Goal: Task Accomplishment & Management: Manage account settings

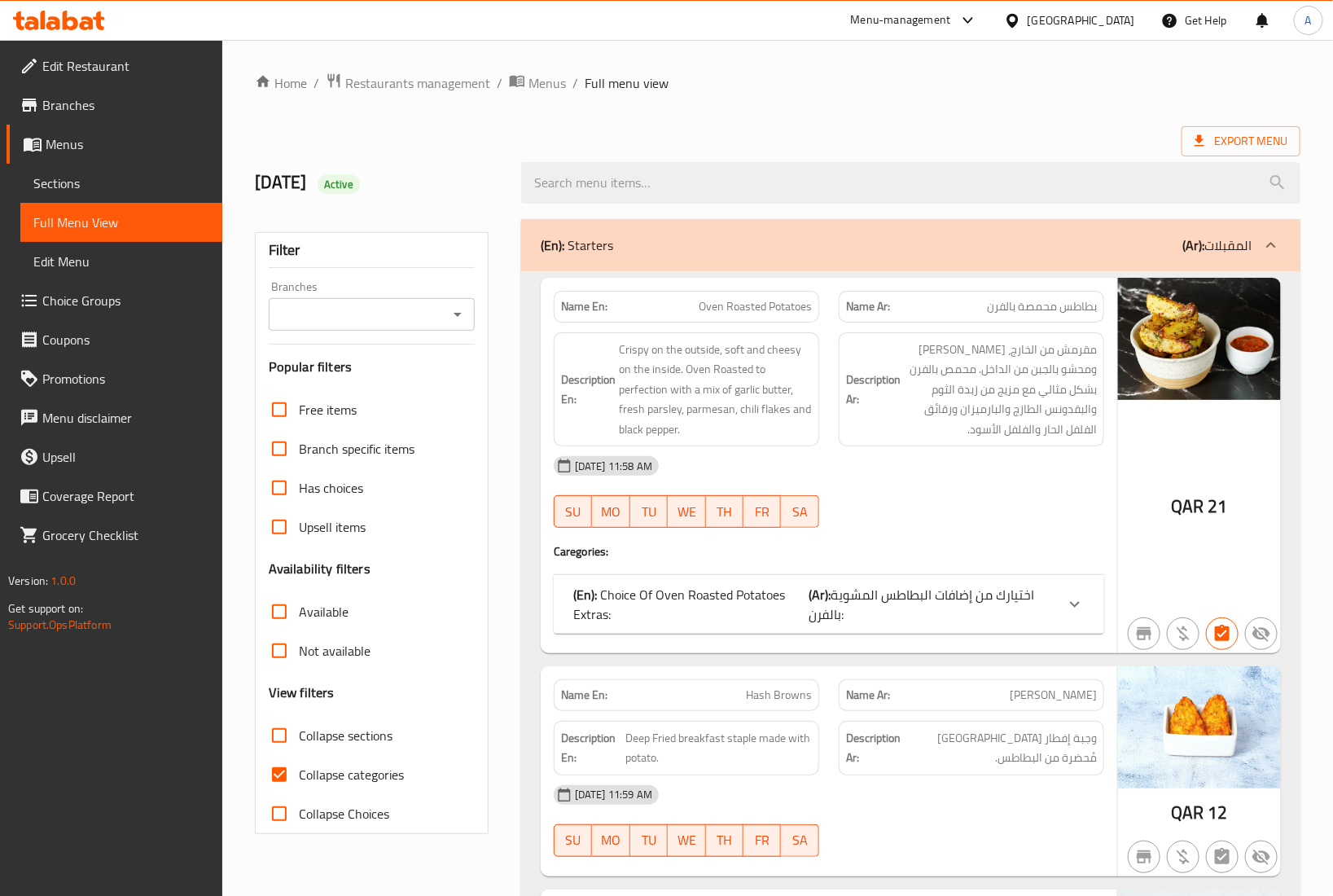
click at [974, 149] on div "Jan 2025 Active" at bounding box center [777, 182] width 1065 height 72
click at [409, 76] on span "Restaurants management" at bounding box center [418, 83] width 145 height 19
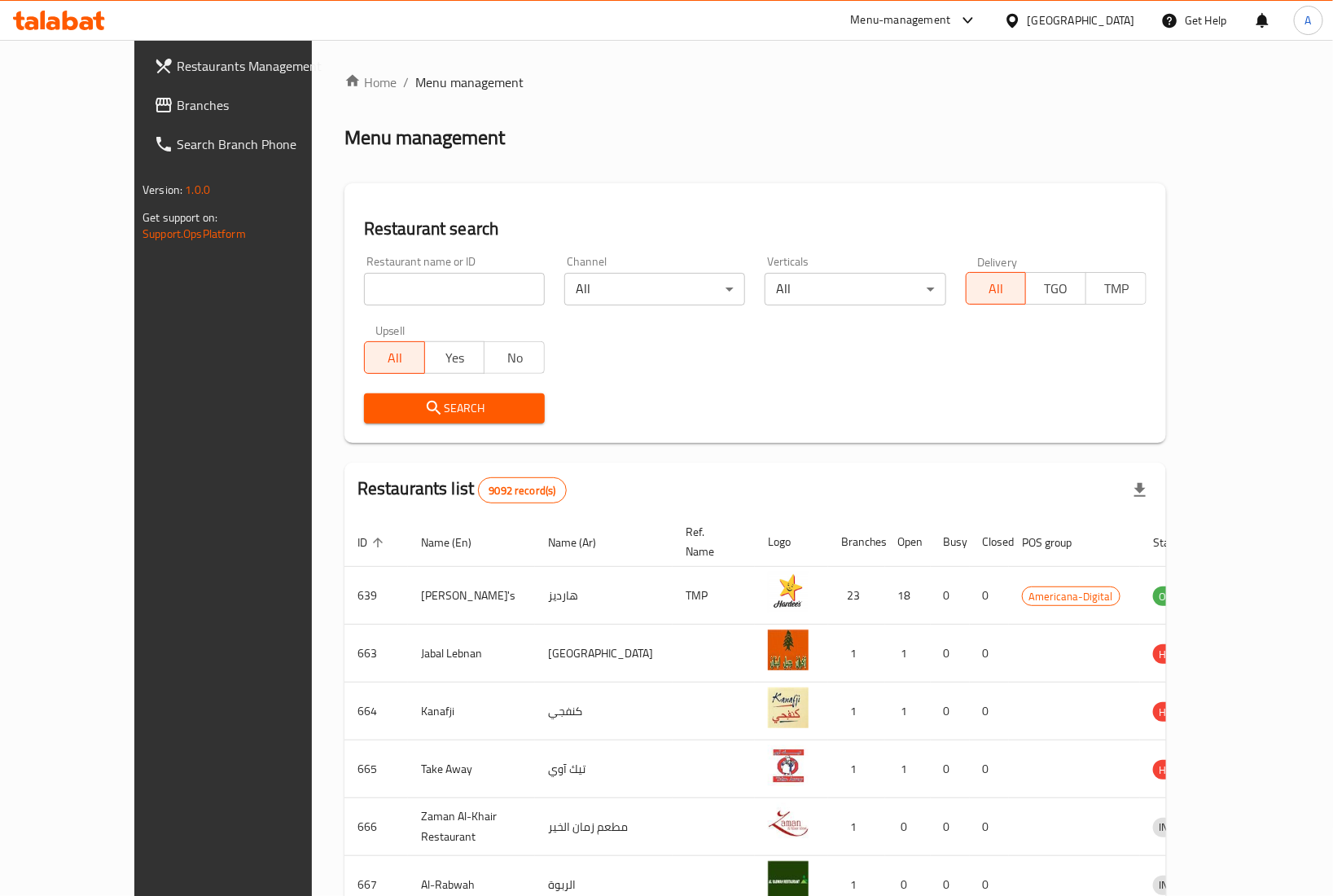
click at [364, 279] on input "search" at bounding box center [454, 289] width 181 height 32
paste input "628300"
type input "628300"
click at [377, 398] on span "Search" at bounding box center [454, 407] width 154 height 20
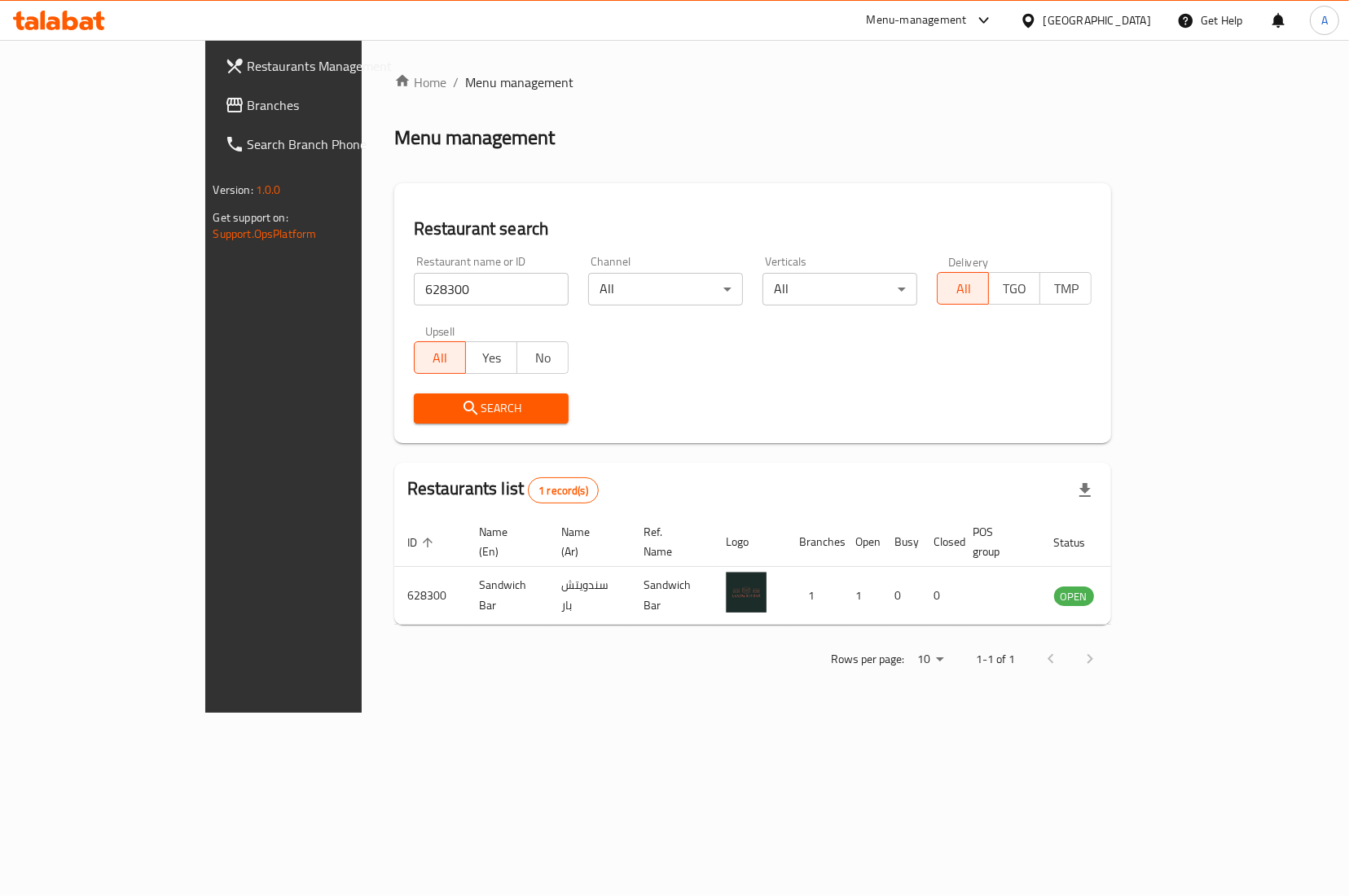
click at [587, 131] on div "Menu management" at bounding box center [753, 138] width 717 height 26
click at [983, 499] on div "Restaurants list 1 record(s)" at bounding box center [753, 489] width 717 height 55
click at [754, 530] on th "Logo" at bounding box center [750, 542] width 73 height 50
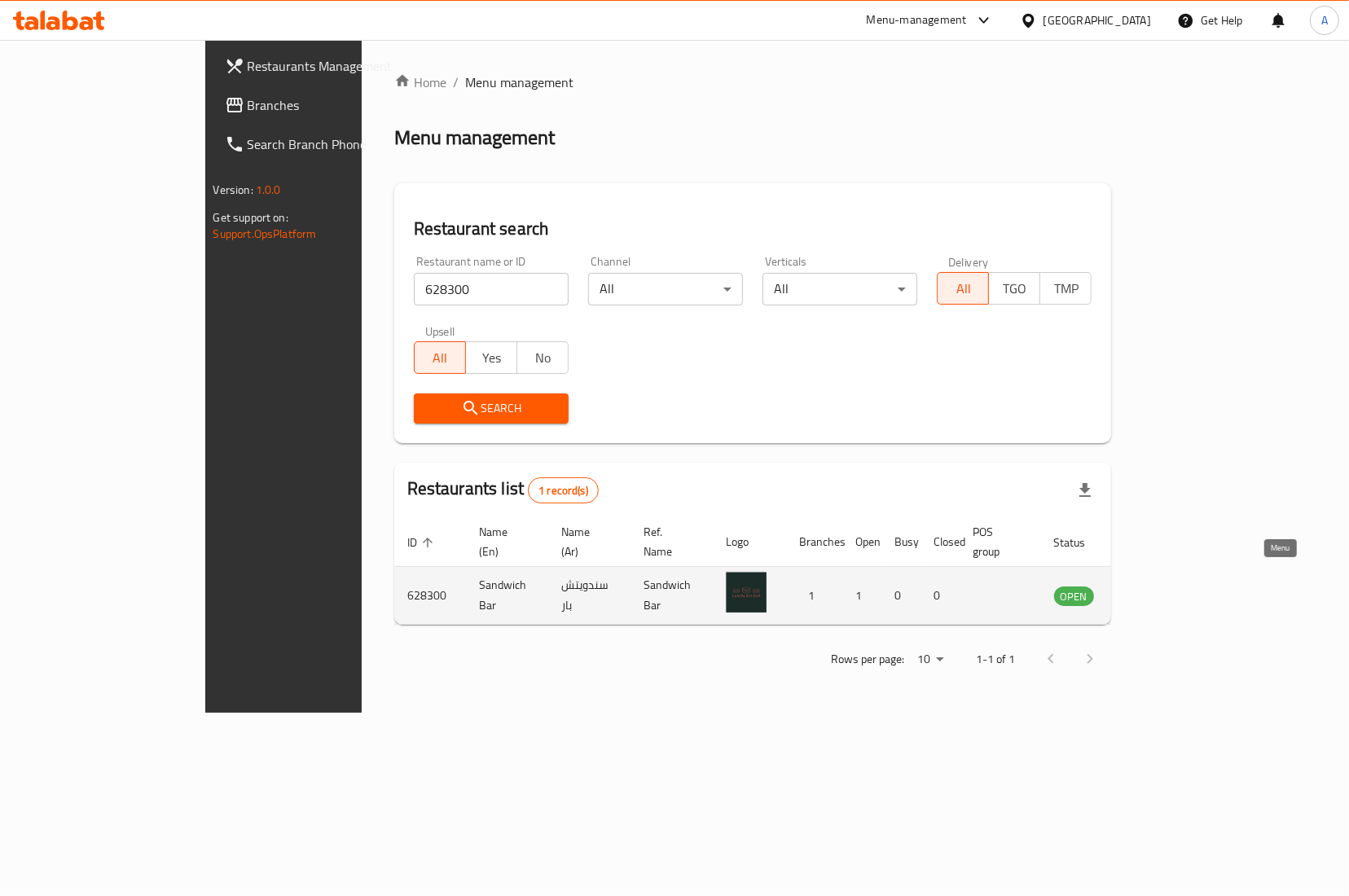
click at [1155, 592] on icon "enhanced table" at bounding box center [1153, 595] width 6 height 6
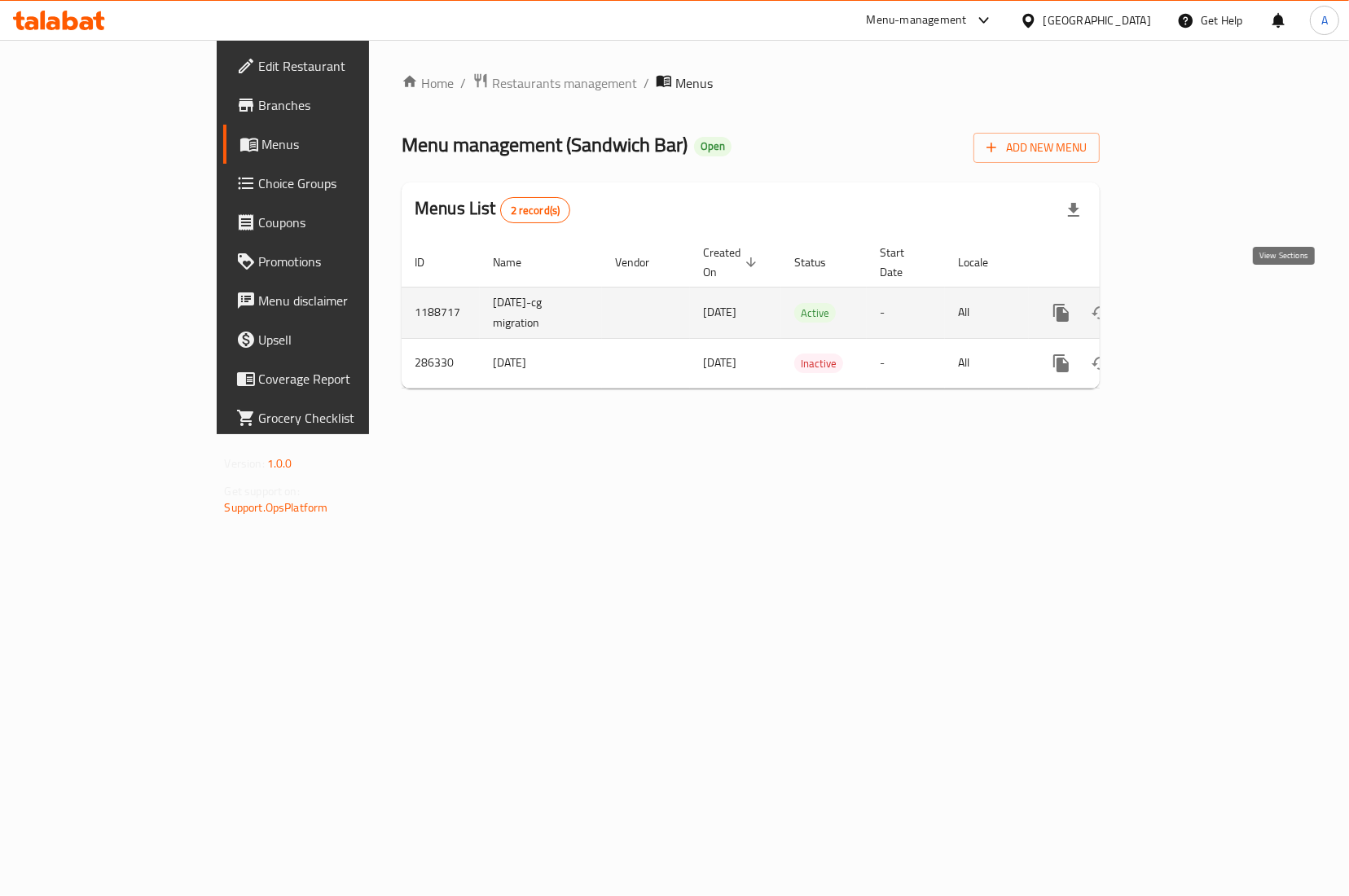
click at [1188, 303] on icon "enhanced table" at bounding box center [1178, 312] width 19 height 19
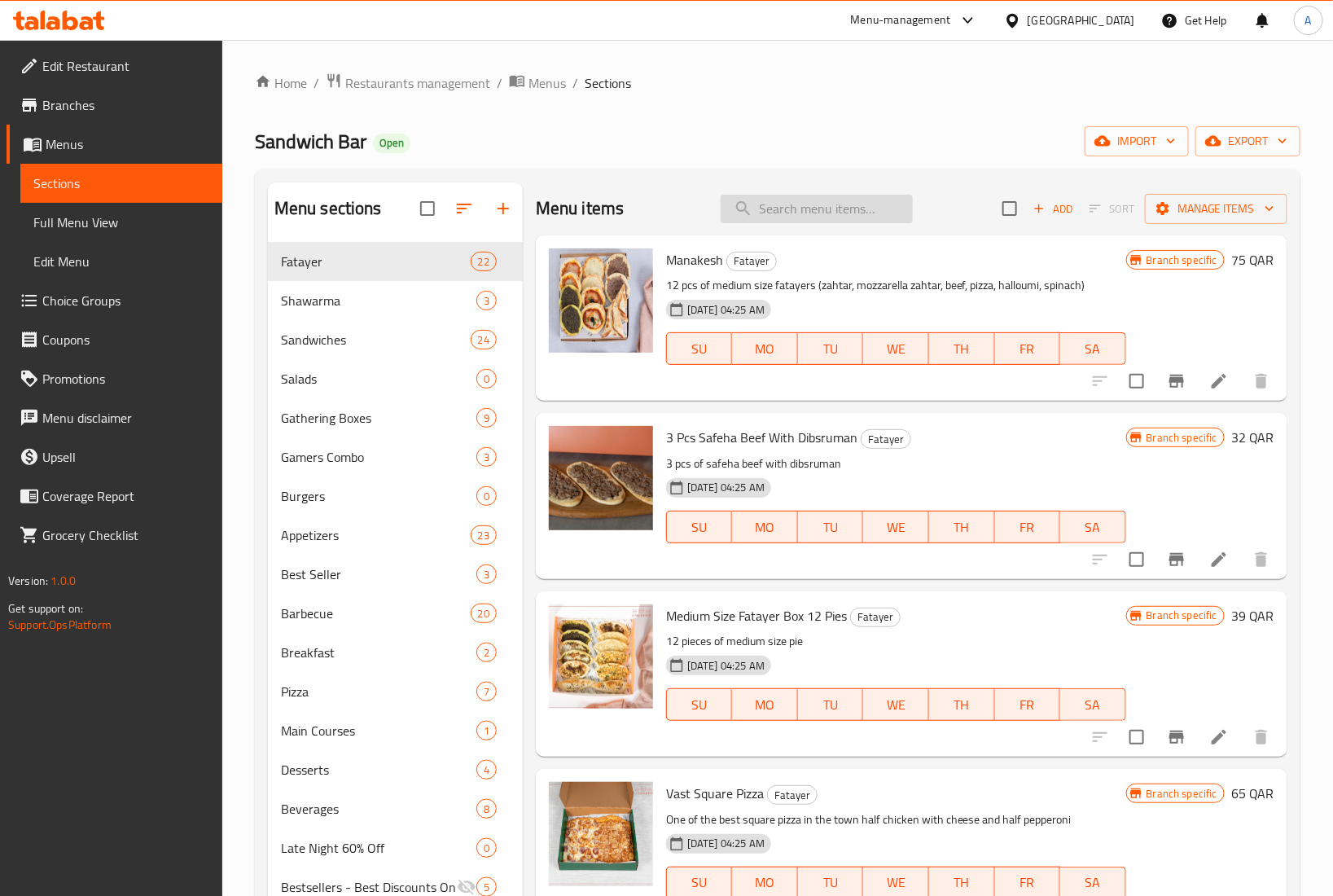
click at [786, 218] on input "search" at bounding box center [817, 209] width 192 height 29
paste input "oriental breakfast"
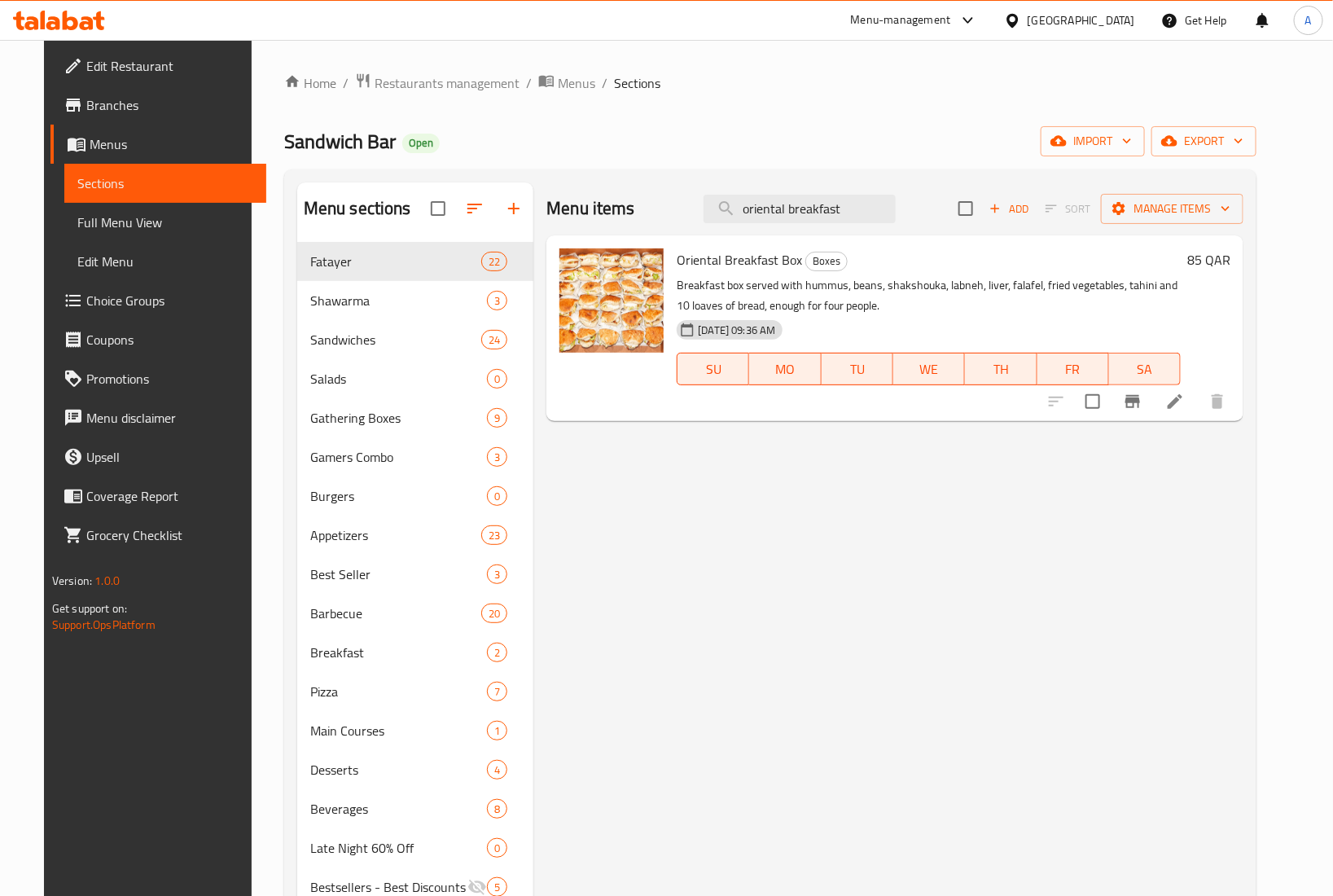
click at [546, 303] on div "Oriental Breakfast Box Boxes Breakfast box served with hummus, beans, shakshouk…" at bounding box center [894, 328] width 697 height 186
click at [594, 304] on img at bounding box center [611, 300] width 104 height 104
click at [612, 299] on img at bounding box center [611, 300] width 104 height 104
click at [600, 348] on img at bounding box center [611, 300] width 104 height 104
click at [605, 327] on img at bounding box center [611, 300] width 104 height 104
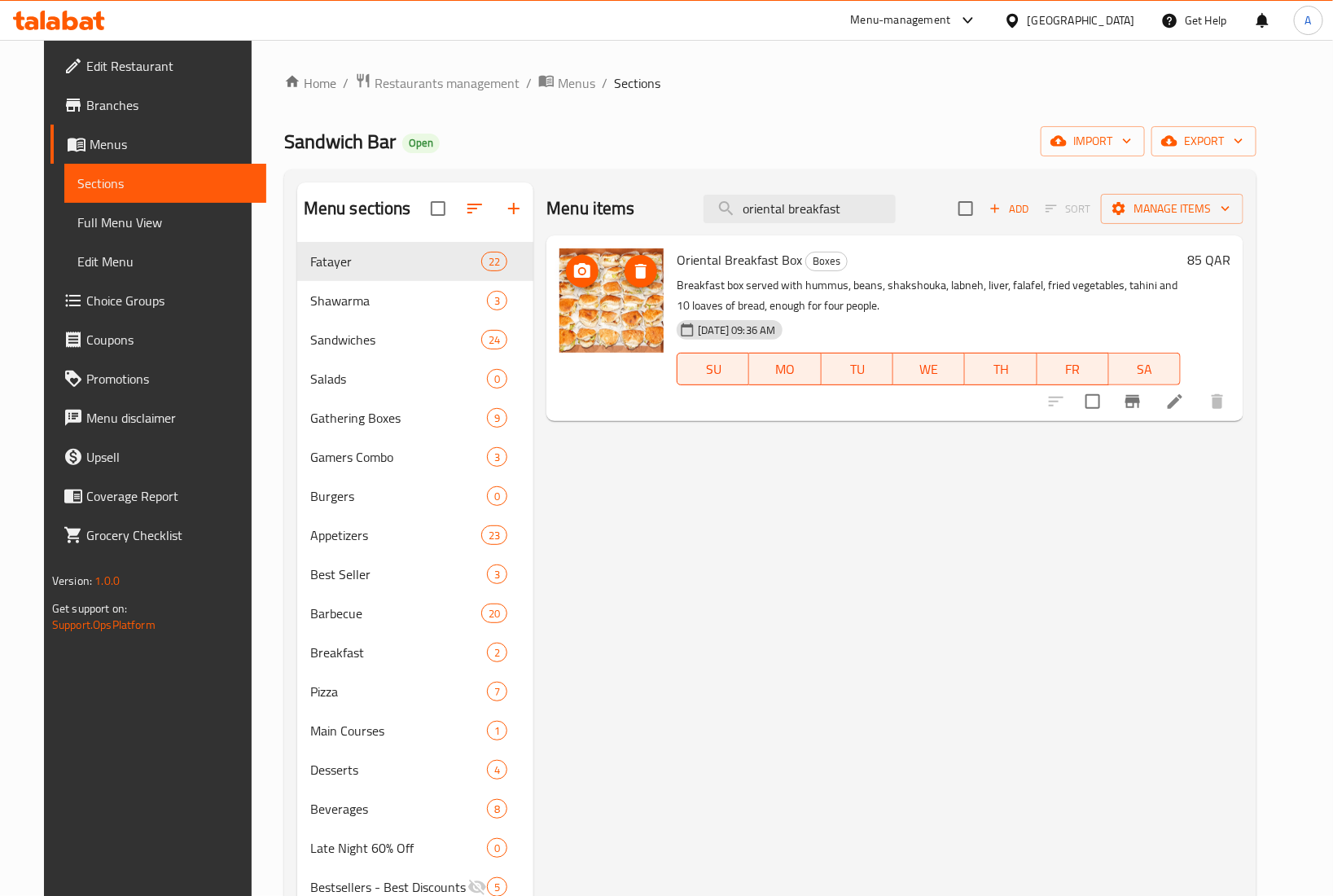
click at [605, 326] on img at bounding box center [611, 300] width 104 height 104
click at [612, 294] on img at bounding box center [611, 300] width 104 height 104
click at [617, 324] on img at bounding box center [611, 300] width 104 height 104
click at [925, 737] on div "Menu items oriental breakfast Add Sort Manage items Oriental Breakfast Box Boxe…" at bounding box center [888, 630] width 710 height 896
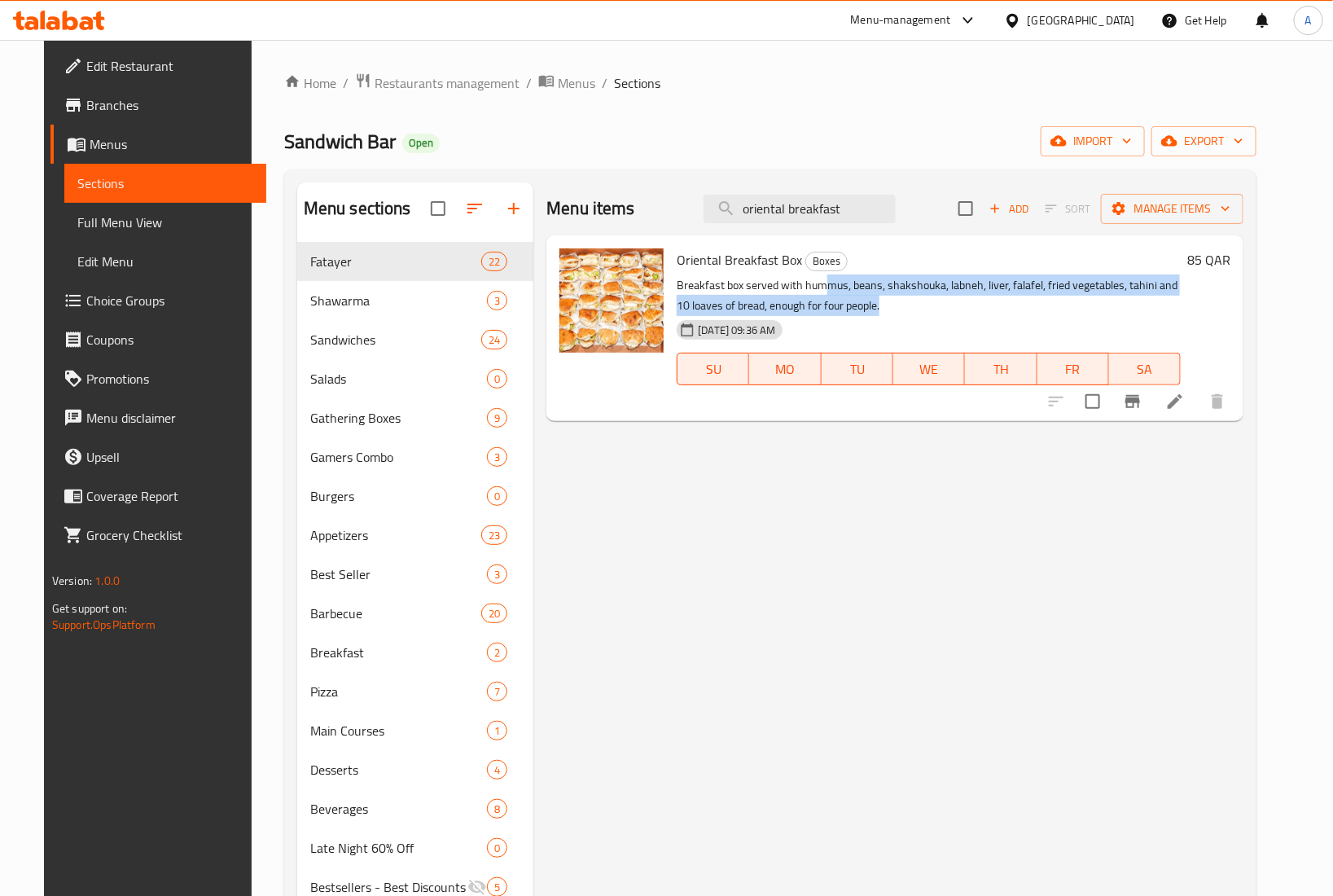
drag, startPoint x: 811, startPoint y: 287, endPoint x: 995, endPoint y: 307, distance: 185.1
click at [995, 307] on p "Breakfast box served with hummus, beans, shakshouka, labneh, liver, falafel, fr…" at bounding box center [929, 295] width 504 height 41
click at [798, 311] on p "Breakfast box served with hummus, beans, shakshouka, labneh, liver, falafel, fr…" at bounding box center [929, 295] width 504 height 41
drag, startPoint x: 881, startPoint y: 287, endPoint x: 1104, endPoint y: 299, distance: 223.3
click at [1104, 299] on p "Breakfast box served with hummus, beans, shakshouka, labneh, liver, falafel, fr…" at bounding box center [929, 295] width 504 height 41
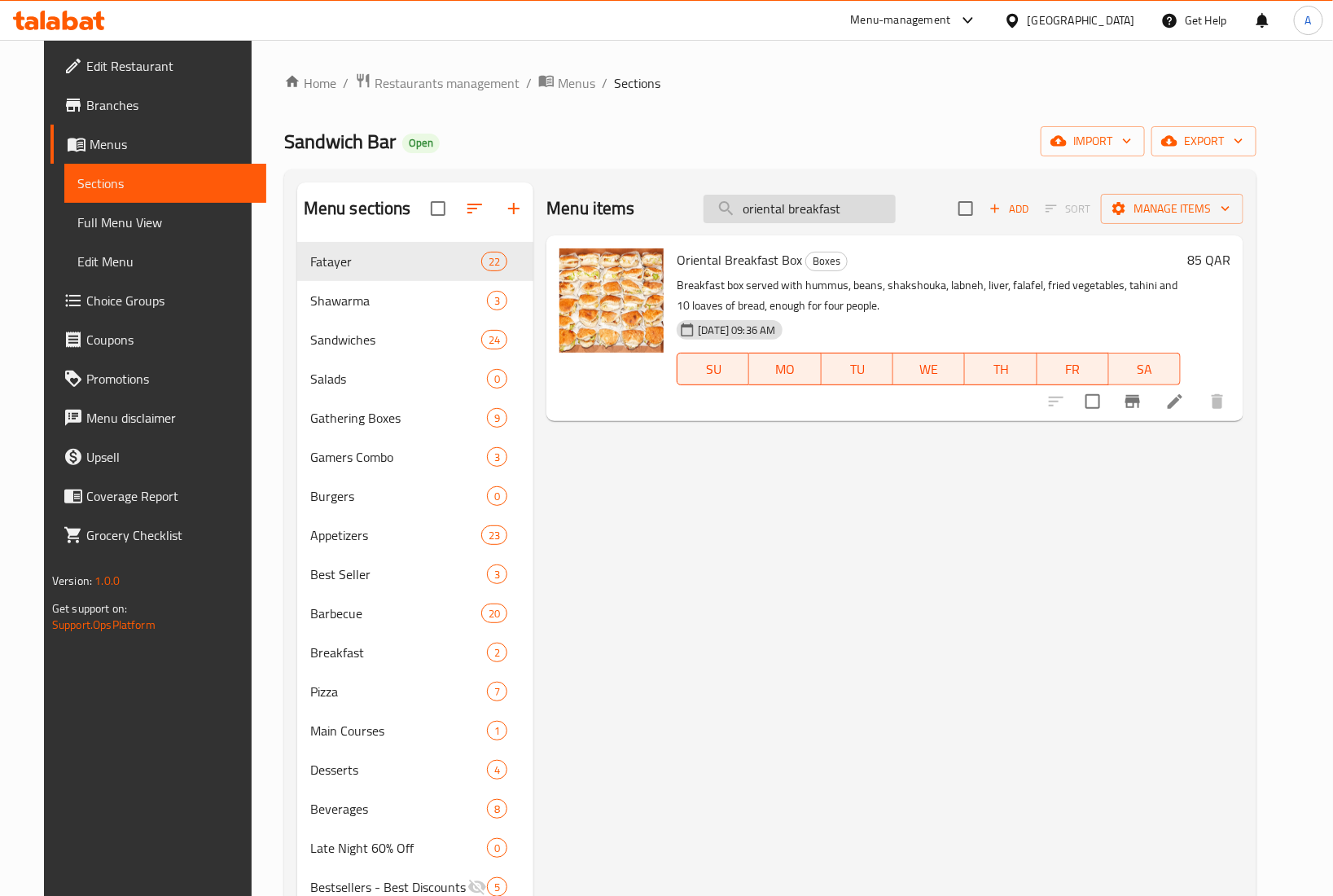
click at [896, 216] on input "oriental breakfast" at bounding box center [799, 209] width 192 height 29
type input "oriental breakfast"
click at [1148, 502] on div "Menu items oriental breakfast Add Sort Manage items Oriental Breakfast Box Boxe…" at bounding box center [888, 630] width 710 height 896
click at [87, 112] on span "Branches" at bounding box center [169, 105] width 167 height 19
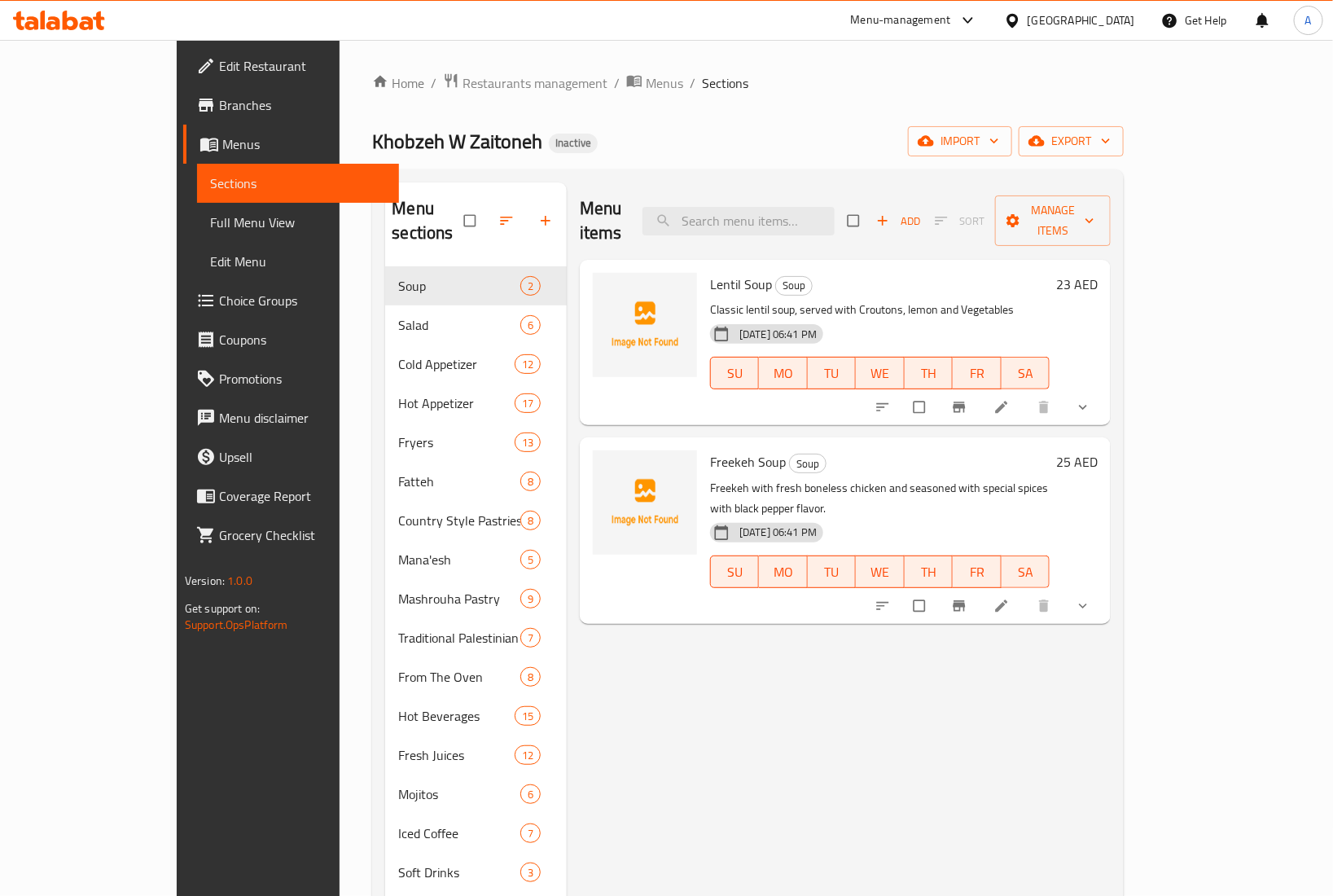
drag, startPoint x: 888, startPoint y: 473, endPoint x: 875, endPoint y: 462, distance: 17.0
click at [888, 478] on p "Freekeh with fresh boneless chicken and seasoned with special spices with black…" at bounding box center [879, 498] width 339 height 41
click at [838, 273] on h6 "Lentil Soup Soup" at bounding box center [879, 284] width 339 height 23
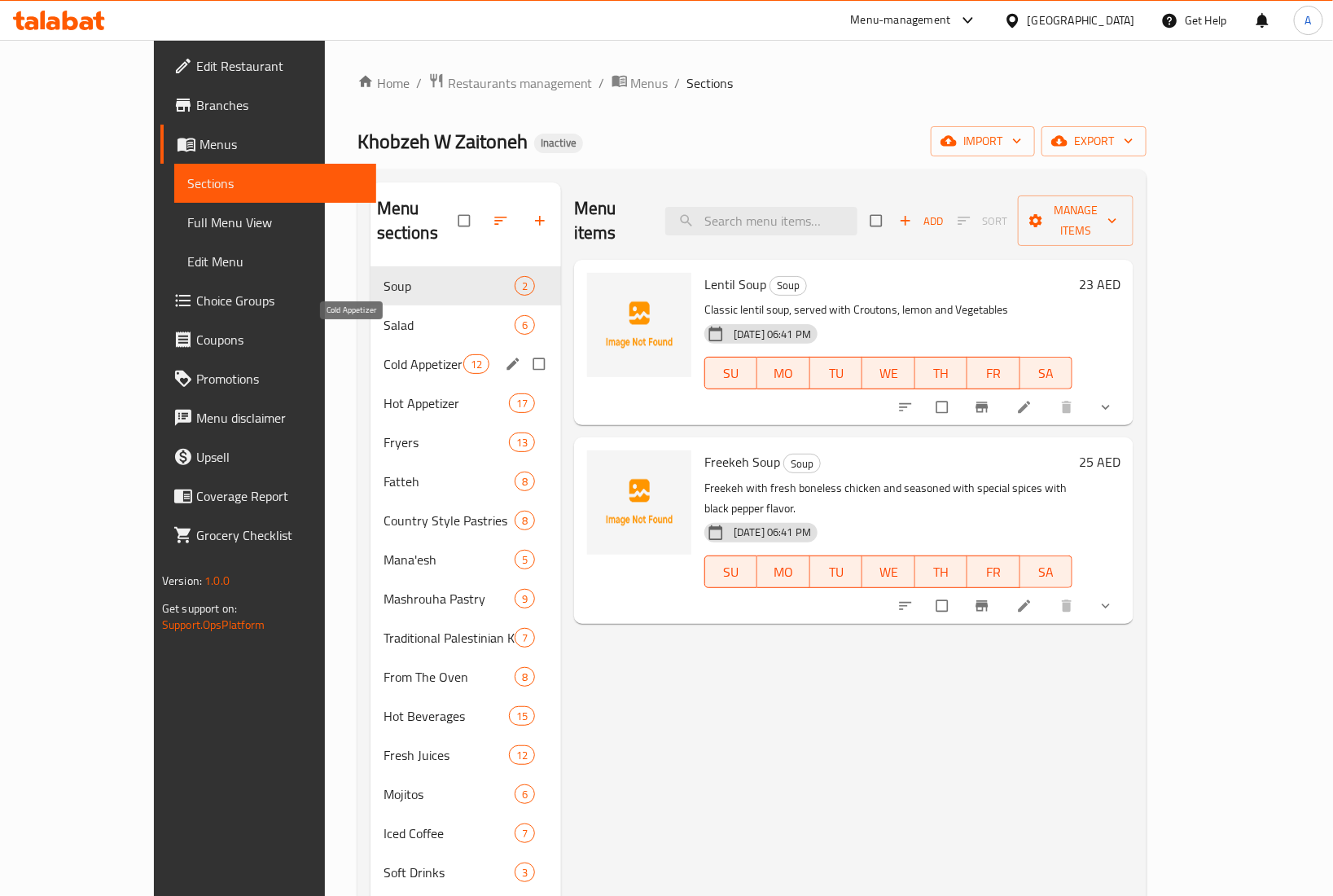
click at [384, 354] on span "Cold Appetizer" at bounding box center [423, 364] width 79 height 19
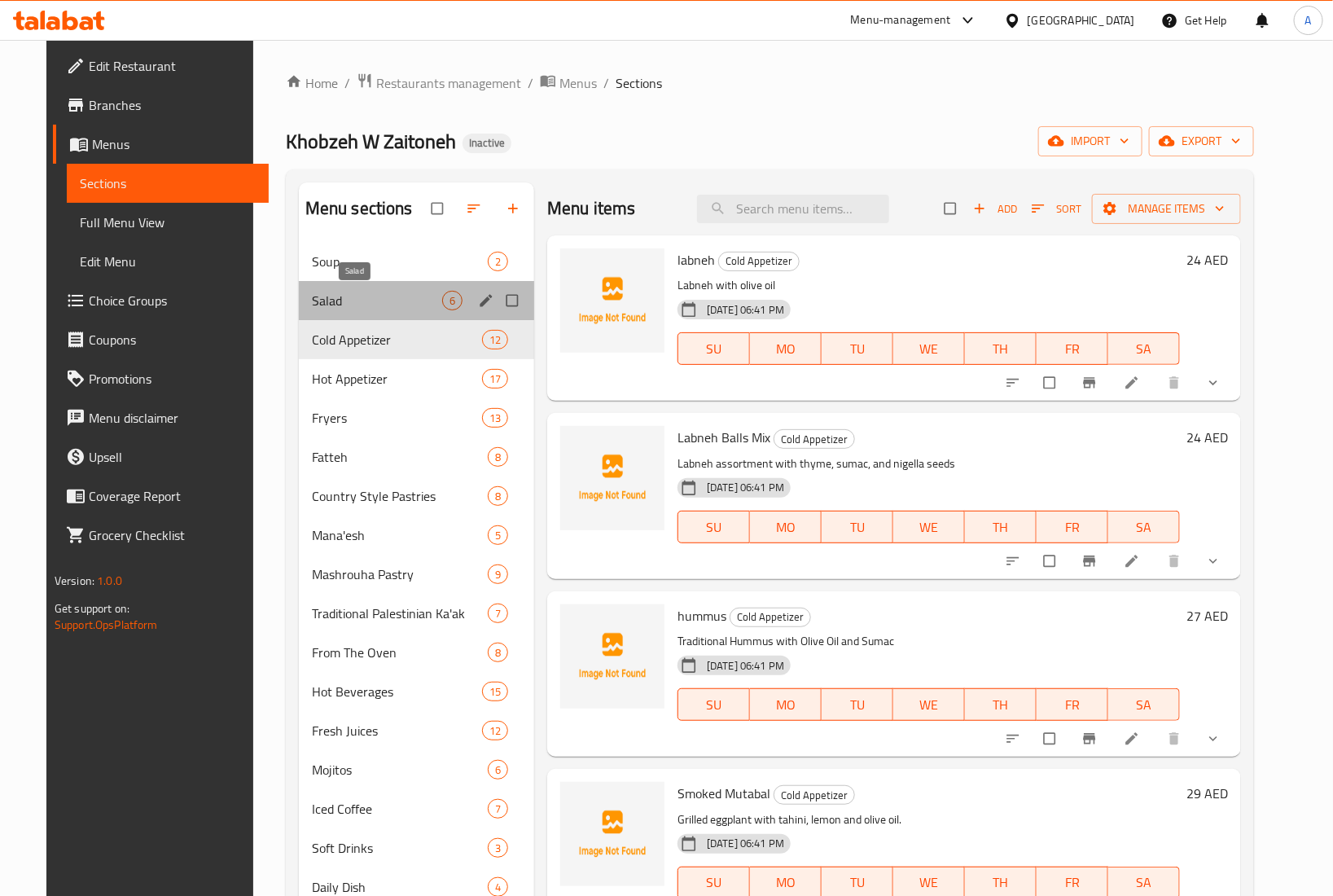
click at [340, 307] on span "Salad" at bounding box center [376, 300] width 130 height 19
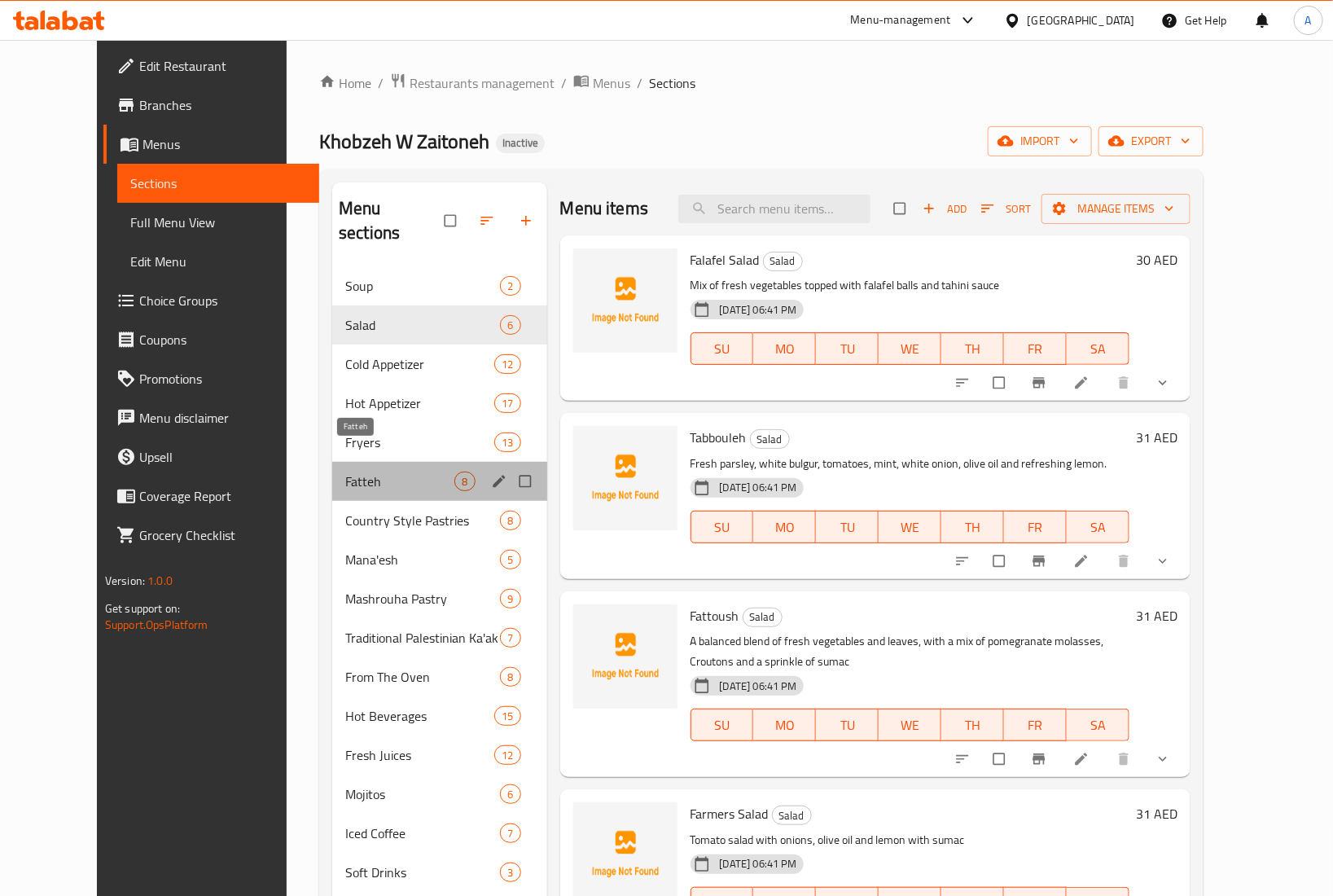
drag, startPoint x: 348, startPoint y: 449, endPoint x: 356, endPoint y: 498, distance: 49.6
click at [348, 471] on span "Fatteh" at bounding box center [400, 481] width 109 height 19
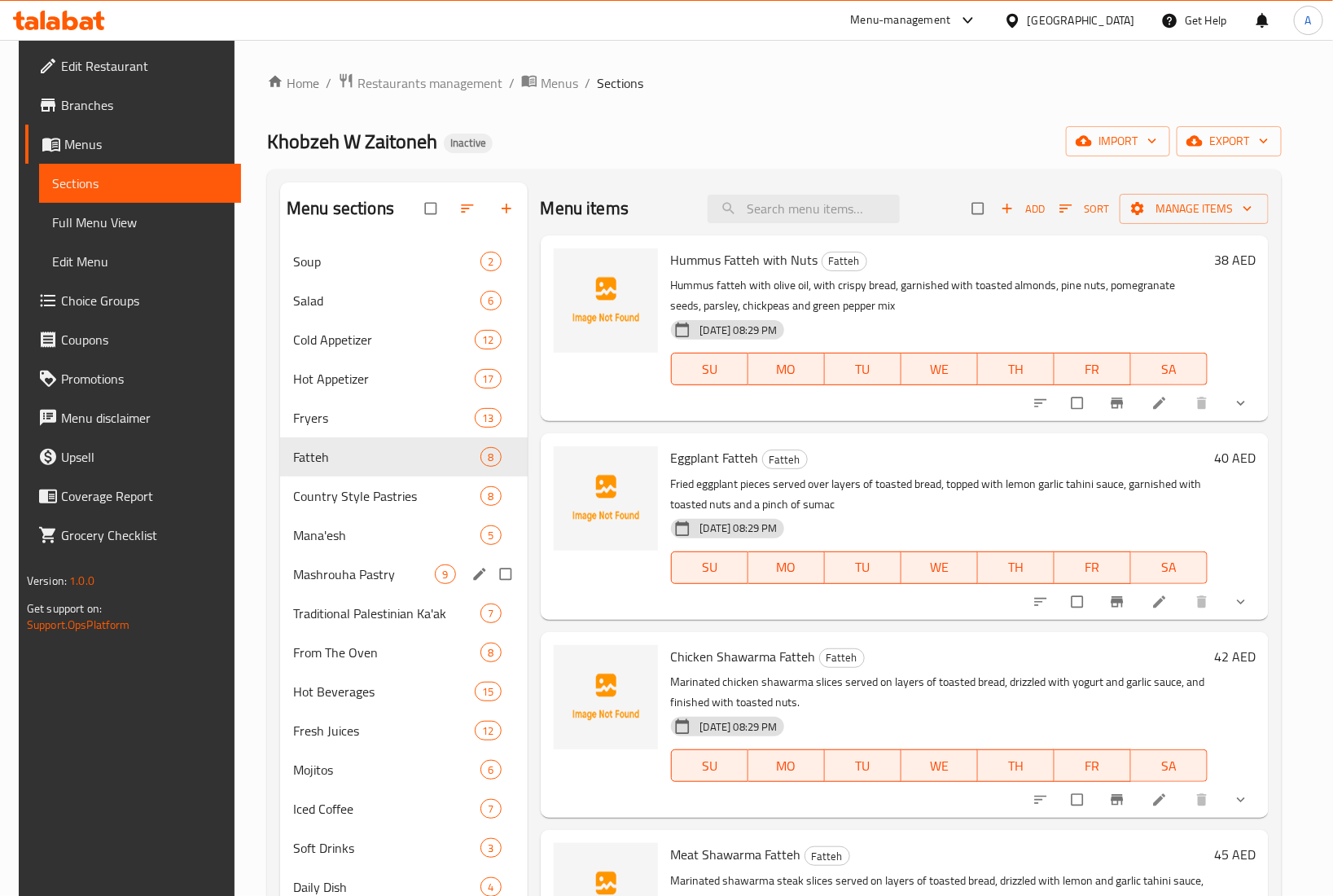
click at [365, 562] on div "Mashrouha Pastry 9" at bounding box center [403, 574] width 247 height 39
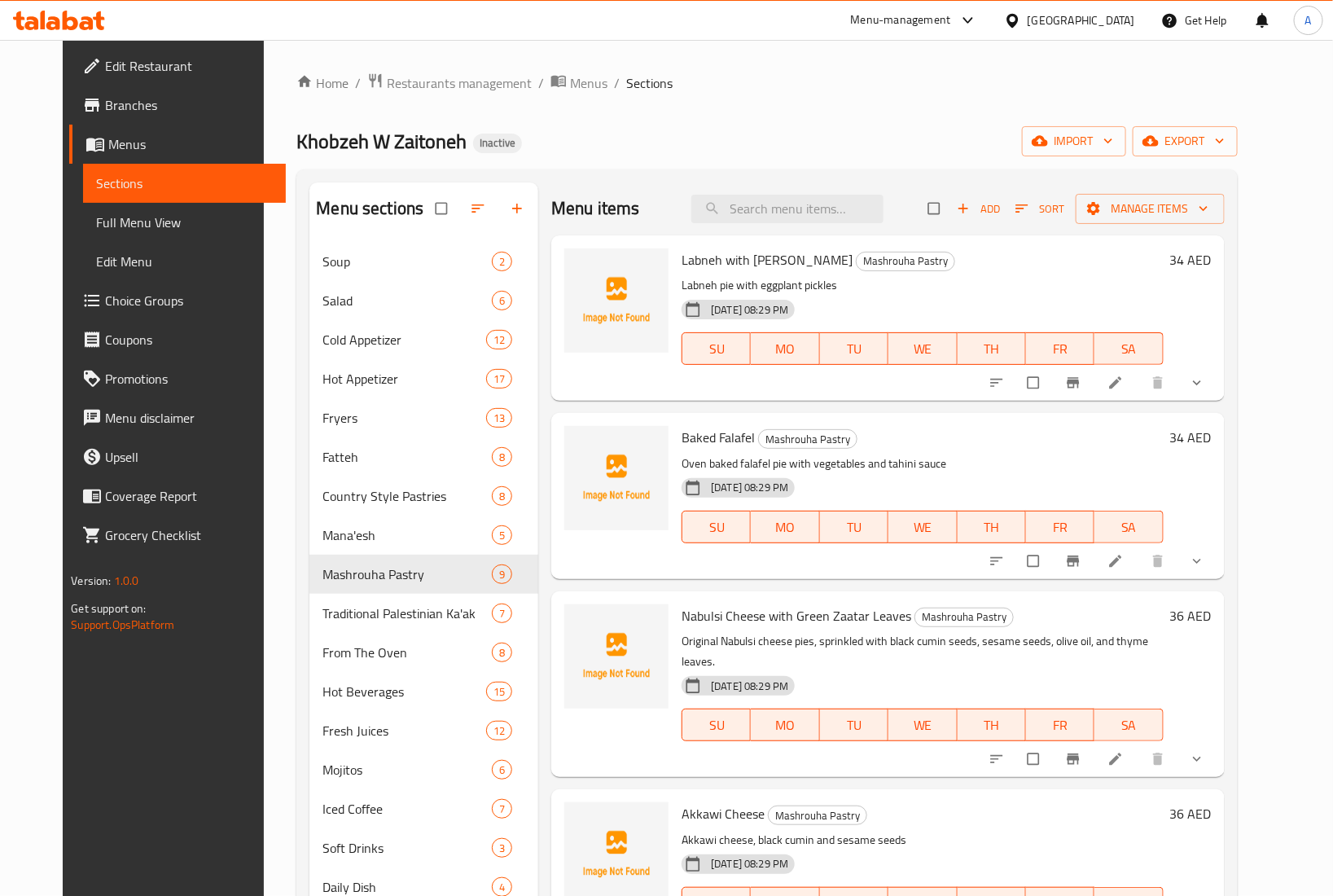
click at [734, 107] on div "Home / Restaurants management / Menus / Sections Khobzeh W Zaitoneh Inactive im…" at bounding box center [767, 582] width 940 height 1019
click at [796, 214] on input "search" at bounding box center [787, 209] width 192 height 29
click at [1097, 17] on div "United Arab Emirates" at bounding box center [1081, 20] width 107 height 18
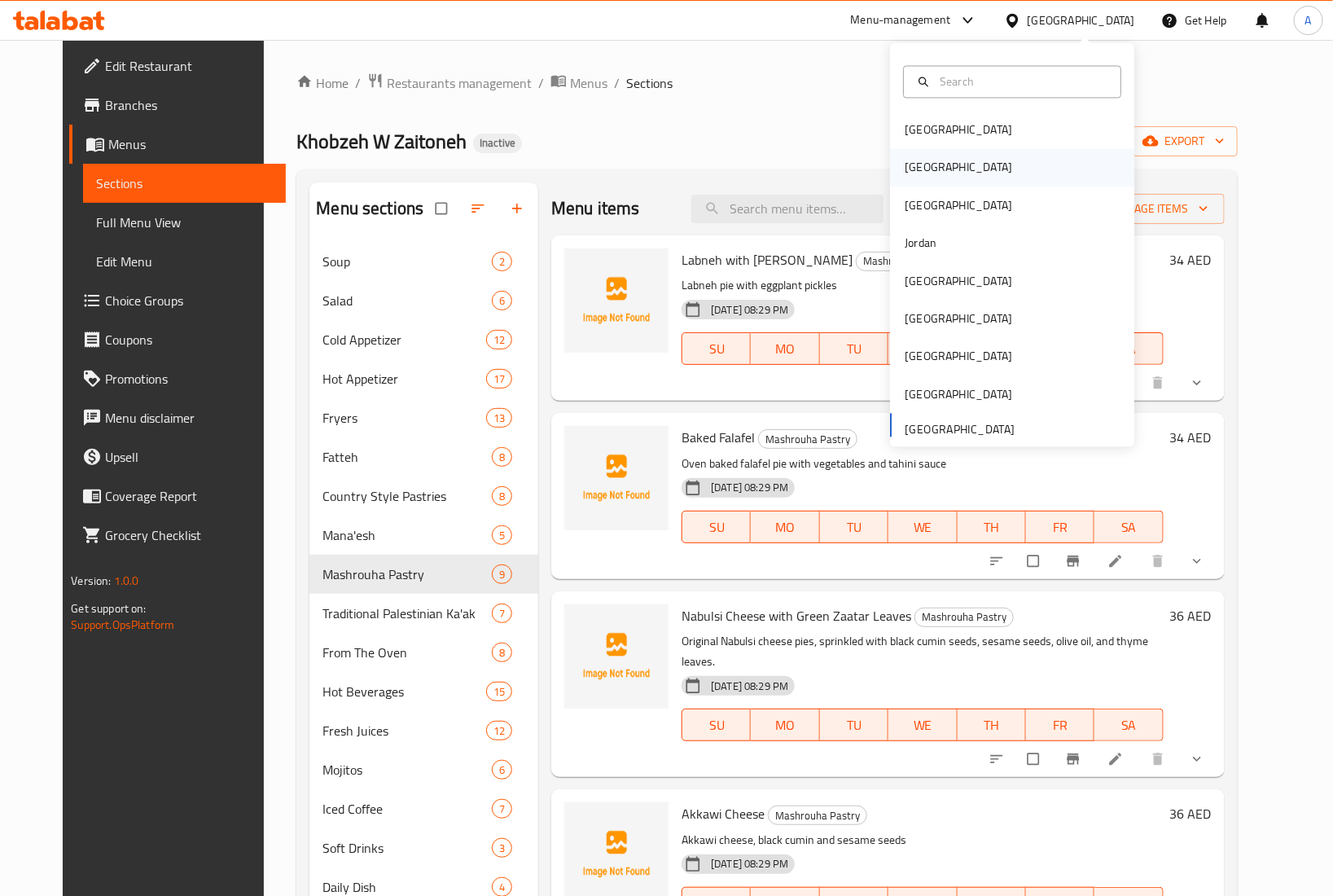
click at [919, 171] on div "Egypt" at bounding box center [958, 168] width 133 height 38
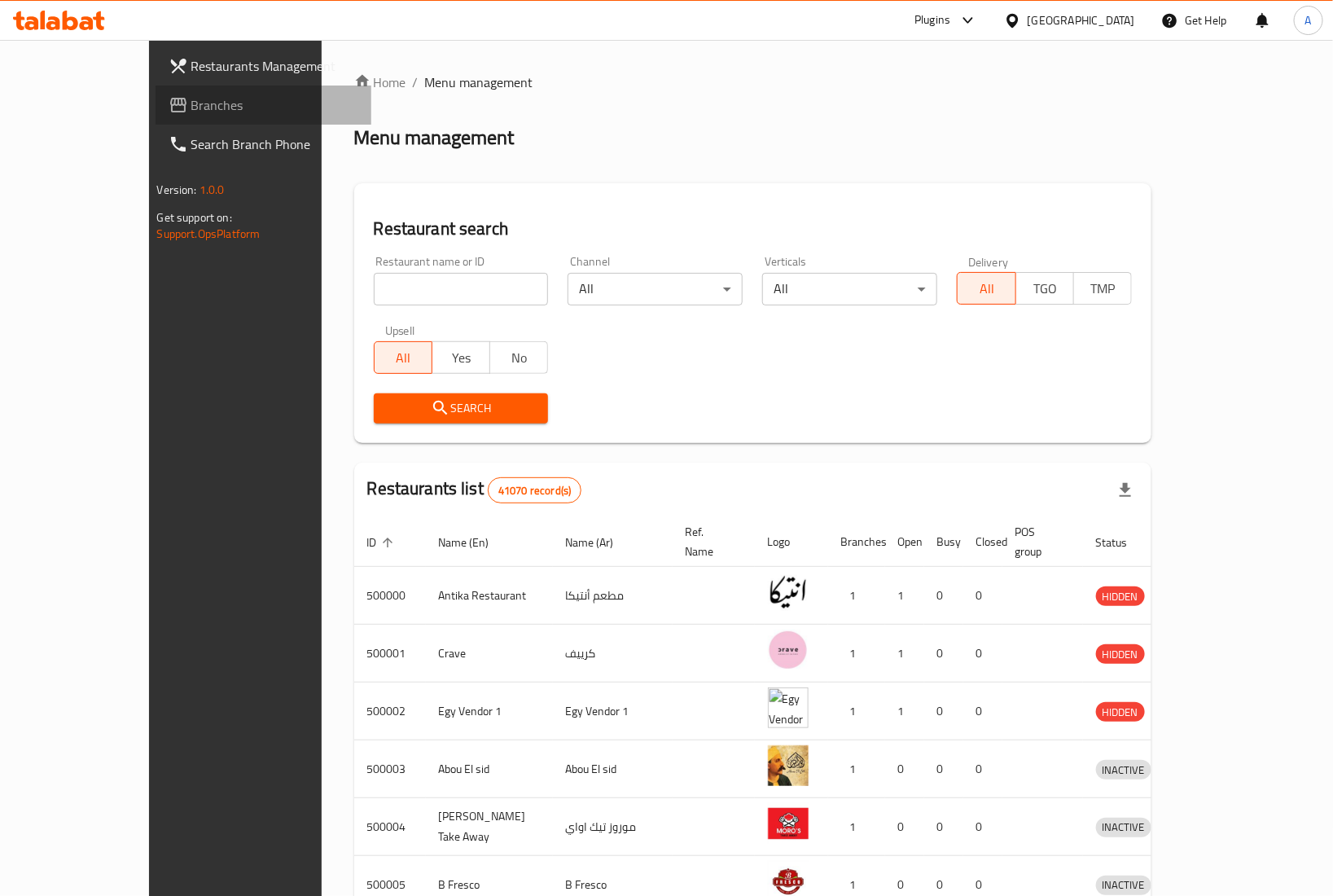
click at [191, 112] on span "Branches" at bounding box center [274, 105] width 167 height 19
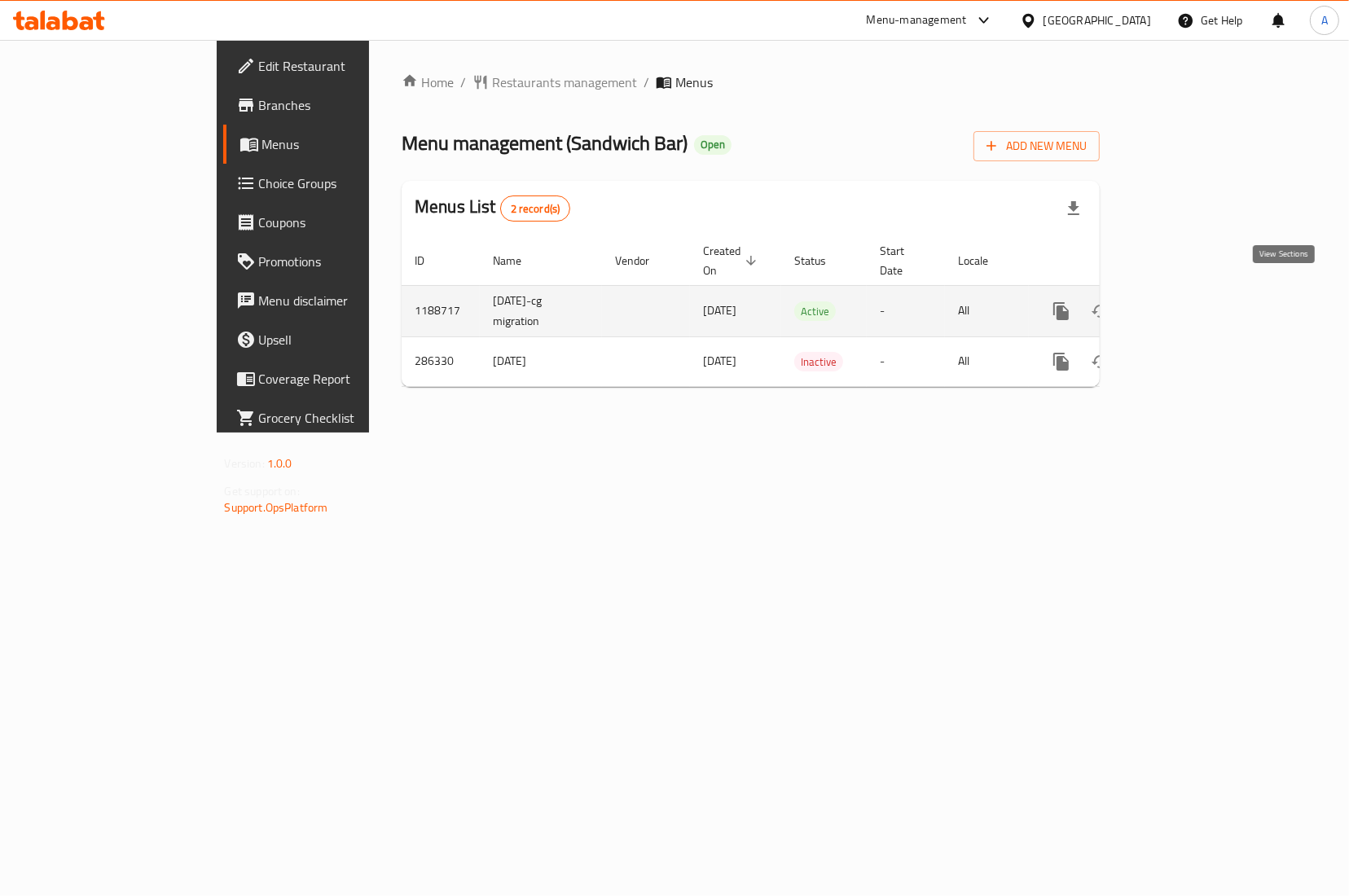
click at [1188, 301] on icon "enhanced table" at bounding box center [1178, 311] width 19 height 19
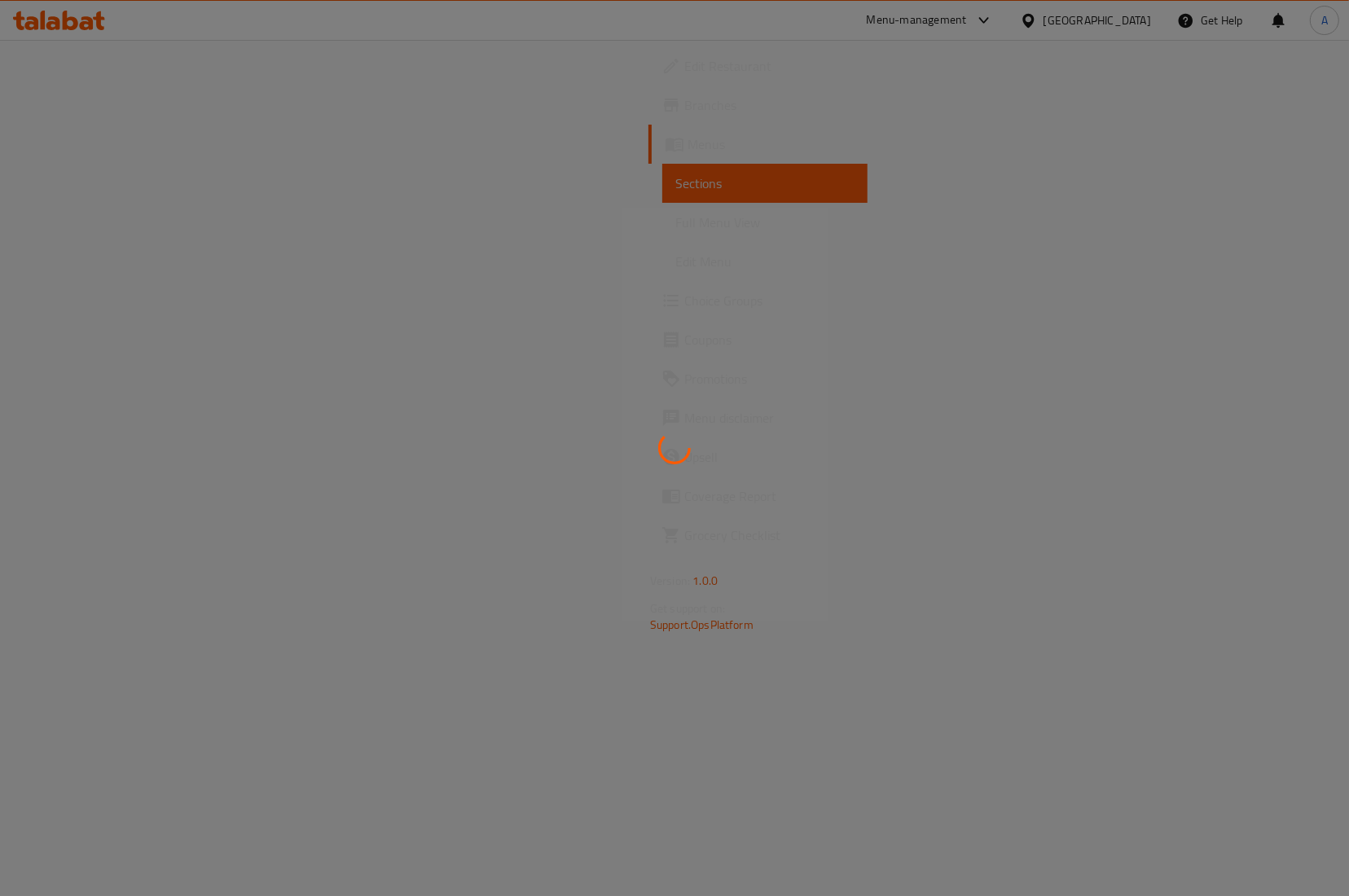
click at [729, 214] on div at bounding box center [674, 448] width 1349 height 896
click at [722, 210] on div at bounding box center [674, 448] width 1349 height 896
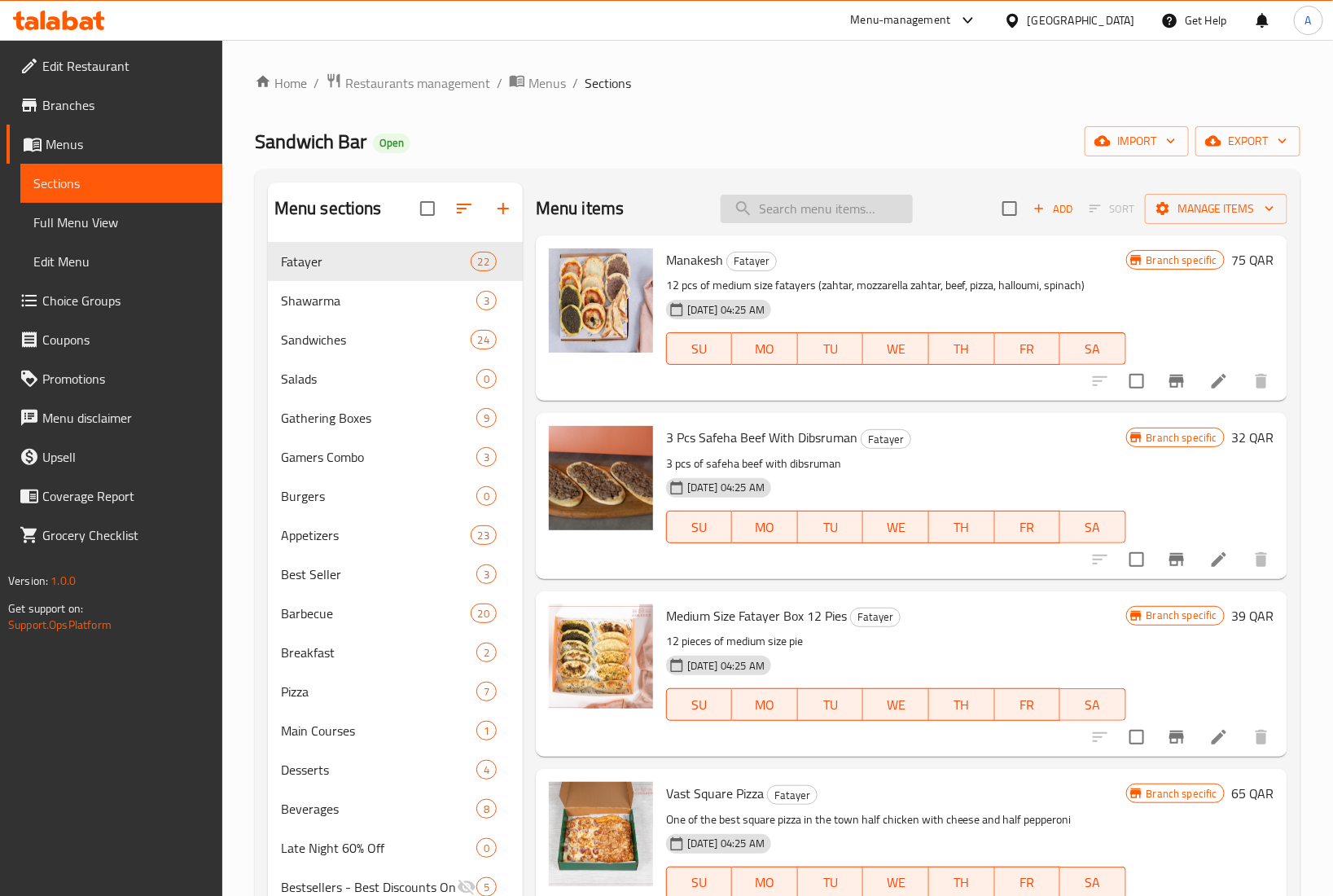
click at [824, 213] on input "search" at bounding box center [817, 209] width 192 height 29
paste input "Components"
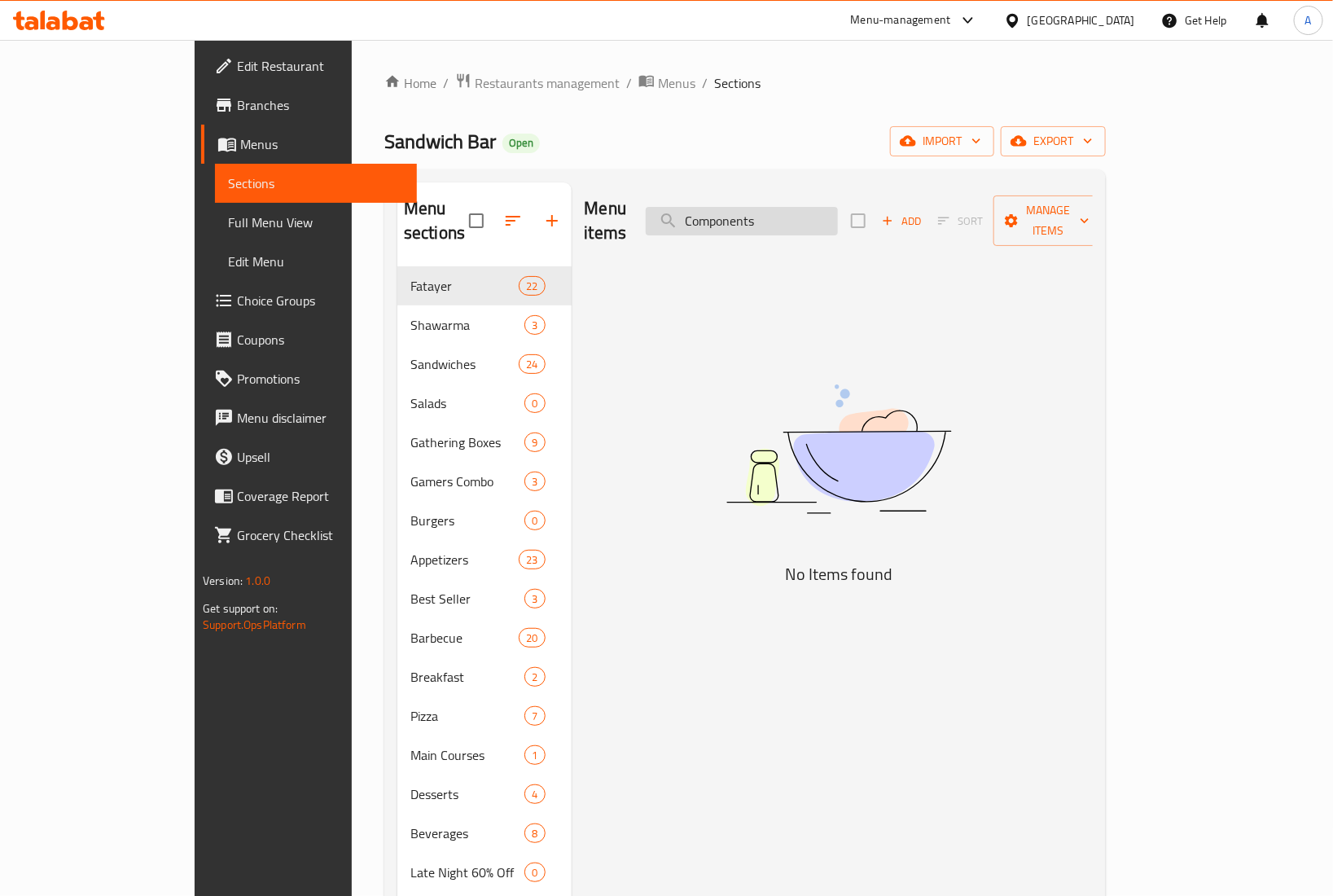
drag, startPoint x: 844, startPoint y: 213, endPoint x: 725, endPoint y: 217, distance: 119.1
click at [725, 217] on input "Components" at bounding box center [742, 221] width 192 height 29
paste input "oriental breakfast"
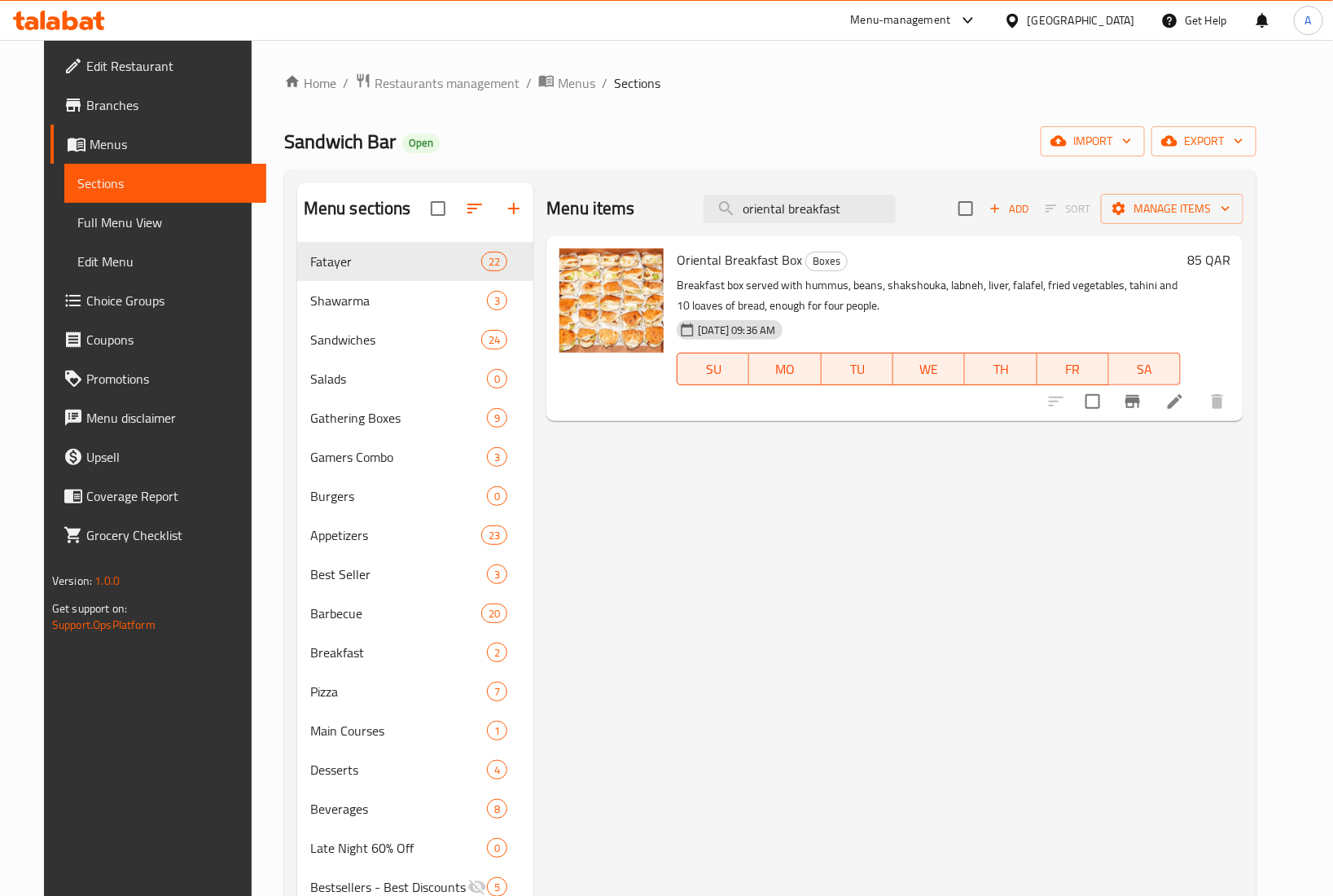
type input "oriental breakfast"
click at [844, 209] on input "oriental breakfast" at bounding box center [799, 209] width 192 height 29
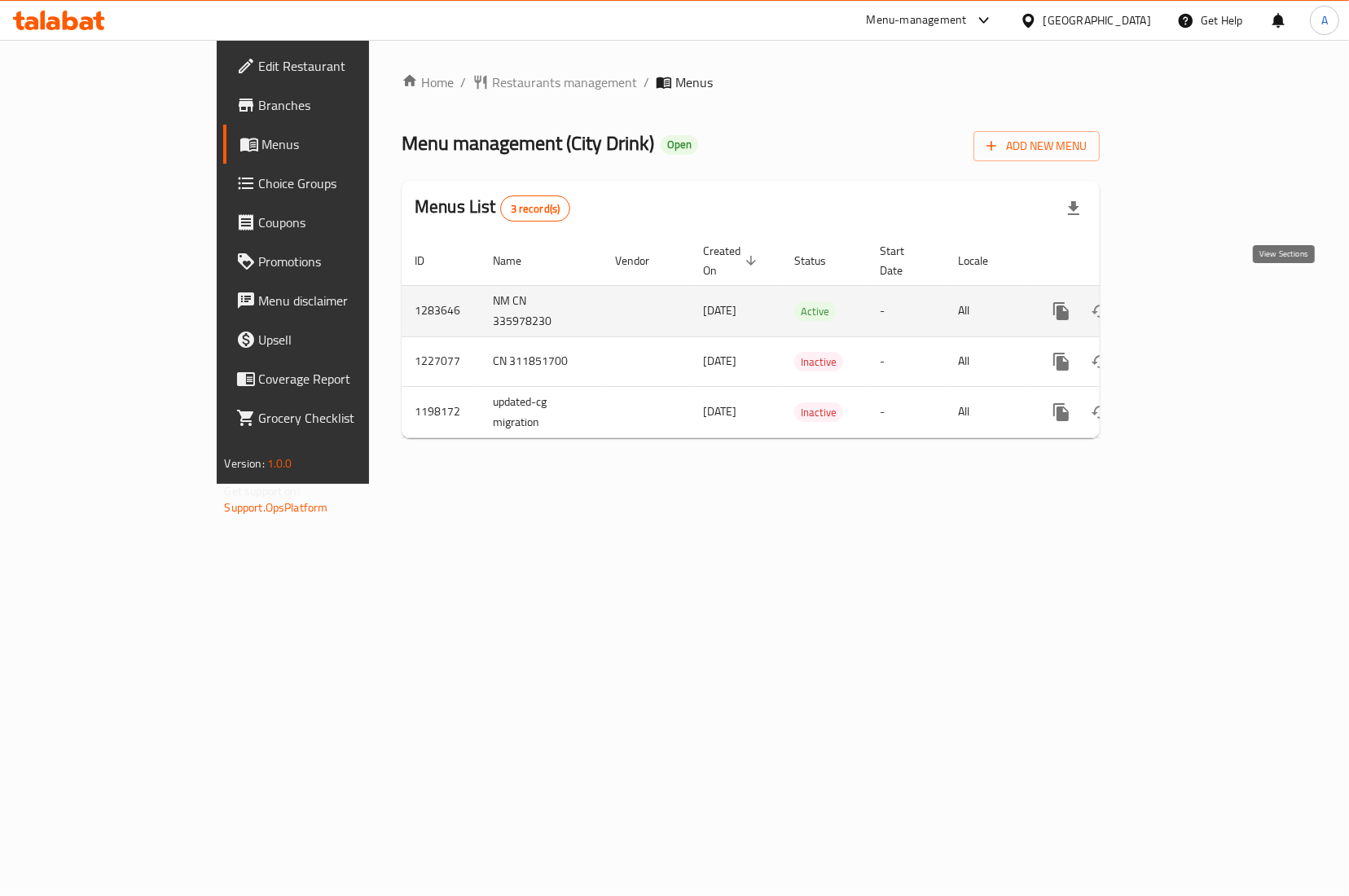
click at [1188, 301] on icon "enhanced table" at bounding box center [1178, 311] width 19 height 19
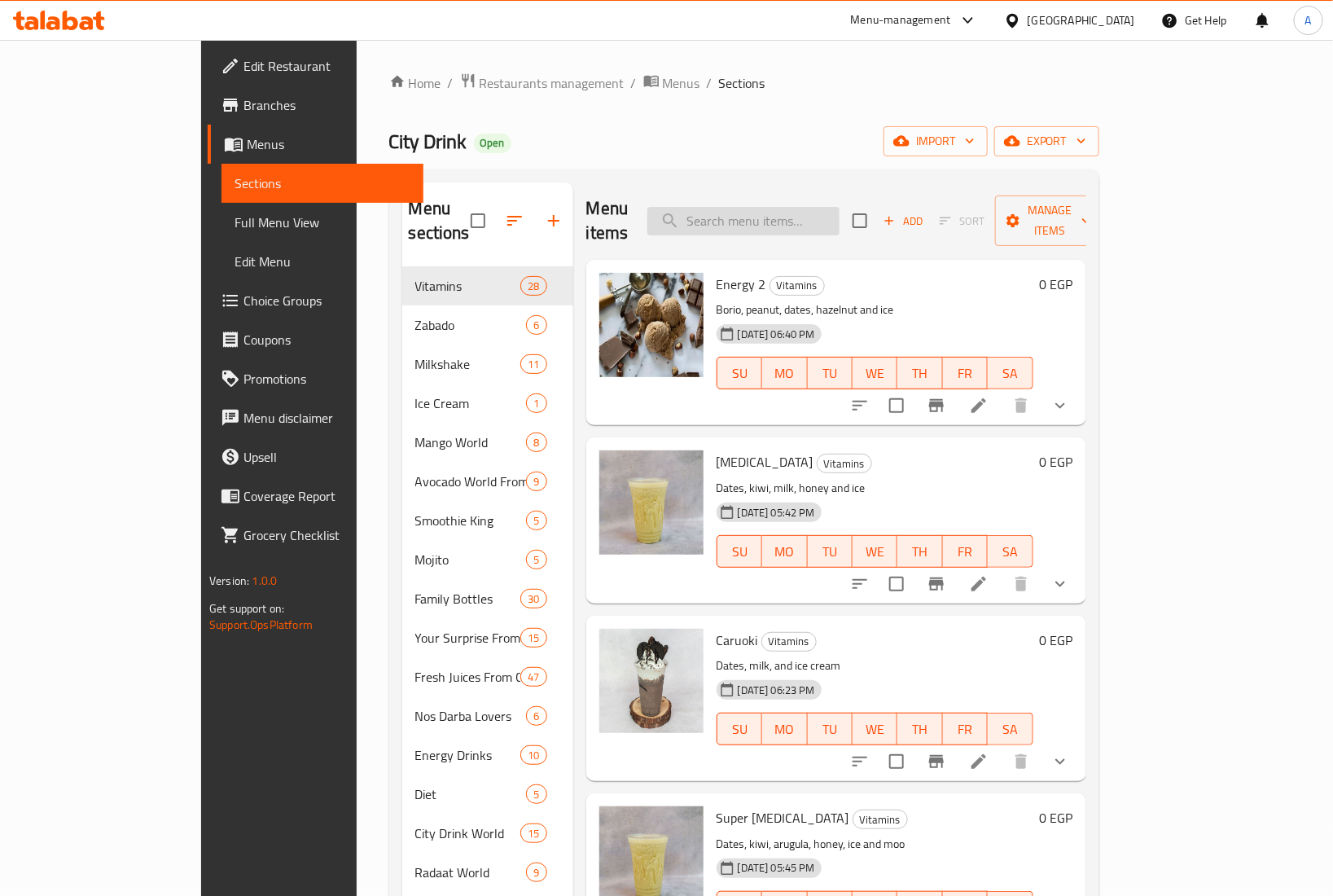
drag, startPoint x: 775, startPoint y: 195, endPoint x: 780, endPoint y: 204, distance: 10.3
click at [776, 207] on input "search" at bounding box center [743, 221] width 192 height 29
paste input "649449"
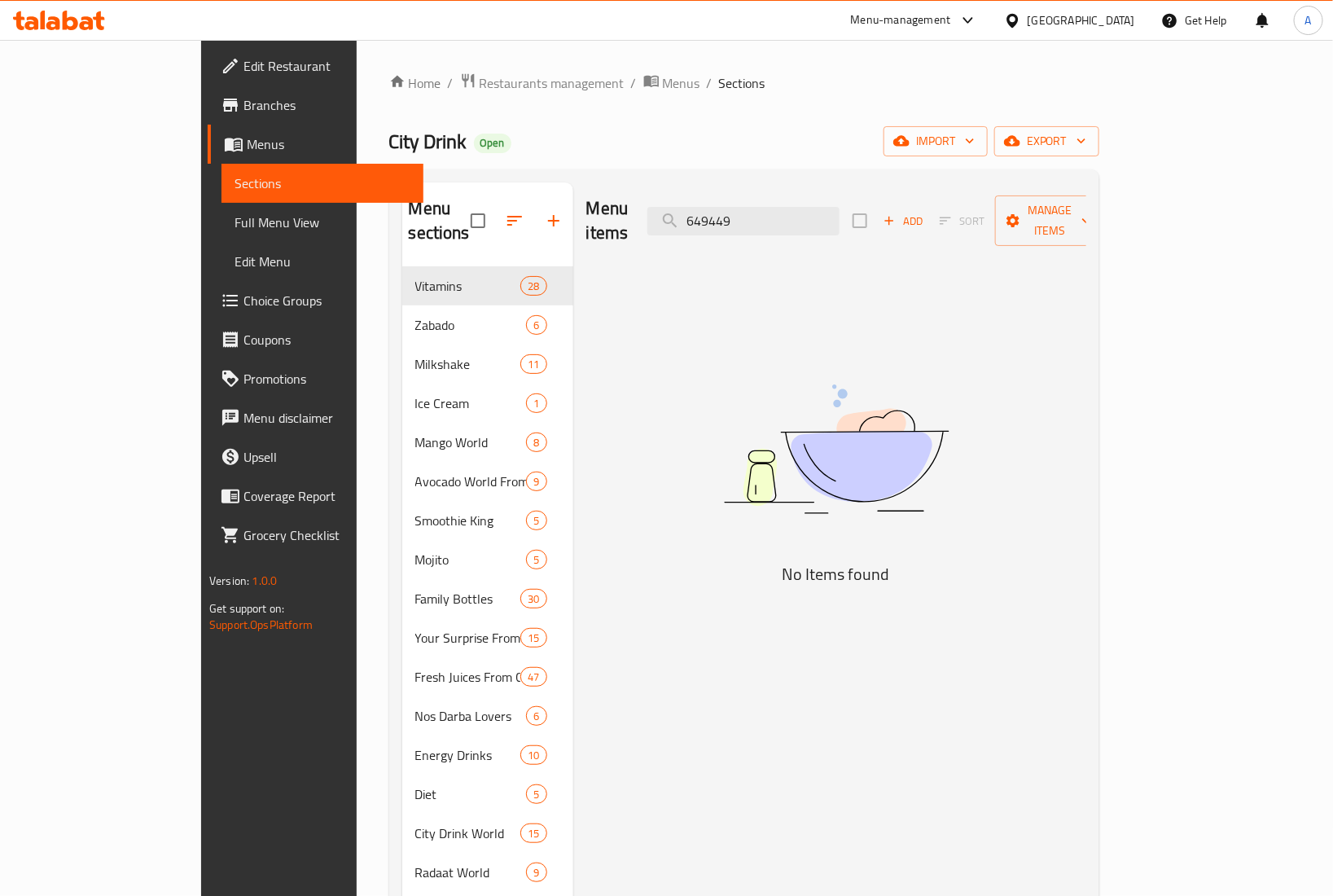
drag, startPoint x: 799, startPoint y: 206, endPoint x: 698, endPoint y: 210, distance: 101.1
click at [698, 210] on div "Menu items 649449 Add Sort Manage items" at bounding box center [836, 221] width 500 height 78
click at [816, 209] on input "649449" at bounding box center [743, 221] width 192 height 29
paste input "4 Large Size Smoothie Juice Drink"
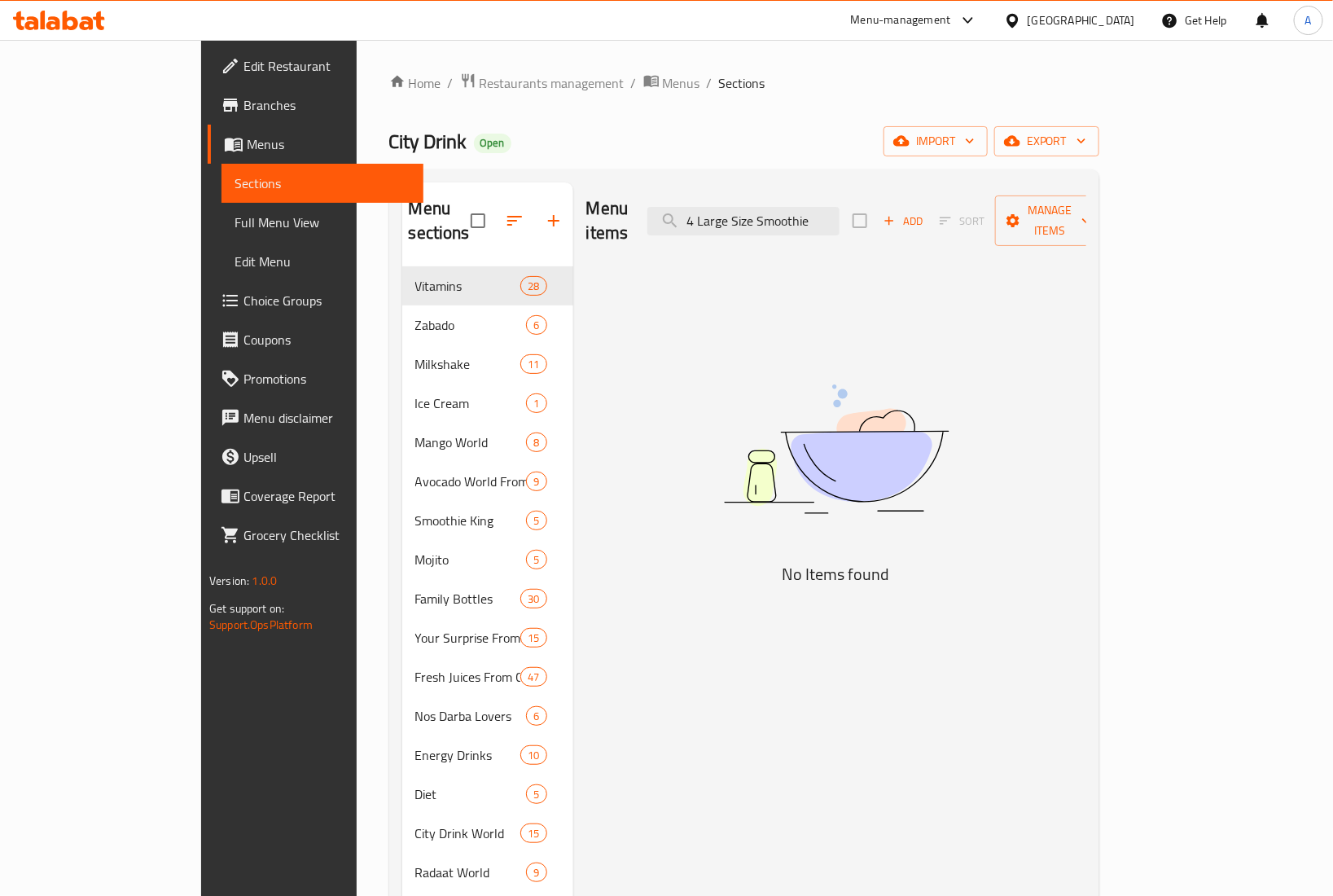
drag, startPoint x: 771, startPoint y: 209, endPoint x: 708, endPoint y: 224, distance: 64.8
click at [708, 224] on div "Menu items 4 Large Size Smoothie Add Sort Manage items" at bounding box center [836, 221] width 500 height 78
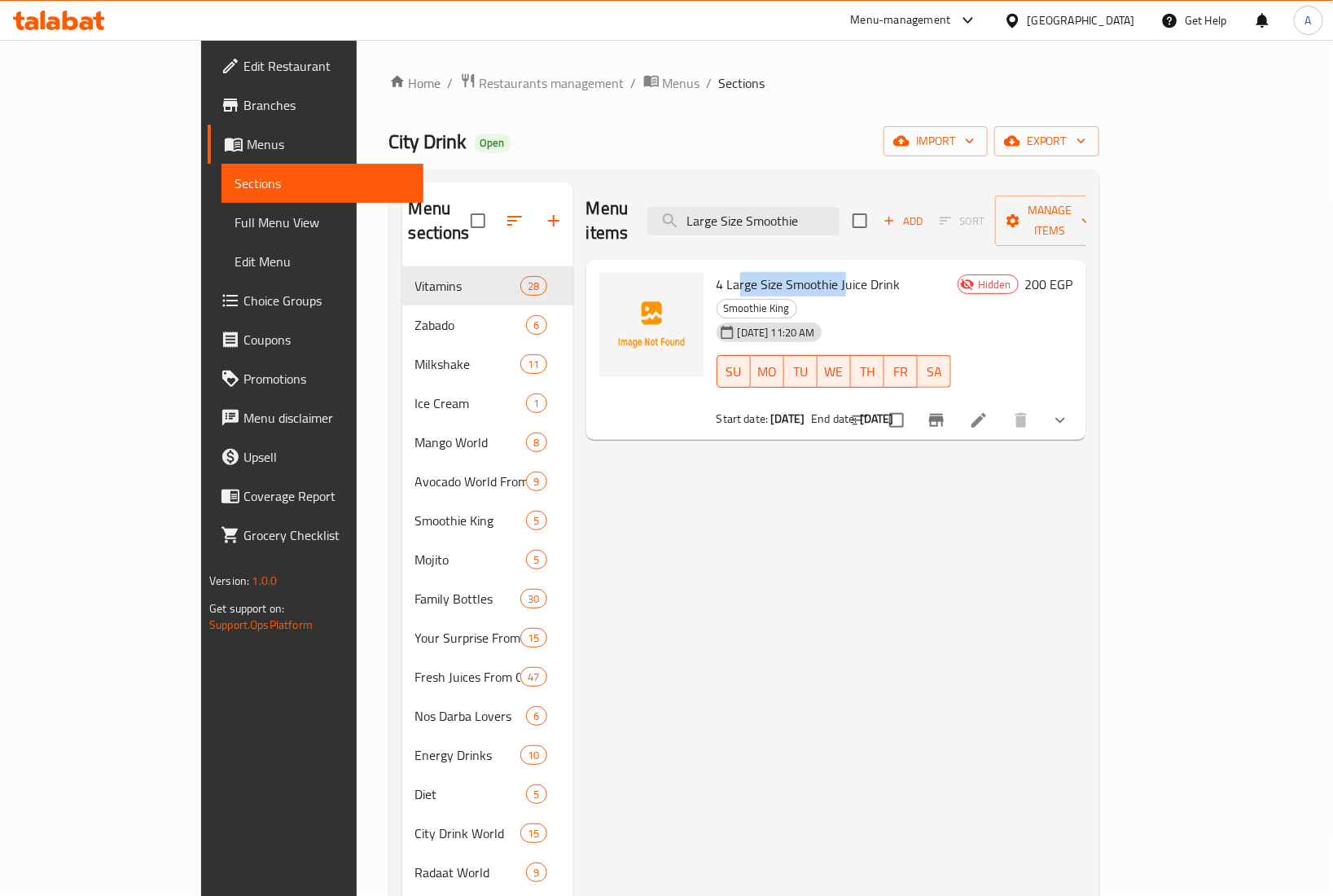
drag, startPoint x: 686, startPoint y: 263, endPoint x: 799, endPoint y: 254, distance: 113.4
click at [799, 272] on span "4 Large Size Smoothie Juice Drink" at bounding box center [808, 284] width 184 height 24
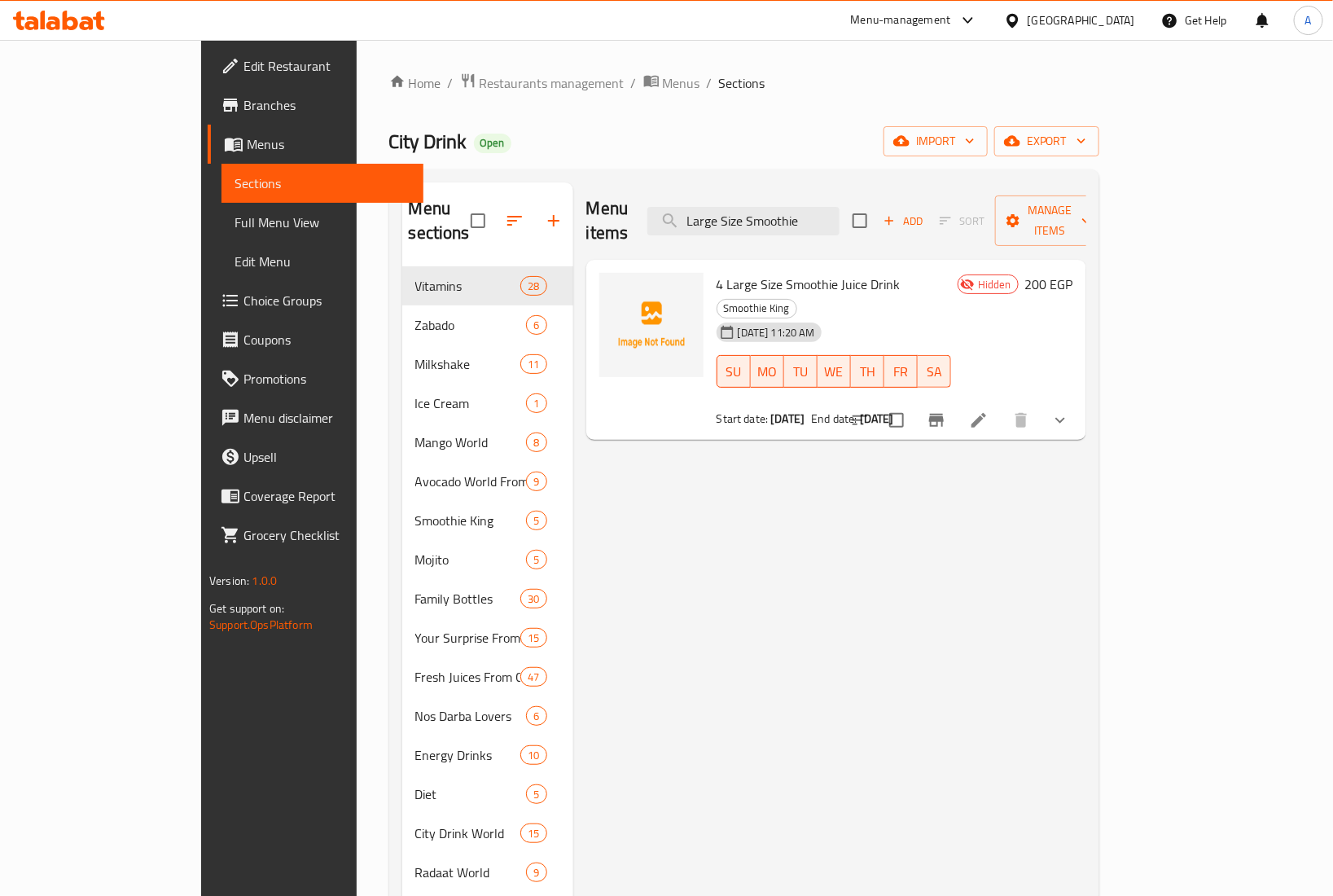
click at [938, 316] on div "15-09-2025 11:20 AM SU MO TU WE TH FR SA" at bounding box center [834, 359] width 248 height 88
click at [824, 207] on input "Large Size Smoothie" at bounding box center [743, 221] width 192 height 29
paste input "3 Large Qonbella Offer"
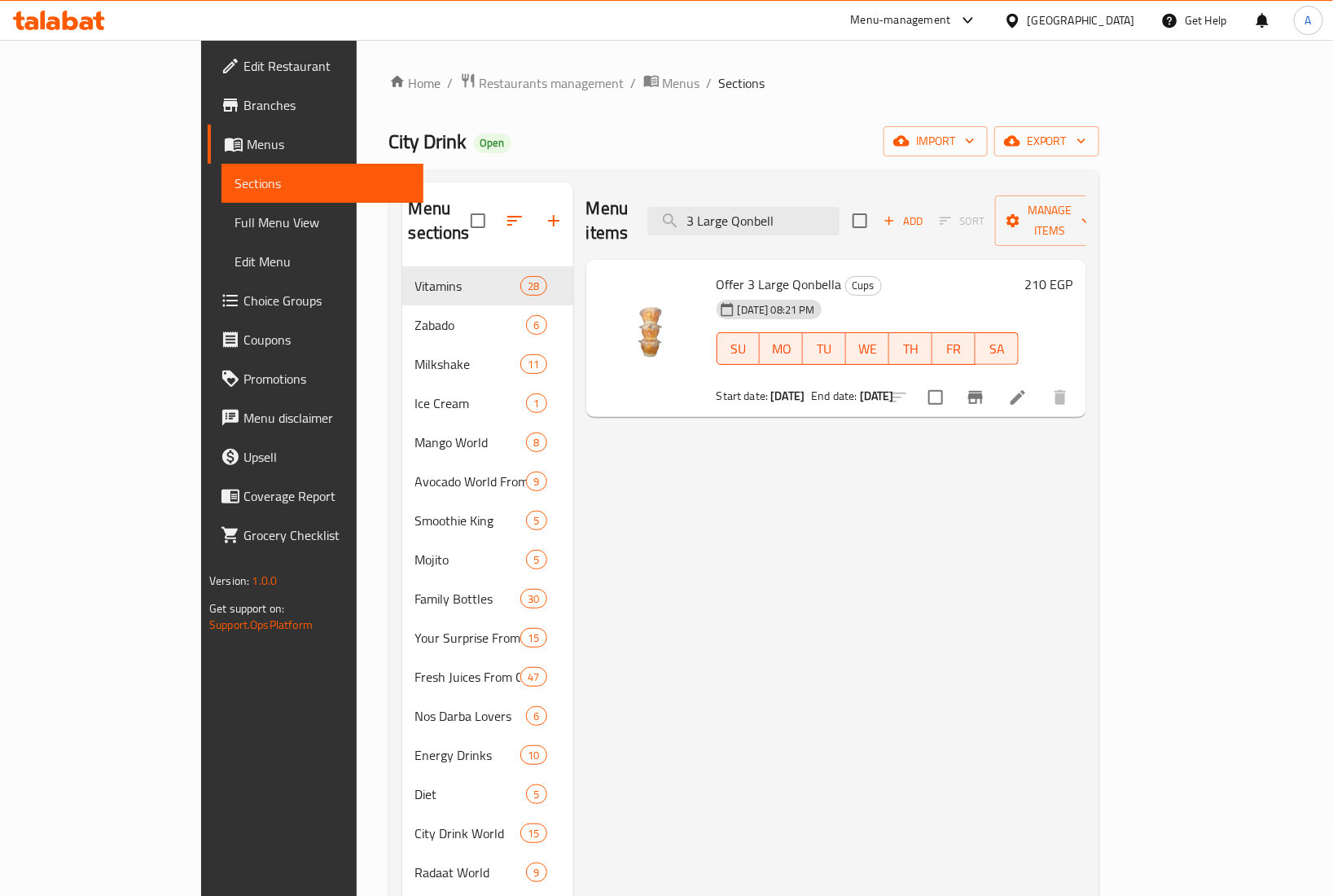
click at [710, 266] on div "Offer 3 Large Qonbella Cups 14-09-2025 08:21 PM SU MO TU WE TH FR SA Start date…" at bounding box center [867, 339] width 315 height 145
click at [1122, 17] on div "[GEOGRAPHIC_DATA]" at bounding box center [1081, 20] width 107 height 18
click at [660, 82] on ol "Home / Restaurants management / Menus / Sections" at bounding box center [744, 83] width 710 height 21
click at [807, 218] on input "3 Large Qonbell" at bounding box center [743, 221] width 192 height 29
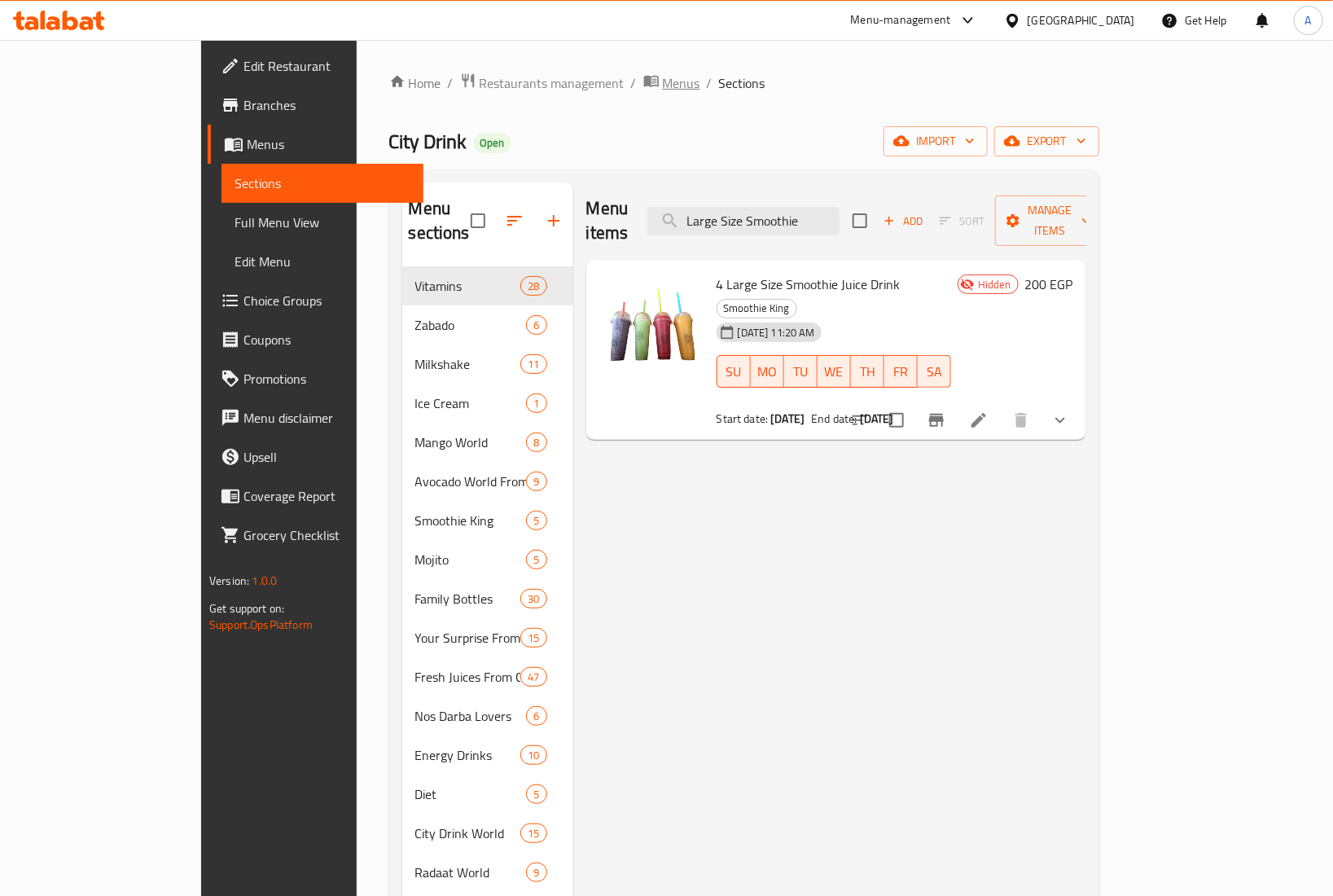
type input "Large Size Smoothie"
click at [663, 79] on span "Menus" at bounding box center [681, 83] width 38 height 19
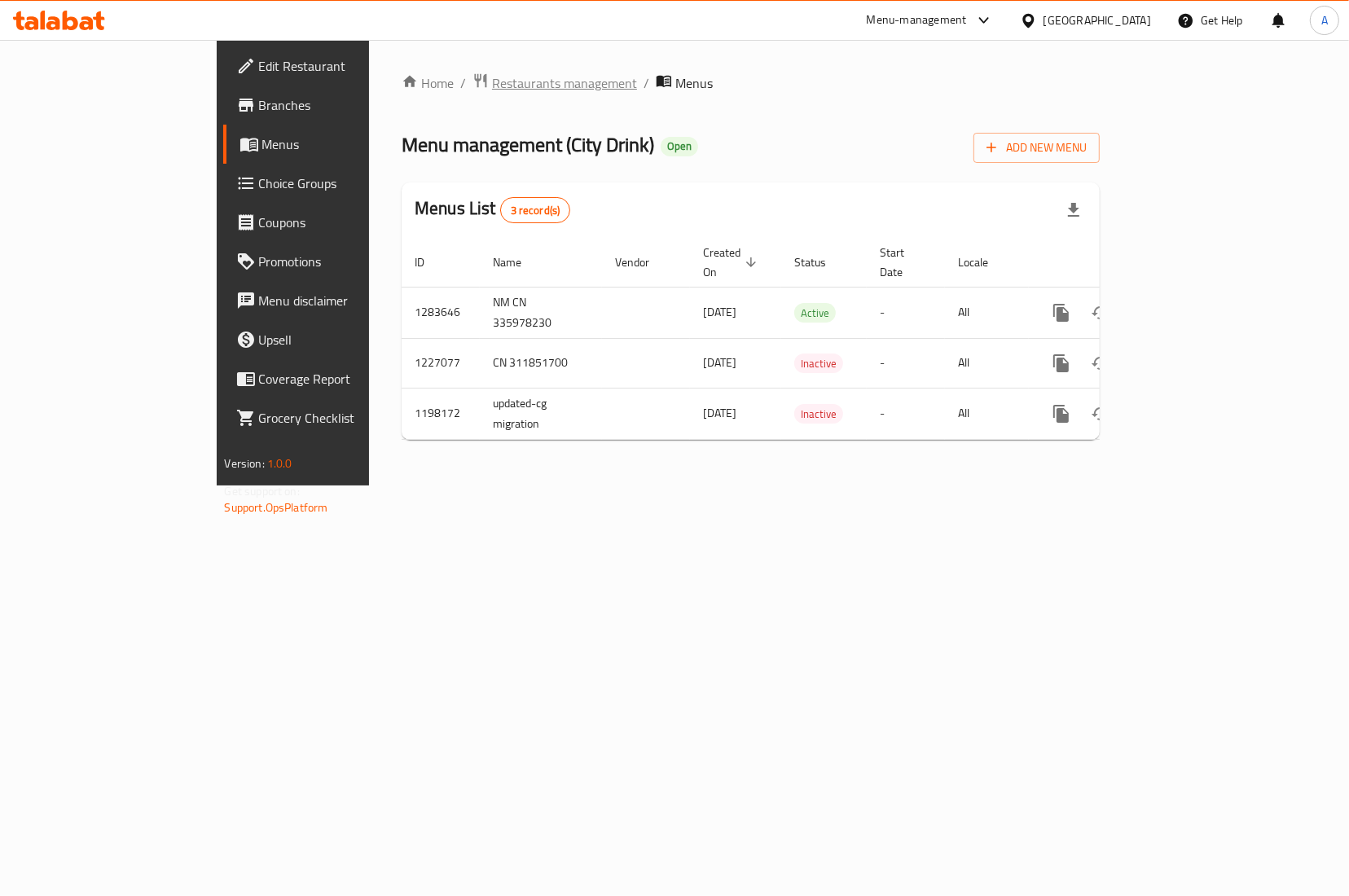
click at [492, 87] on span "Restaurants management" at bounding box center [565, 83] width 145 height 19
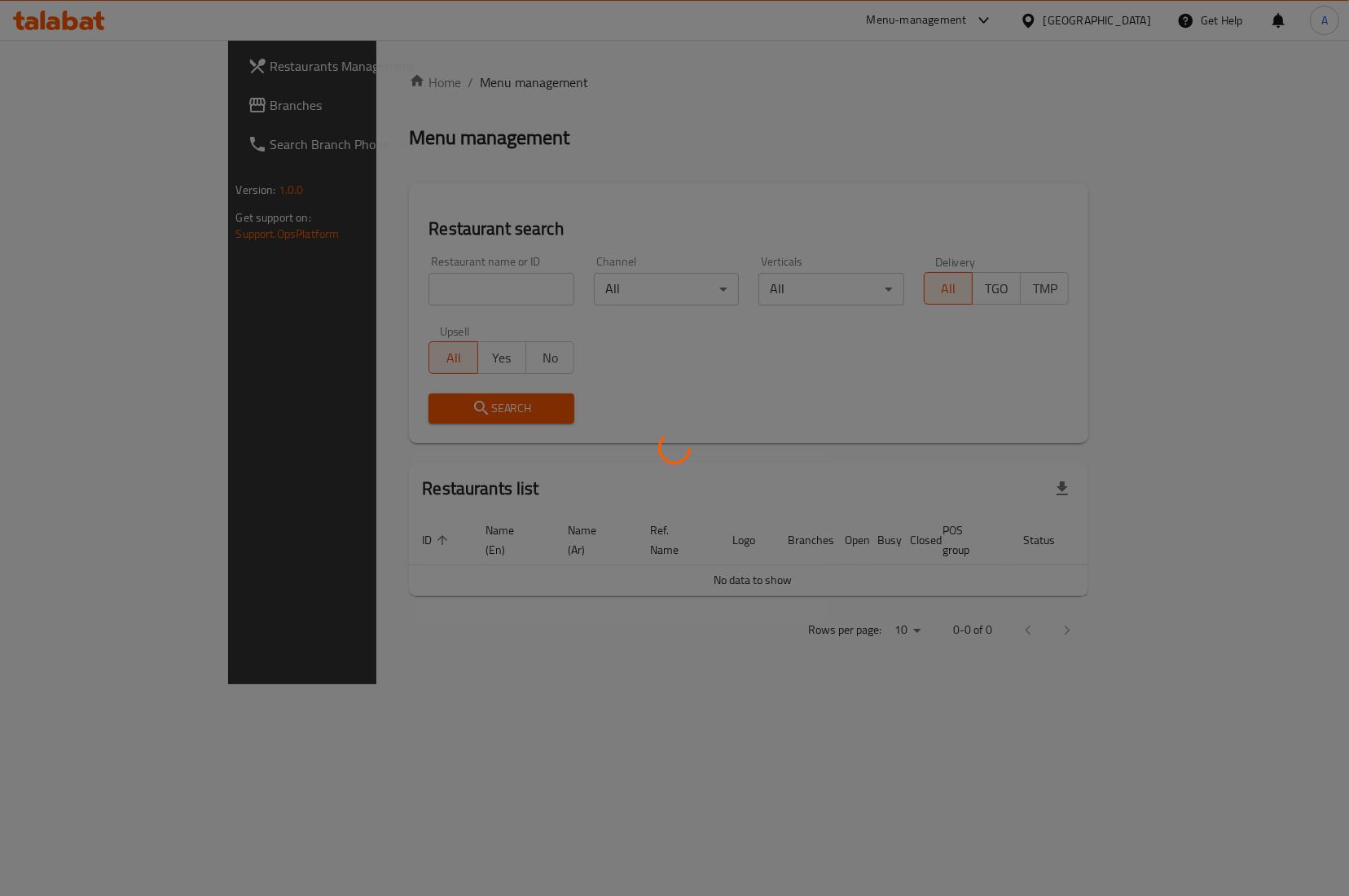
click at [339, 285] on div at bounding box center [674, 448] width 1349 height 896
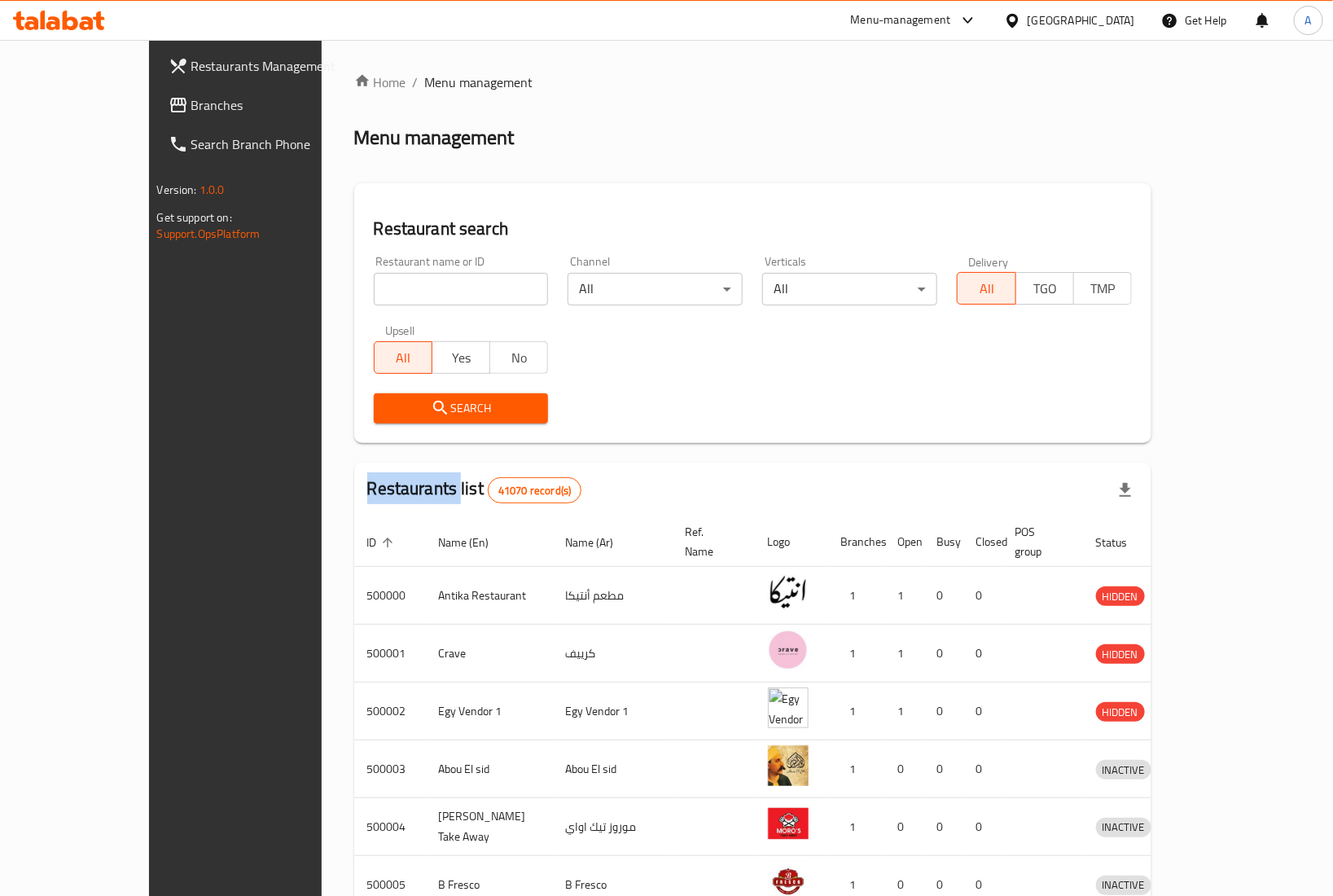
click at [338, 285] on div at bounding box center [666, 448] width 1333 height 896
click at [191, 99] on span "Branches" at bounding box center [274, 105] width 167 height 19
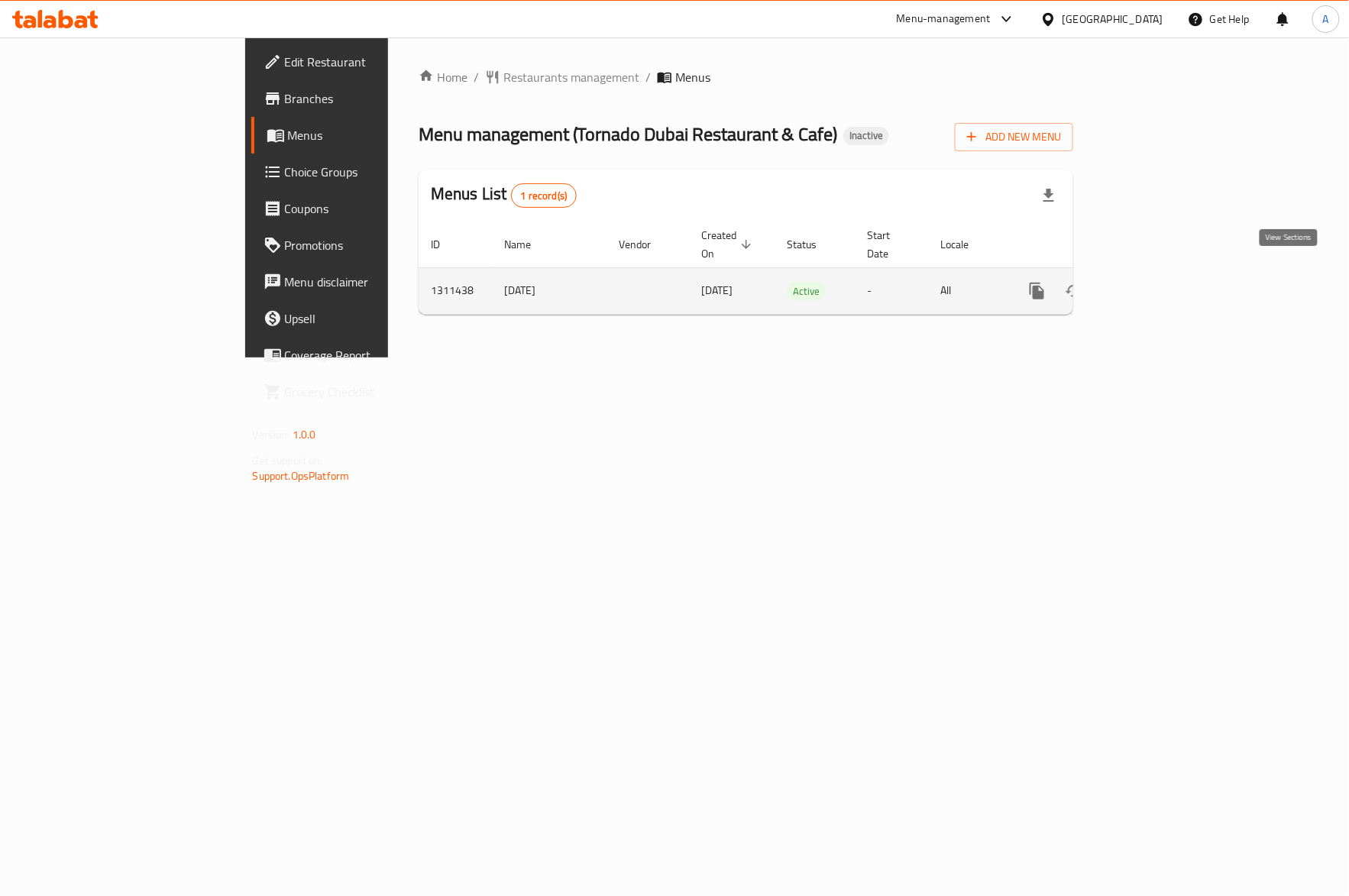
click at [1166, 277] on link "enhanced table" at bounding box center [1148, 290] width 37 height 37
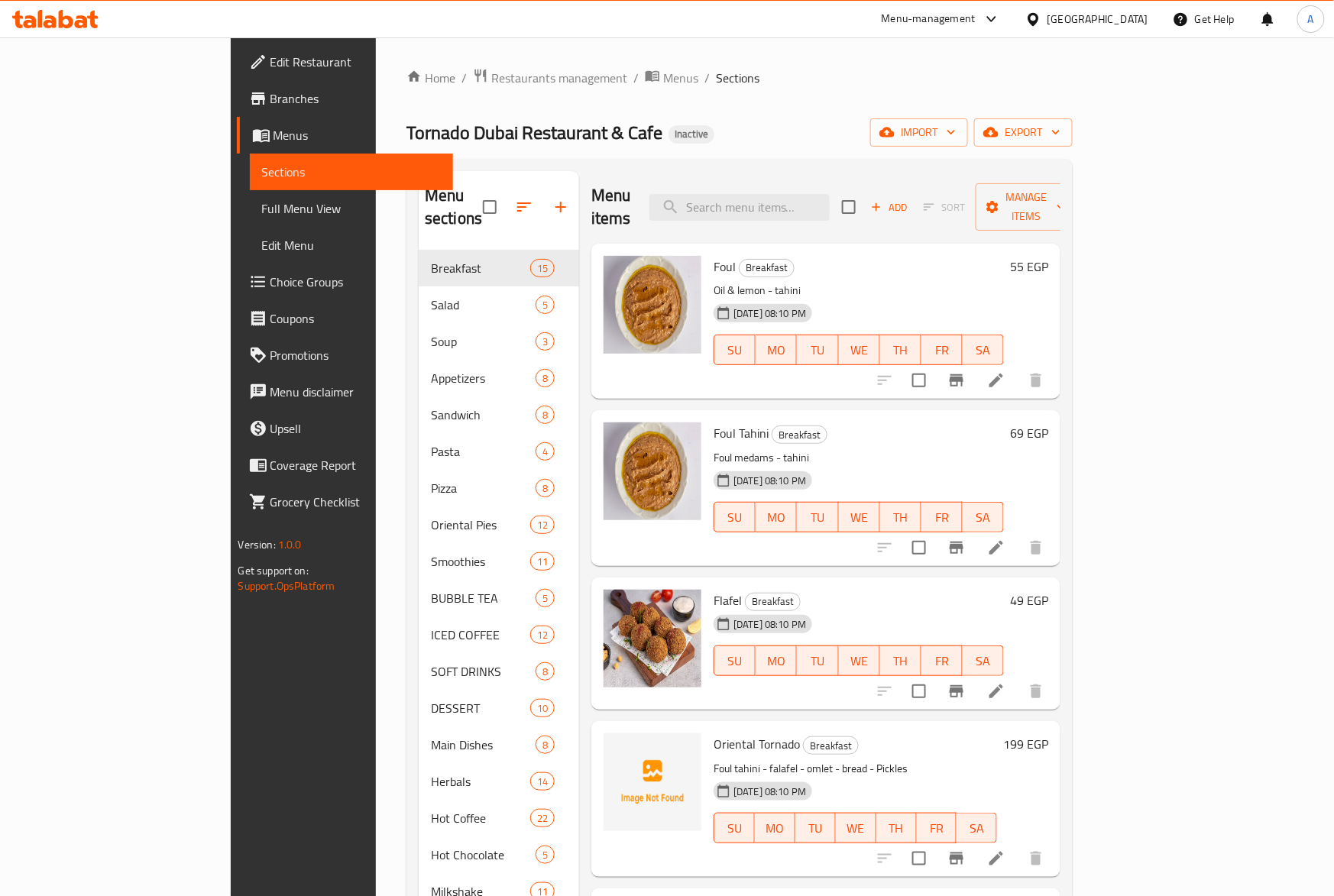
click at [883, 298] on div "[DATE] 08:10 PM SU MO TU WE TH FR SA" at bounding box center [859, 339] width 303 height 83
click at [895, 132] on icon "button" at bounding box center [886, 133] width 16 height 10
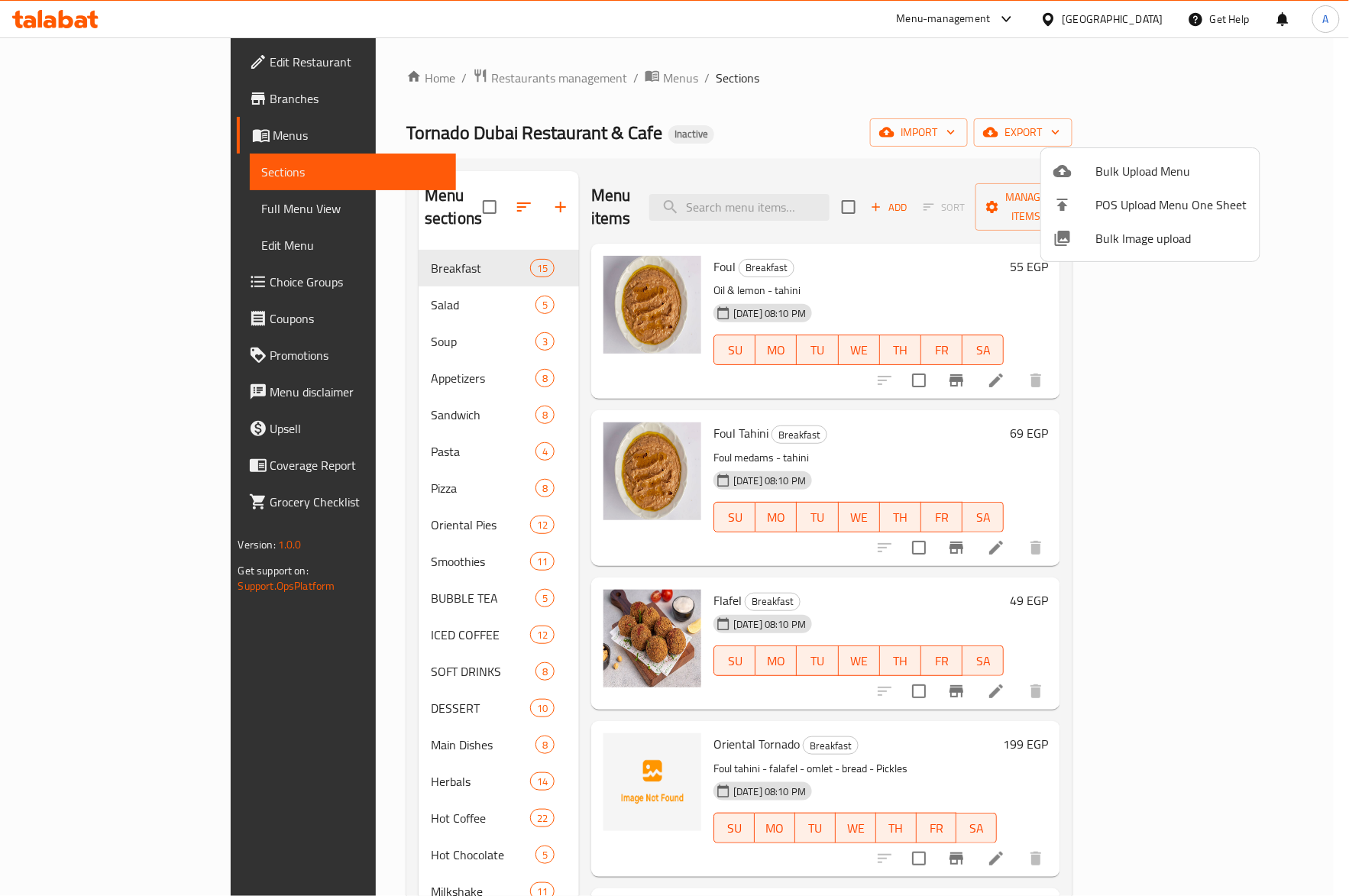
click at [1103, 240] on span "Bulk Image upload" at bounding box center [1171, 238] width 151 height 18
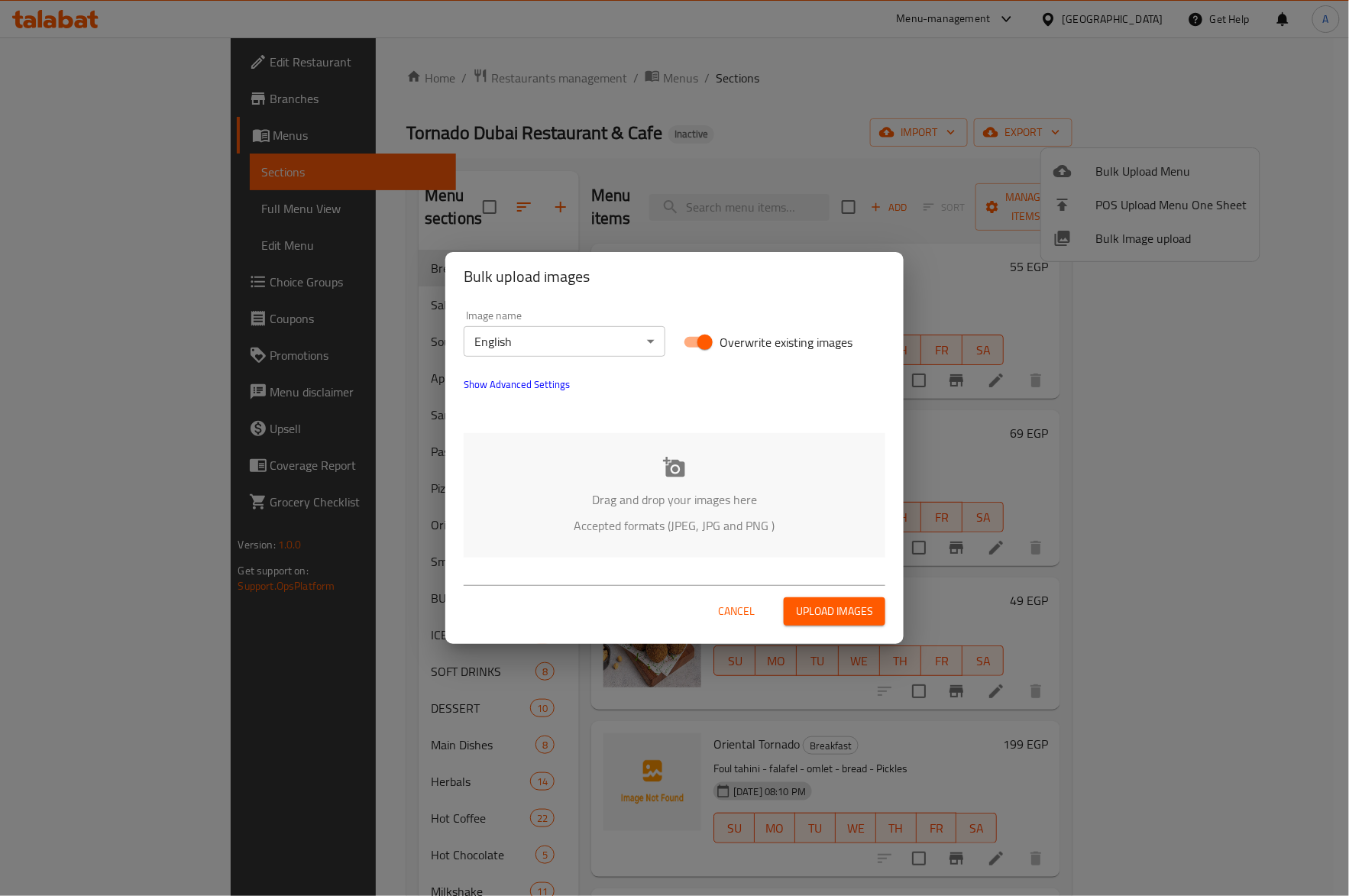
click at [698, 497] on p "Drag and drop your images here" at bounding box center [674, 499] width 376 height 18
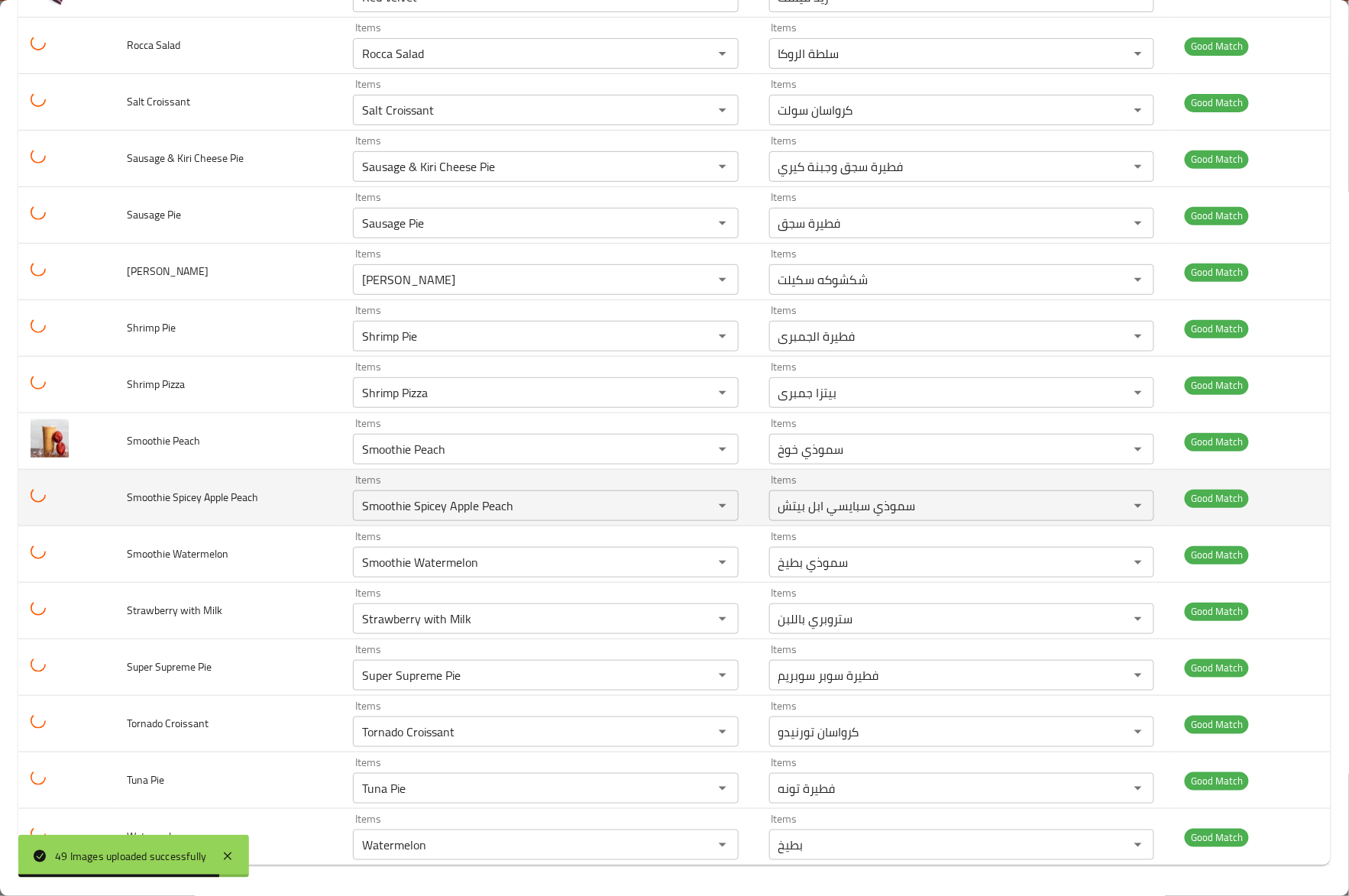
scroll to position [2151, 0]
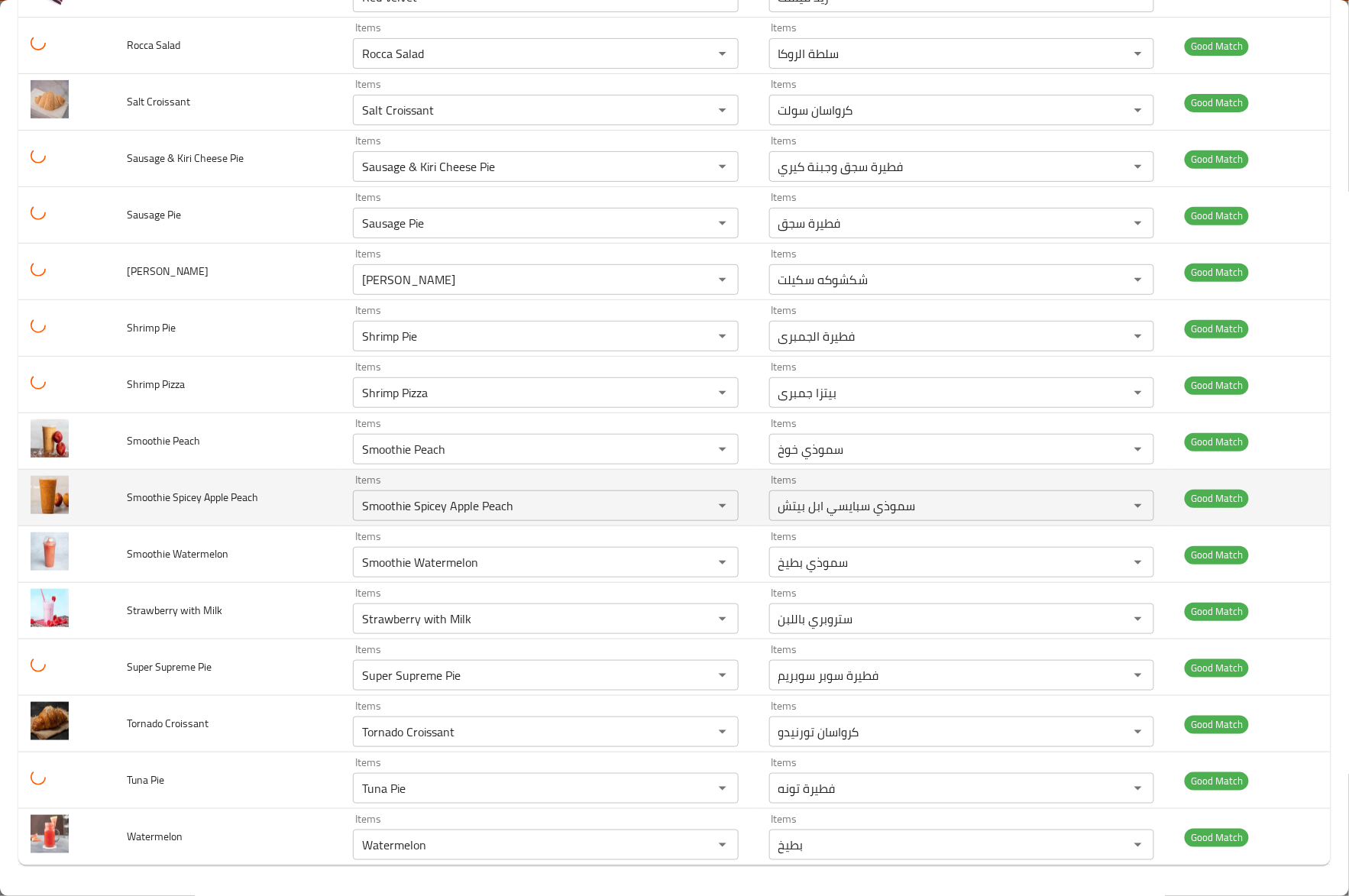
click at [203, 498] on span "Smoothie Spicey Apple Peach" at bounding box center [192, 497] width 132 height 20
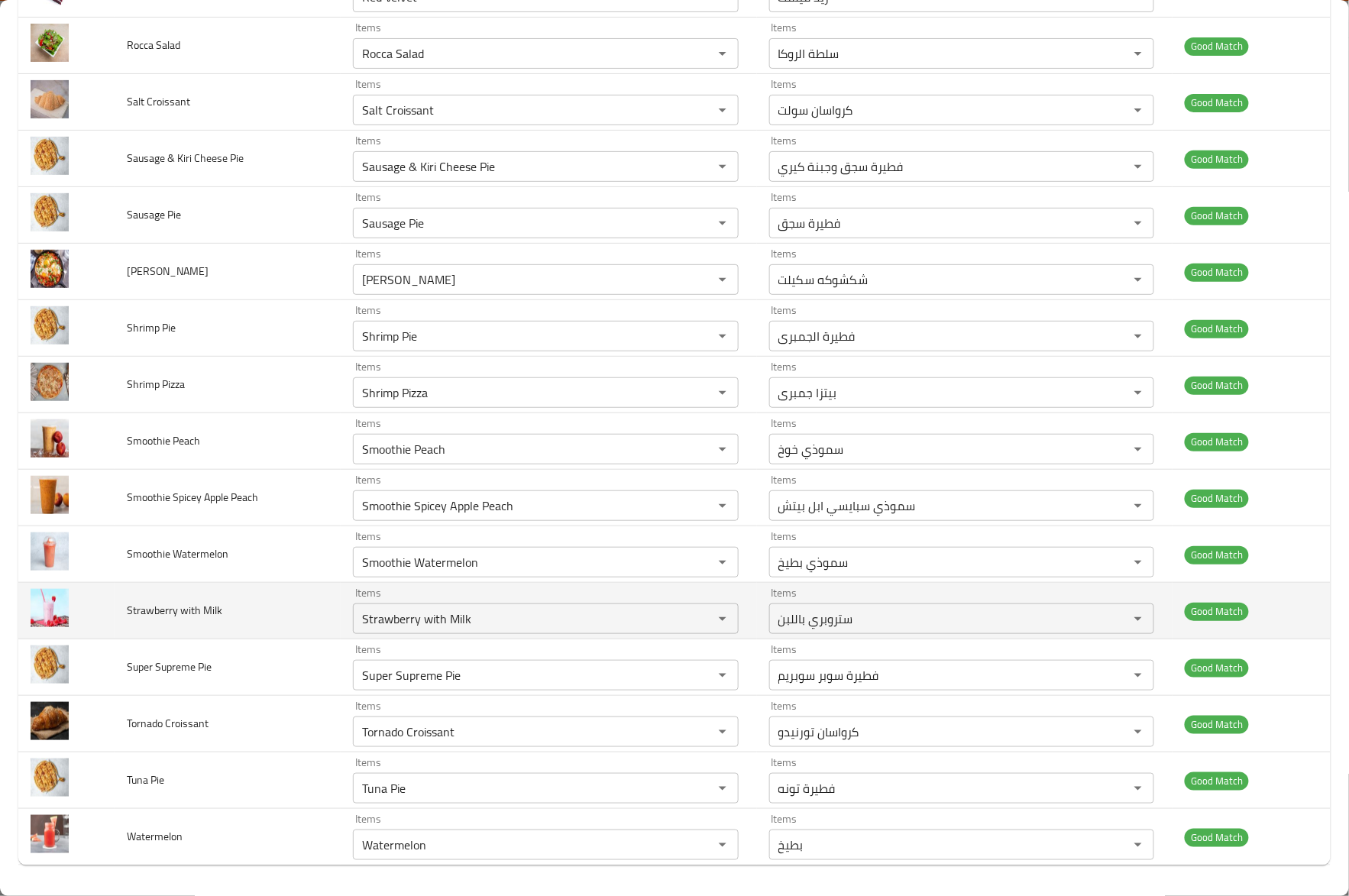
click at [209, 583] on td "Strawberry with Milk" at bounding box center [228, 610] width 226 height 56
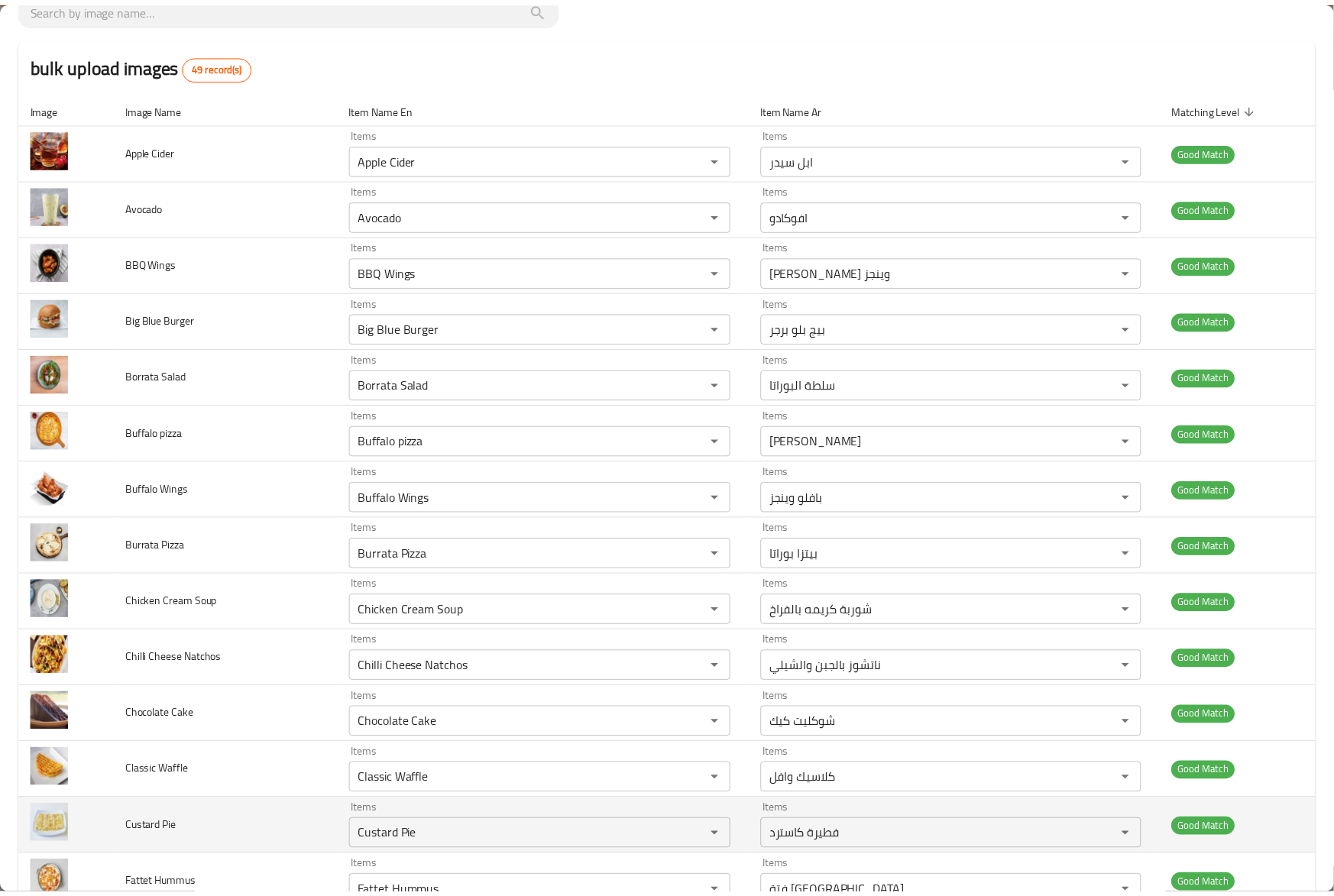
scroll to position [0, 0]
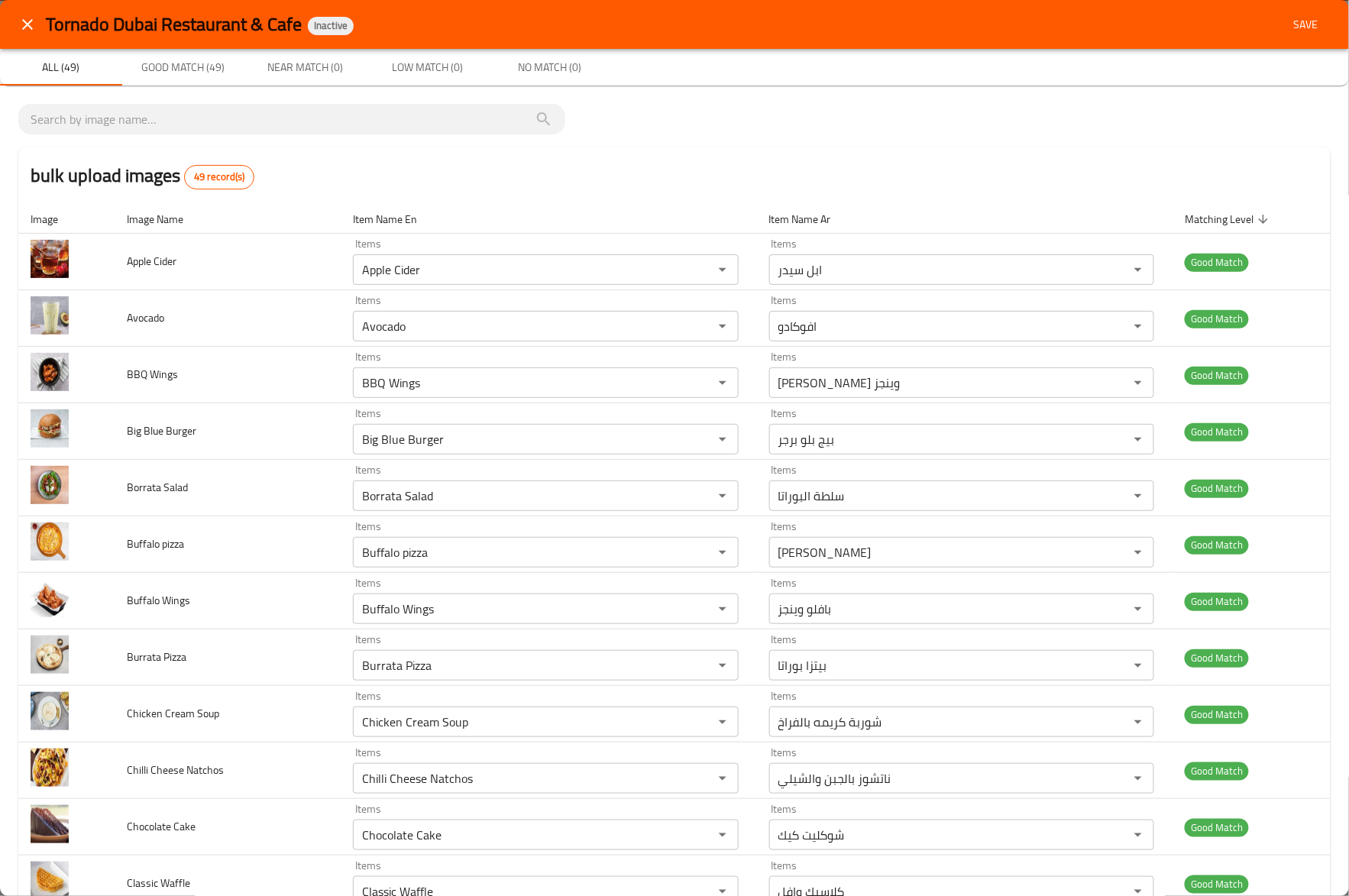
click at [1314, 9] on div "Tornado Dubai Restaurant & Cafe Inactive Save" at bounding box center [674, 25] width 1349 height 49
click at [1299, 12] on button "Save" at bounding box center [1306, 25] width 49 height 29
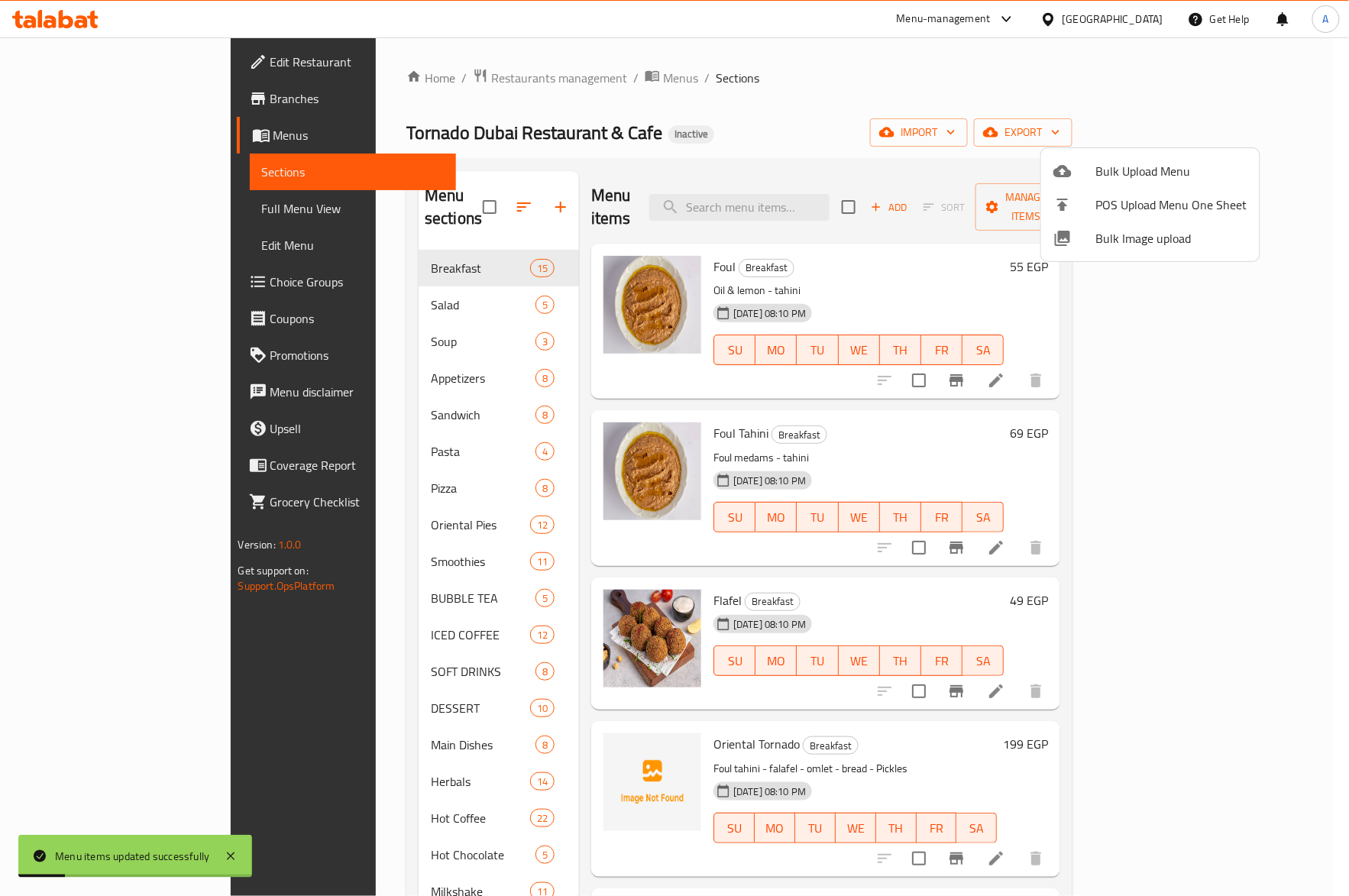
click at [684, 718] on div at bounding box center [674, 448] width 1349 height 896
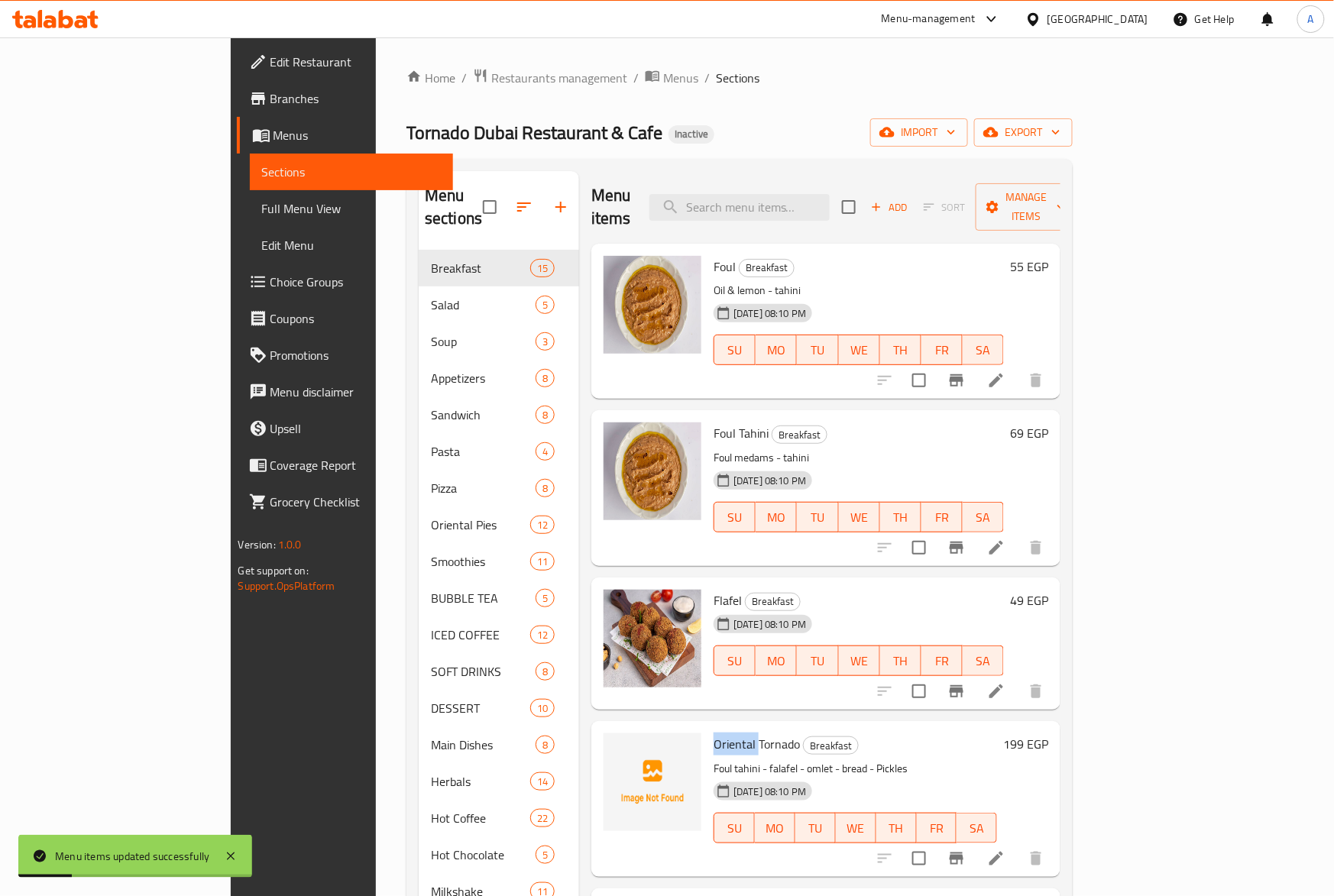
click at [714, 732] on span "Oriental Tornado" at bounding box center [756, 744] width 86 height 23
copy h6 "Oriental Tornado"
click at [972, 422] on div "Foul Tahini Breakfast Foul medams - tahini [DATE] 08:10 PM SU MO TU WE TH FR SA" at bounding box center [859, 488] width 303 height 143
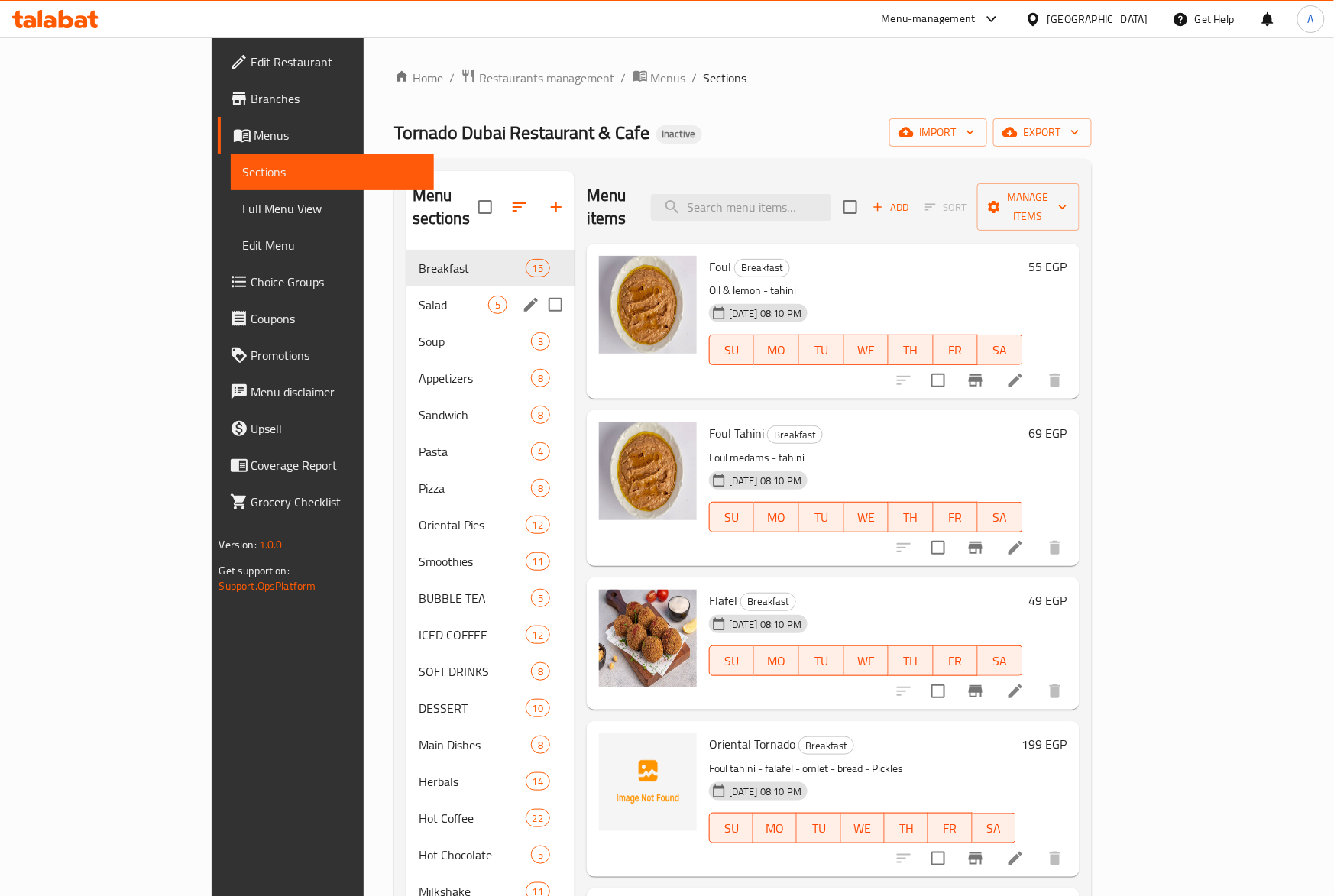
click at [407, 298] on div "Salad 5" at bounding box center [490, 304] width 168 height 37
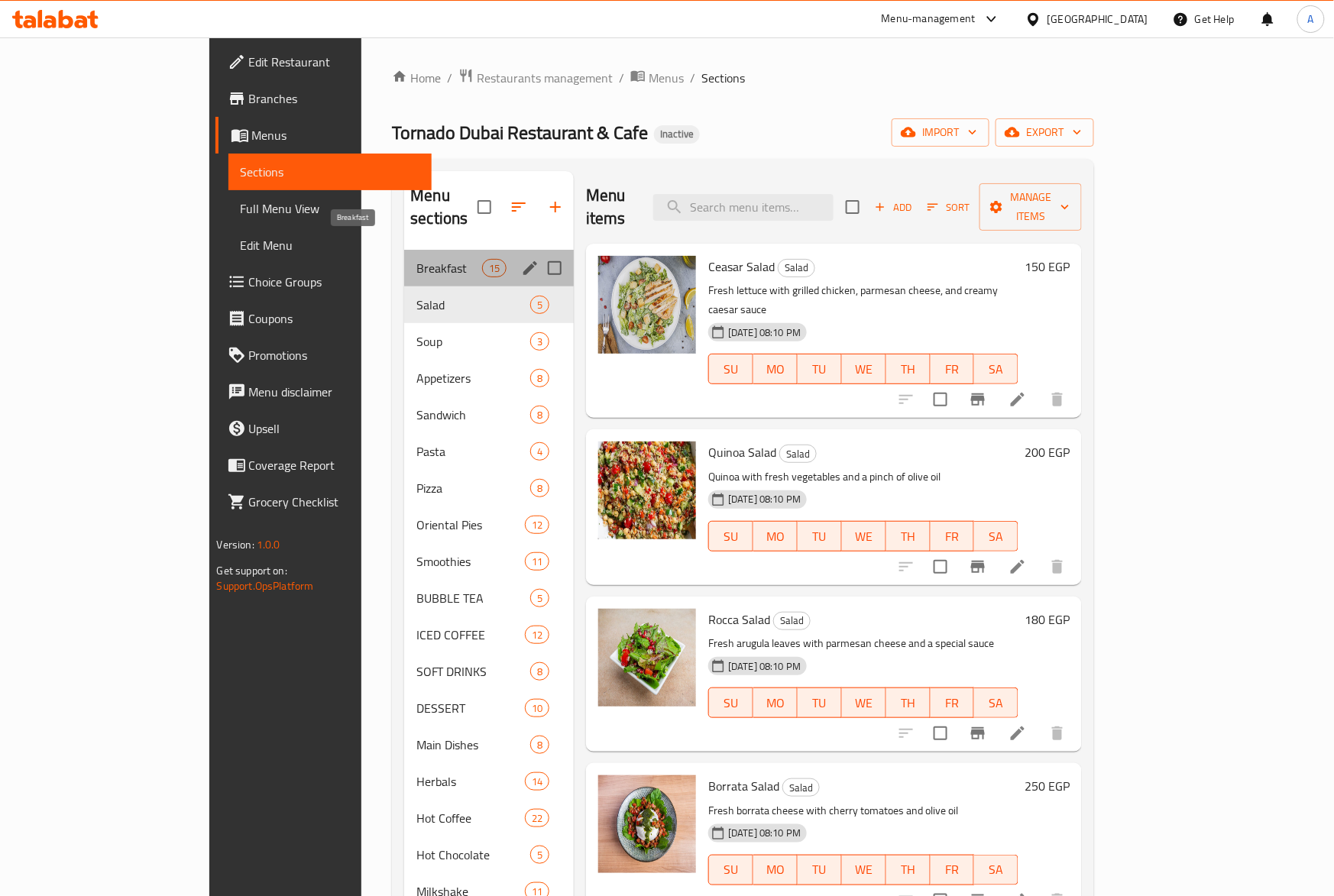
click at [417, 259] on span "Breakfast" at bounding box center [448, 268] width 65 height 18
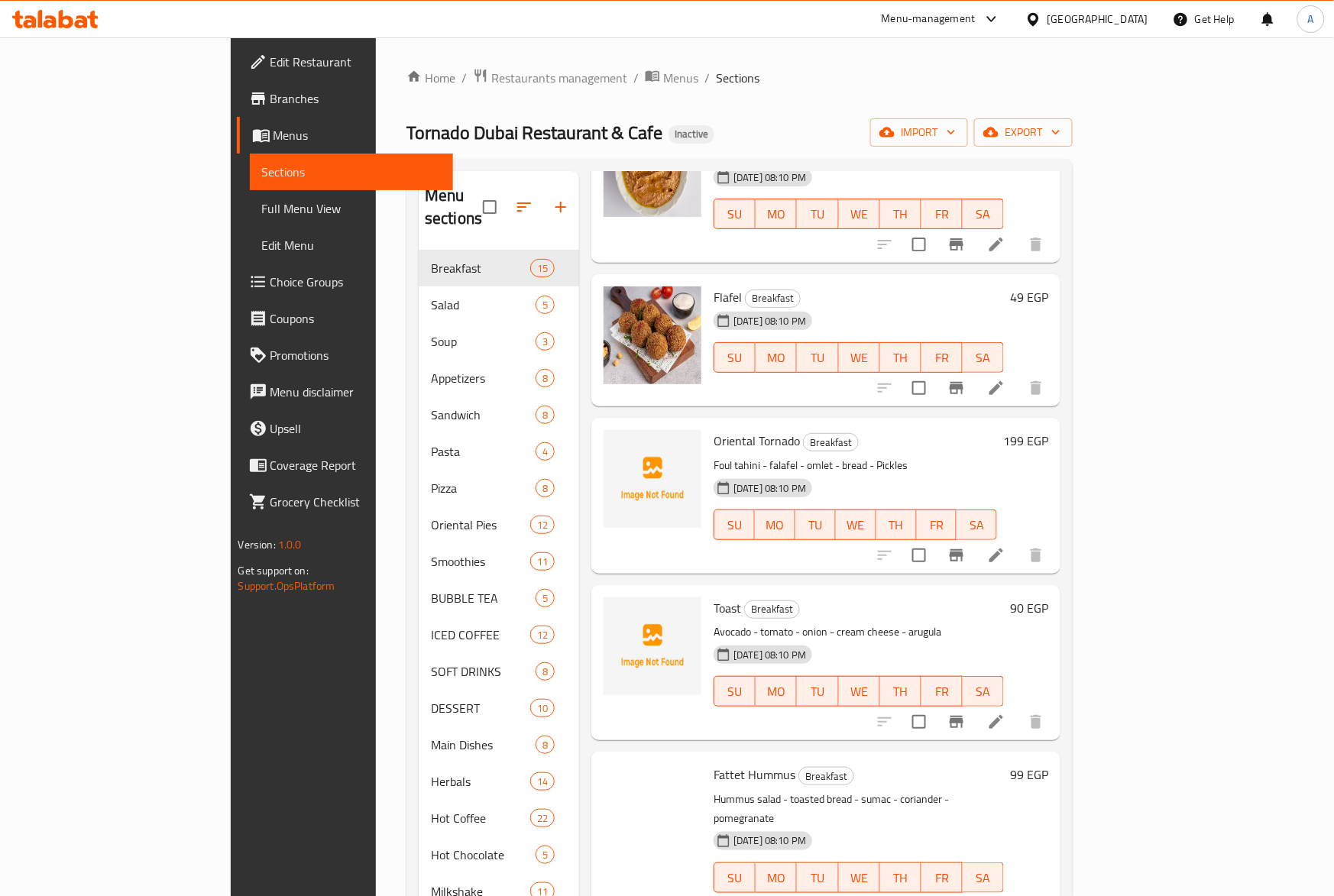
scroll to position [305, 0]
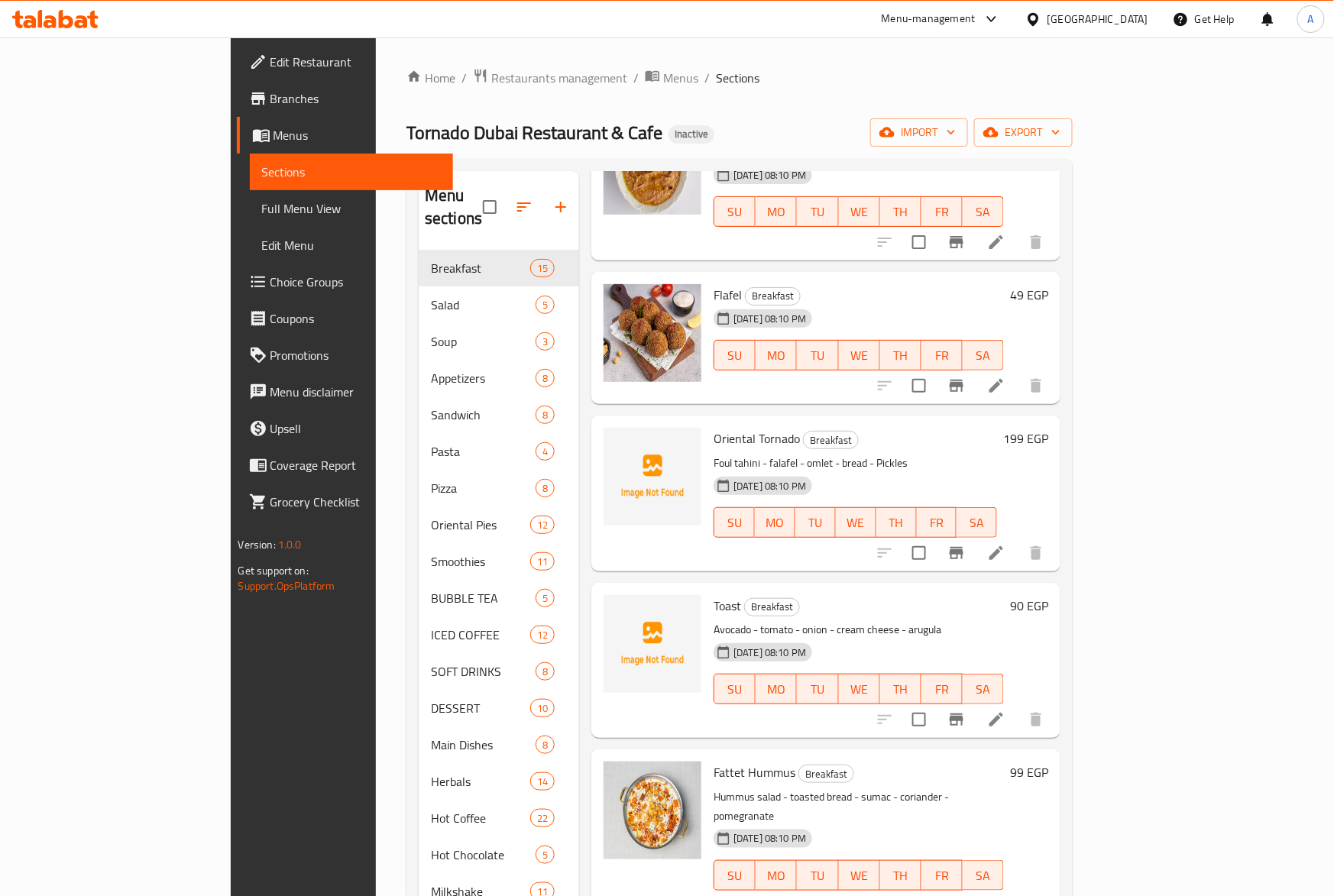
click at [714, 594] on span "Toast" at bounding box center [728, 606] width 28 height 23
copy h6 "Toast"
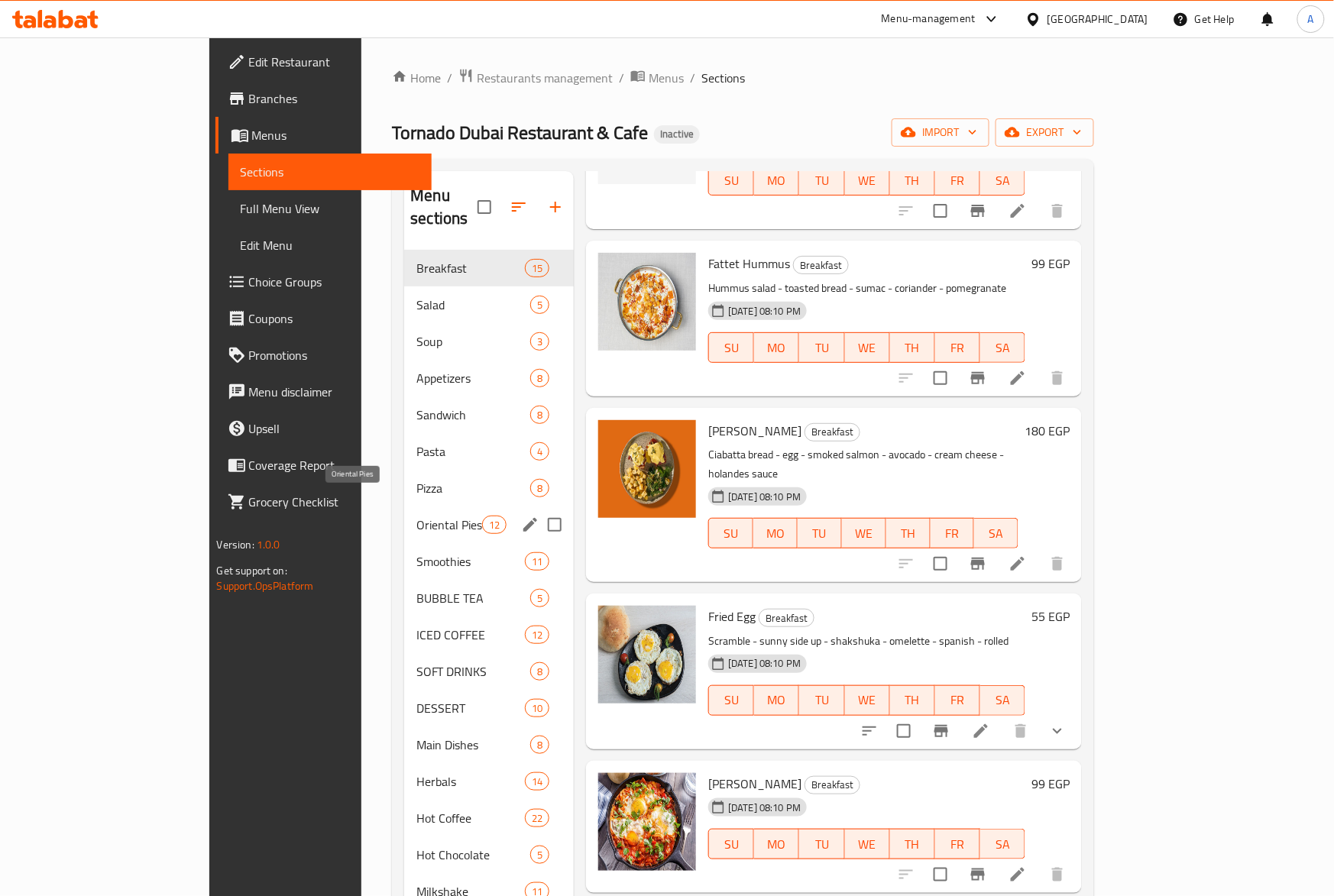
scroll to position [214, 0]
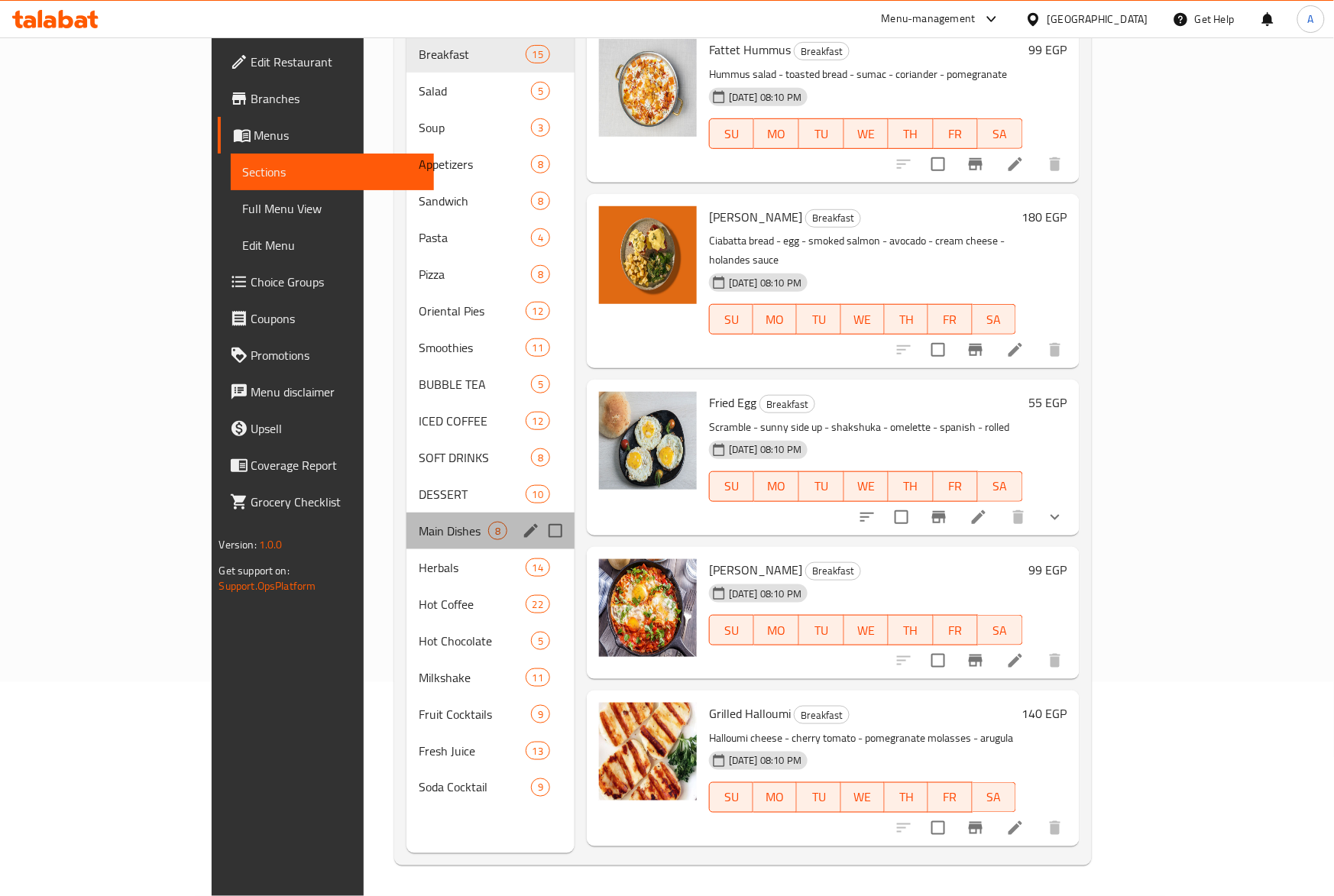
click at [422, 512] on div "Main Dishes 8" at bounding box center [490, 530] width 168 height 37
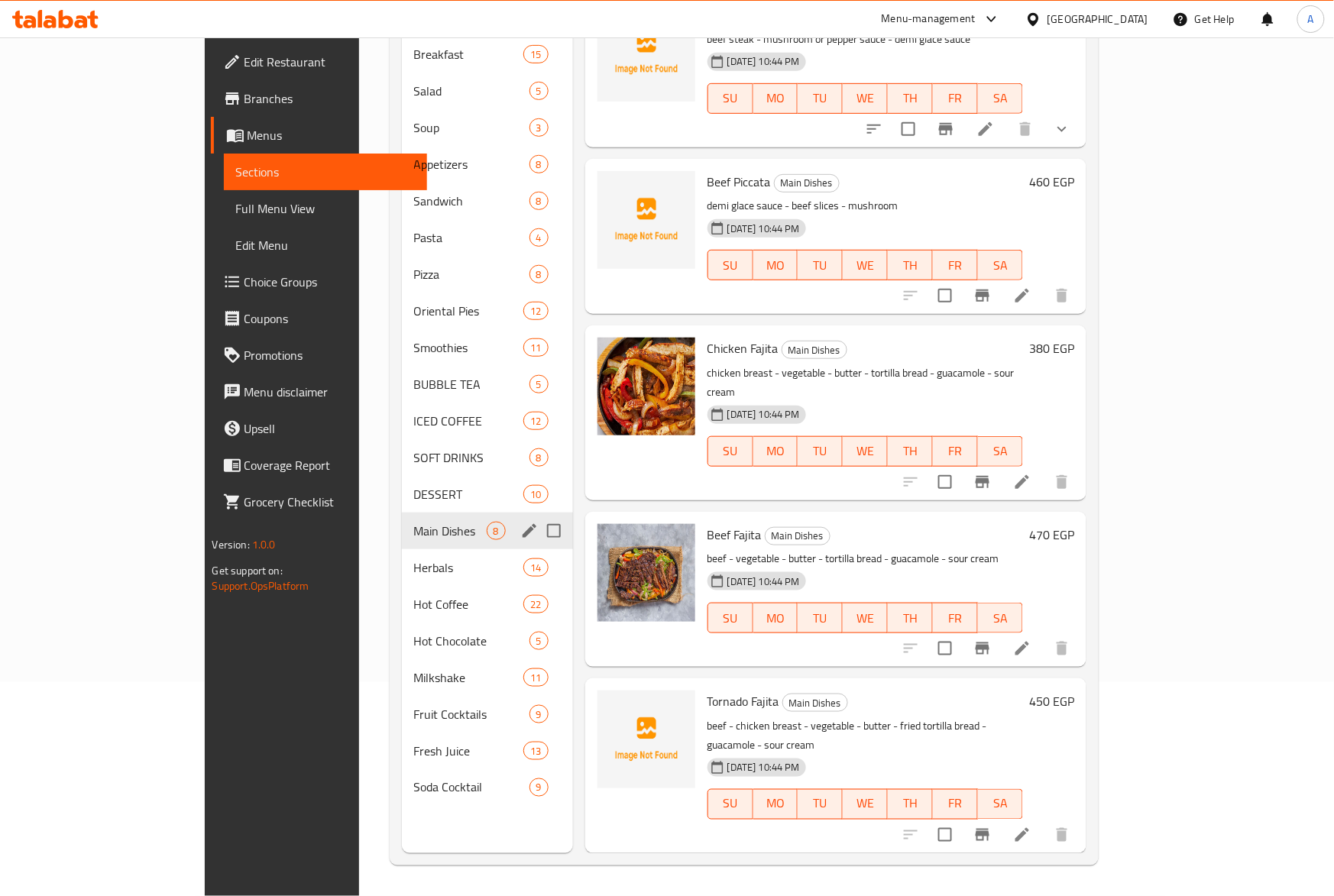
scroll to position [476, 0]
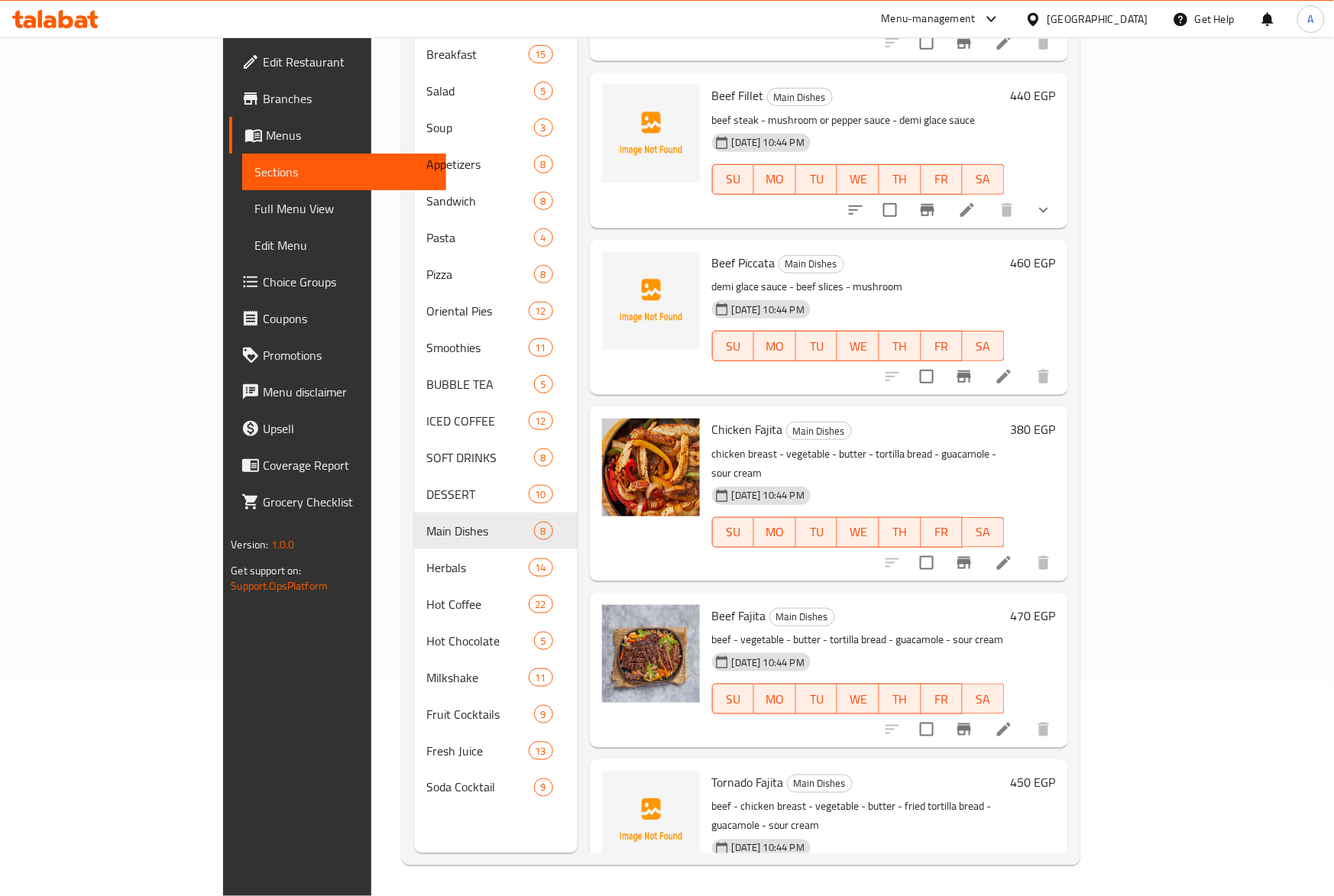
click at [712, 251] on span "Beef Piccata" at bounding box center [743, 263] width 63 height 23
copy h6 "Piccata"
click at [787, 775] on span "Main Dishes" at bounding box center [819, 783] width 64 height 17
click at [721, 771] on span "Tornado Fajita" at bounding box center [748, 782] width 72 height 23
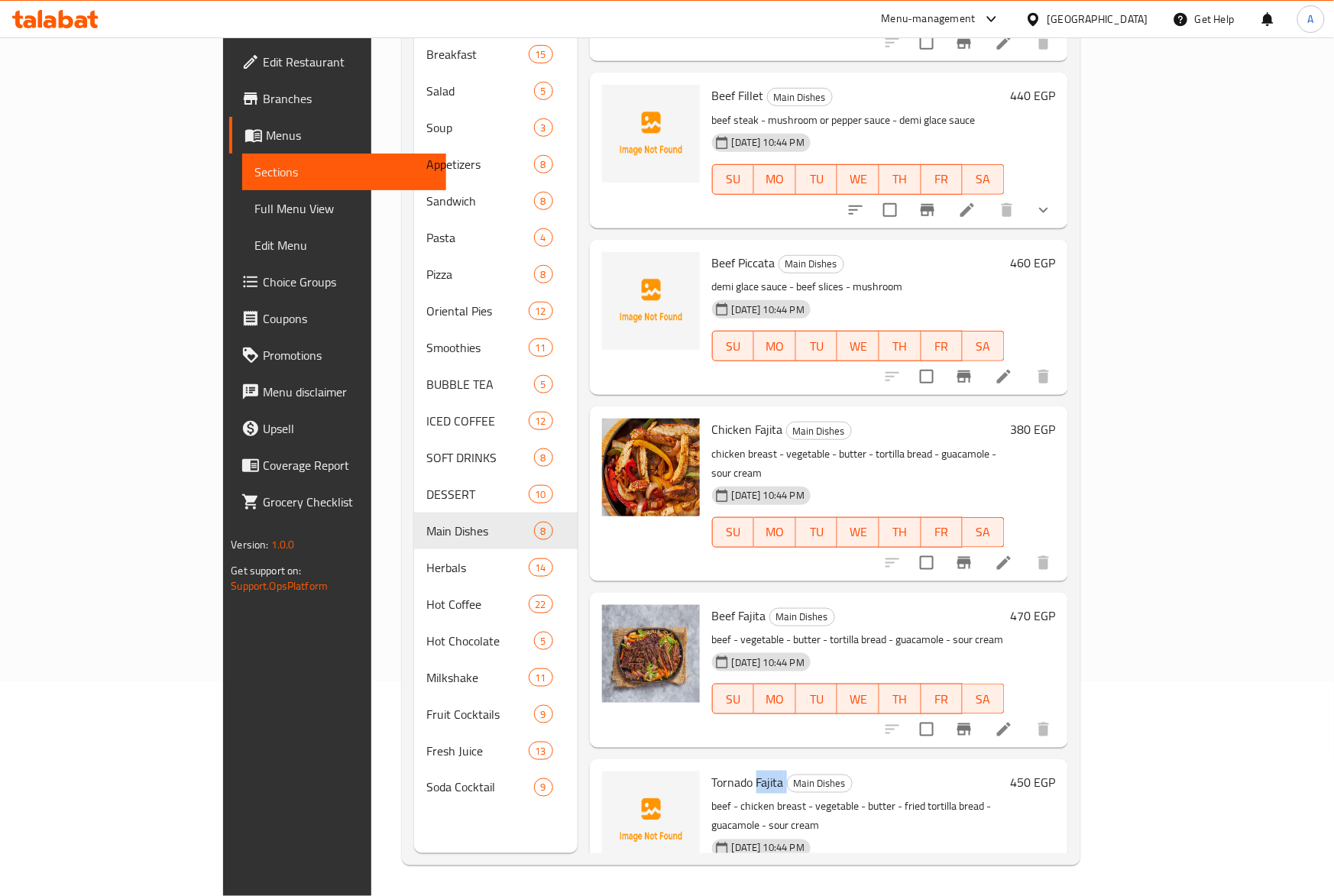
click at [721, 771] on span "Tornado Fajita" at bounding box center [748, 782] width 72 height 23
copy h6 "Fajita"
click at [853, 772] on h6 "Tornado Fajita Main Dishes" at bounding box center [858, 782] width 292 height 21
click at [847, 246] on div "Beef Piccata Main Dishes demi glace sauce - beef slices - mushroom [DATE] 10:44…" at bounding box center [858, 317] width 304 height 143
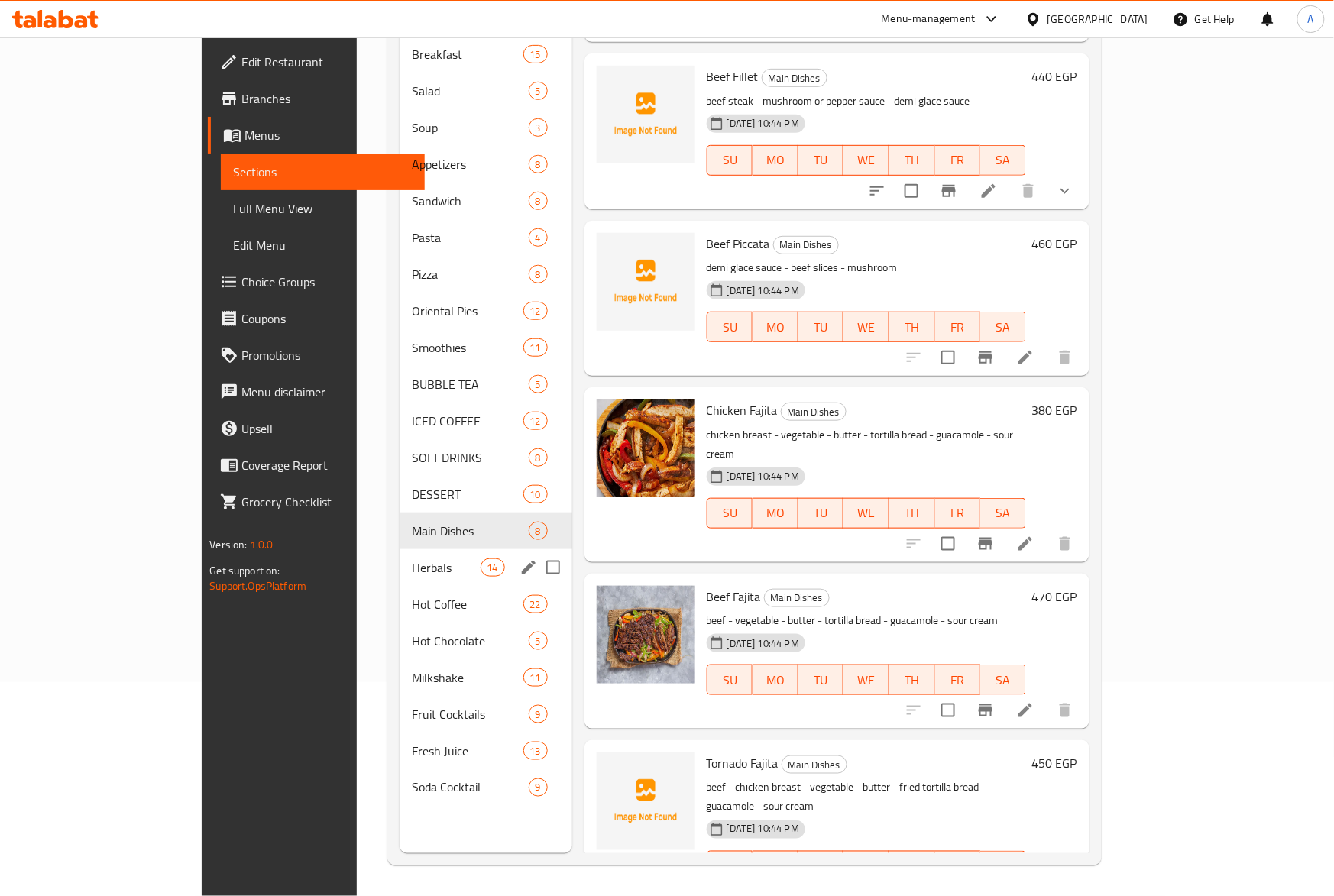
click at [412, 558] on span "Herbals" at bounding box center [445, 567] width 68 height 18
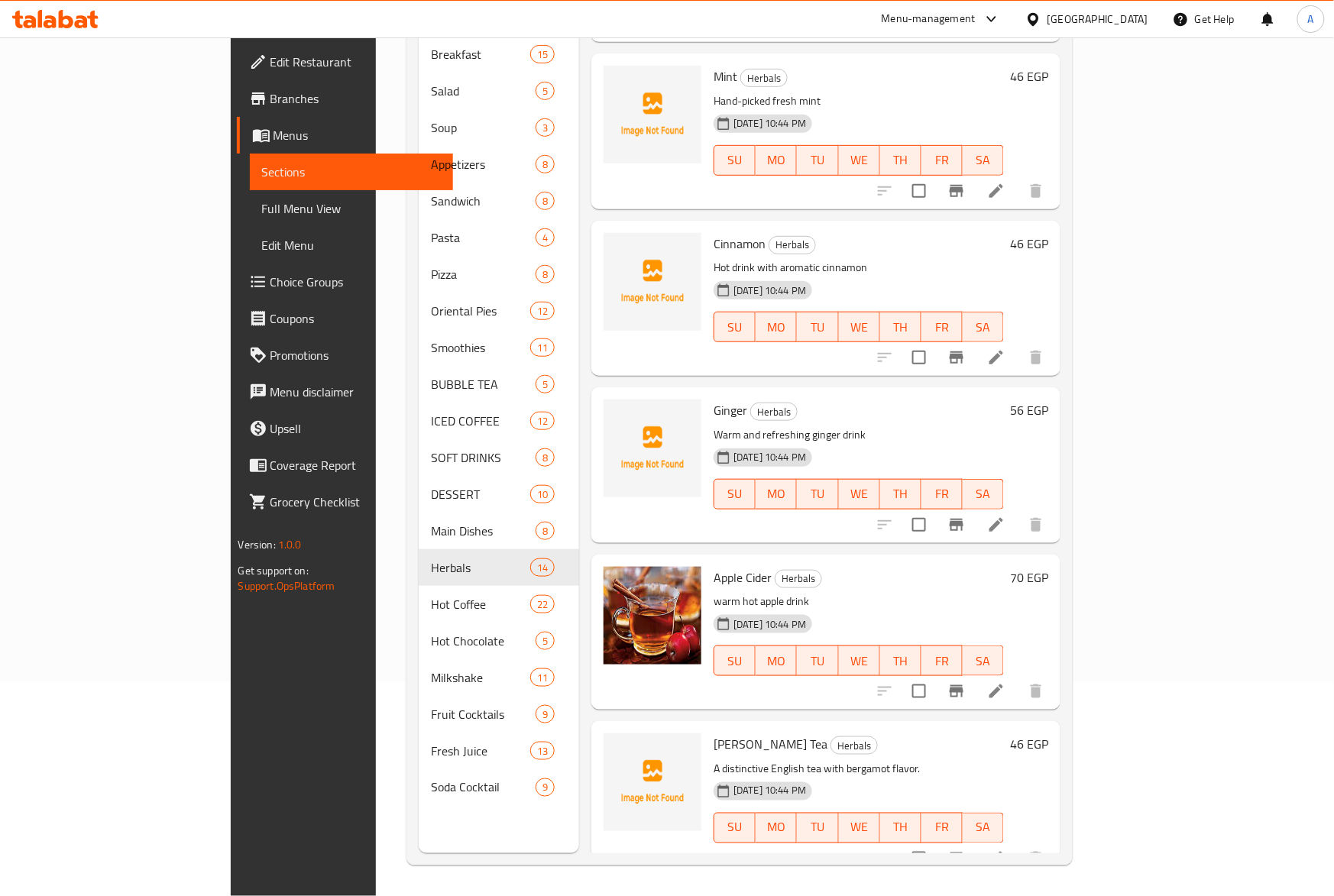
click at [714, 398] on span "Ginger" at bounding box center [730, 410] width 34 height 23
copy h6 "Ginger"
click at [250, 160] on link "Sections" at bounding box center [351, 172] width 204 height 37
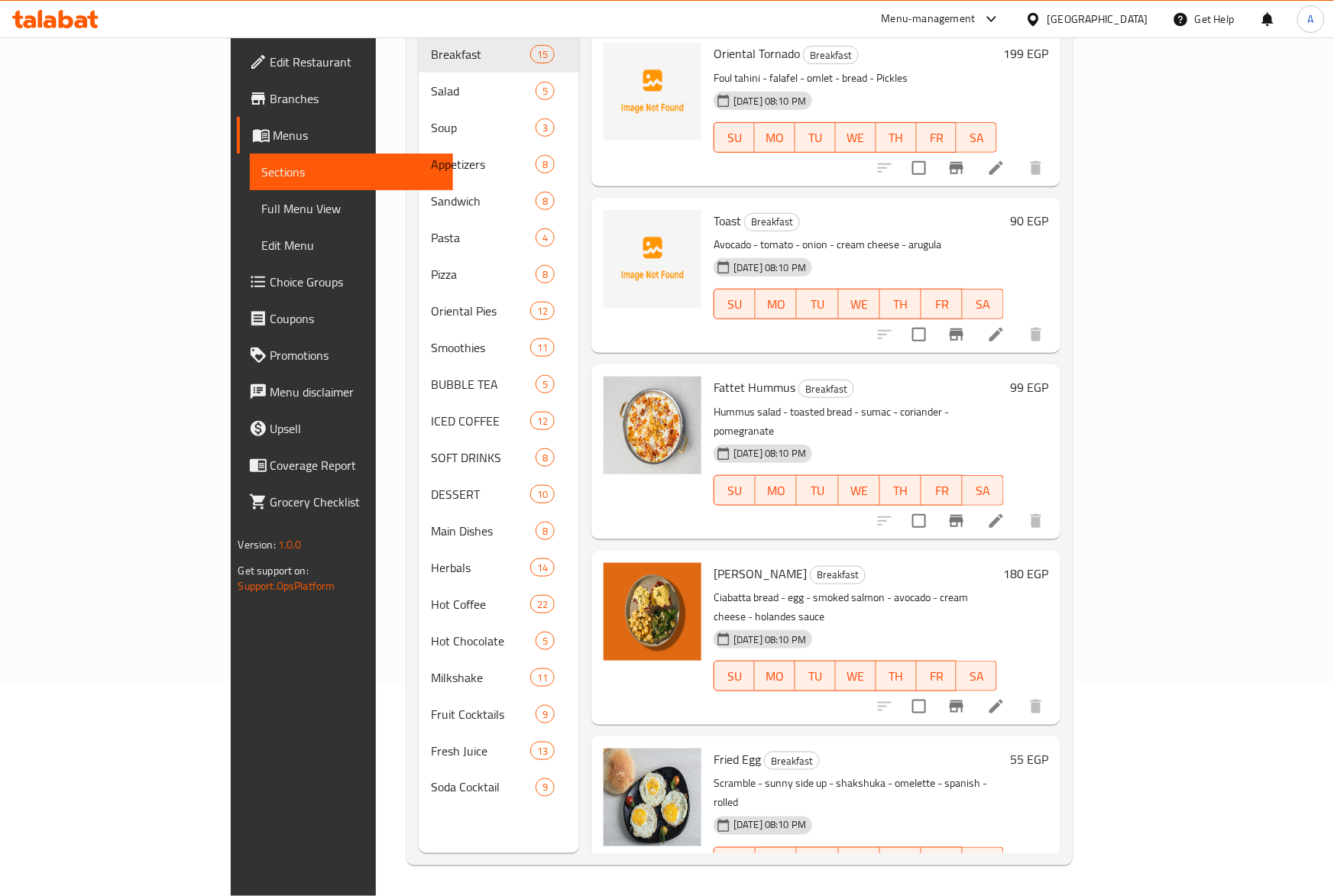
click at [262, 200] on span "Full Menu View" at bounding box center [351, 209] width 179 height 18
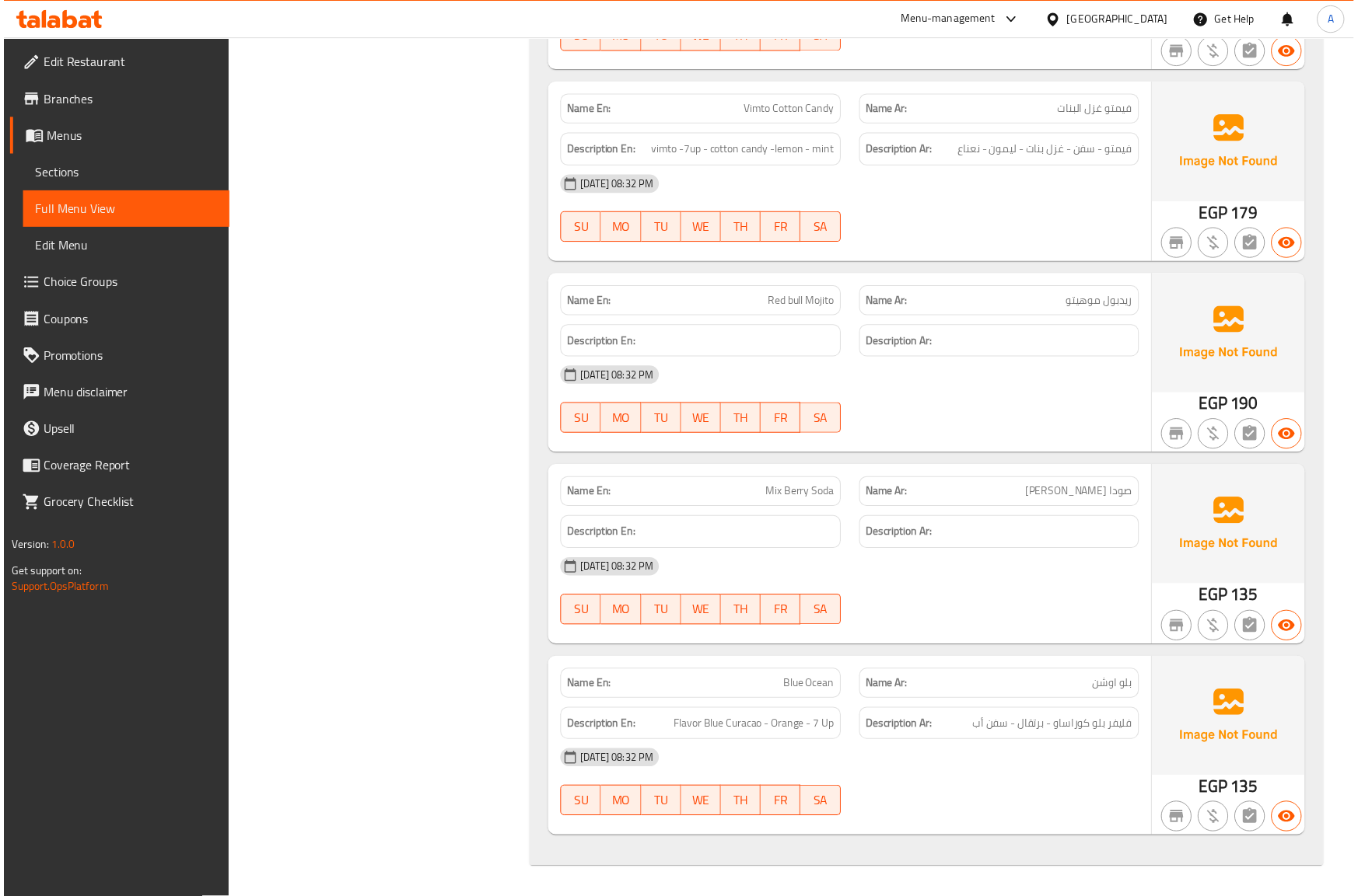
scroll to position [41508, 0]
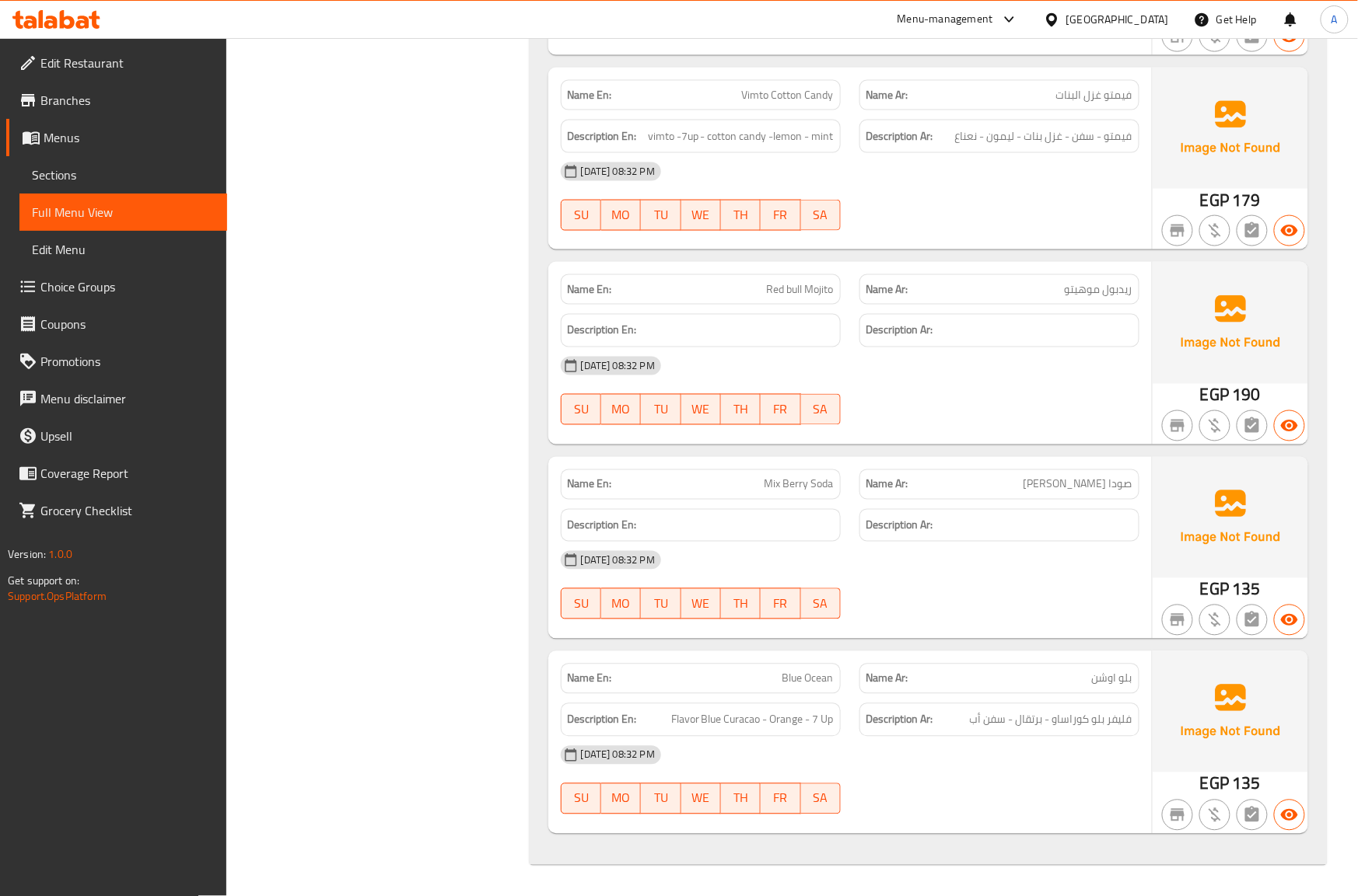
click at [1031, 385] on div "[DATE] 08:32 PM" at bounding box center [850, 366] width 597 height 37
